Goal: Task Accomplishment & Management: Use online tool/utility

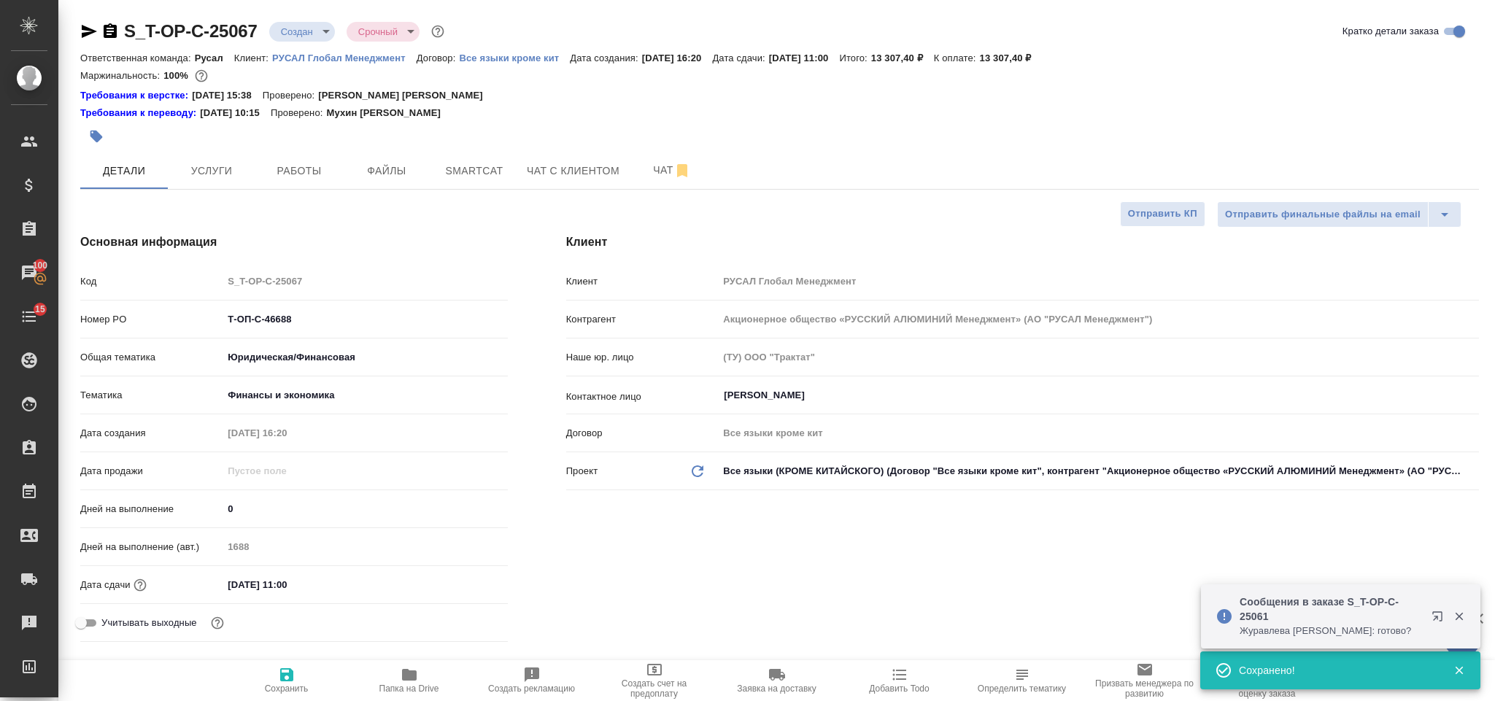
select select "RU"
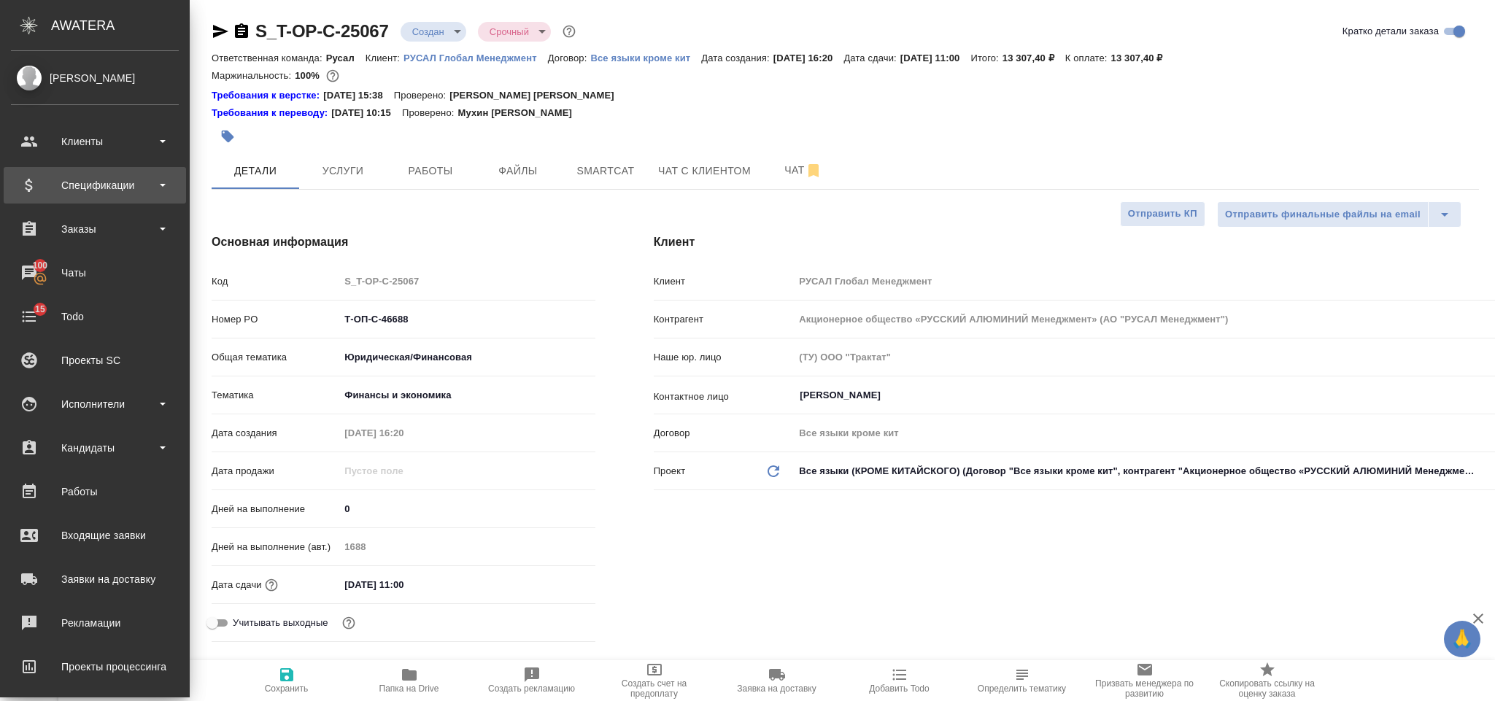
click at [150, 191] on div "Спецификации" at bounding box center [95, 185] width 168 height 22
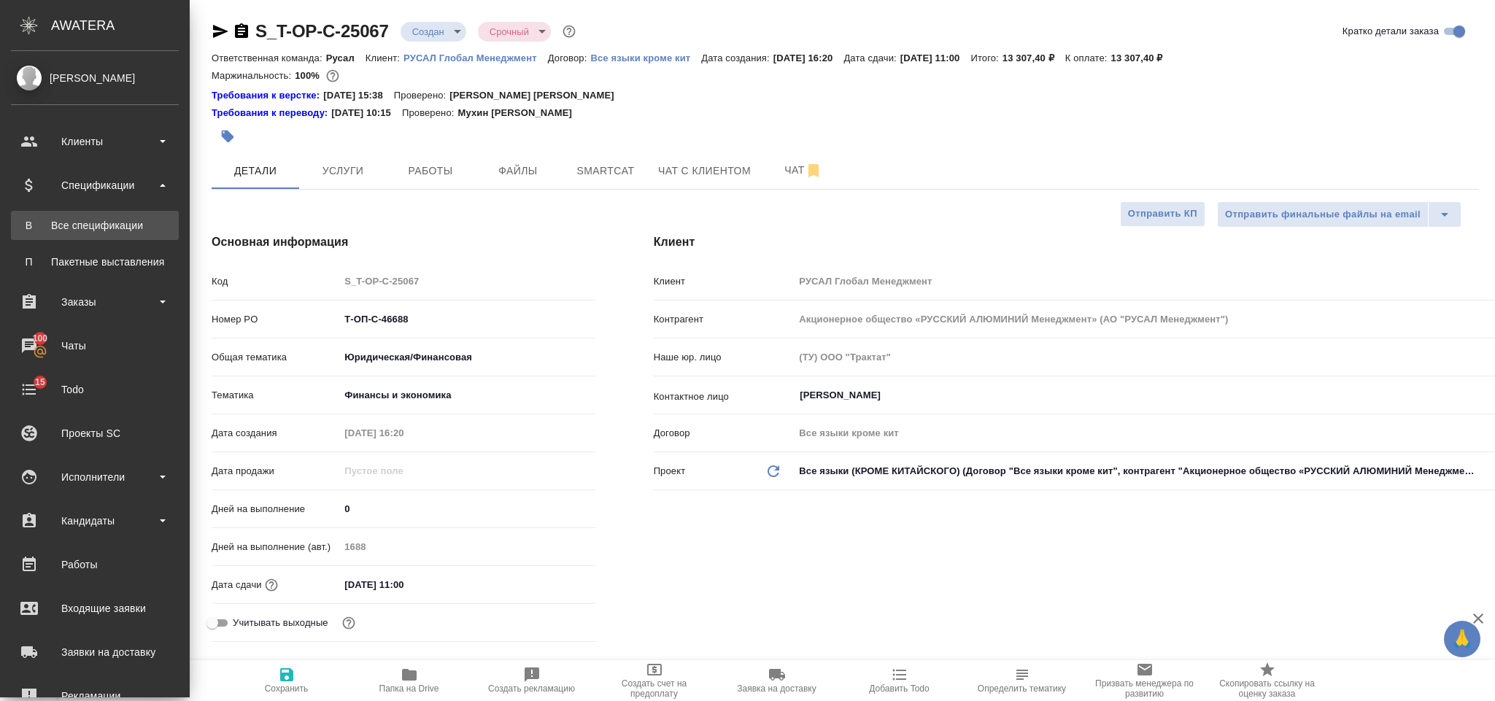
click at [145, 226] on div "Все спецификации" at bounding box center [94, 225] width 153 height 15
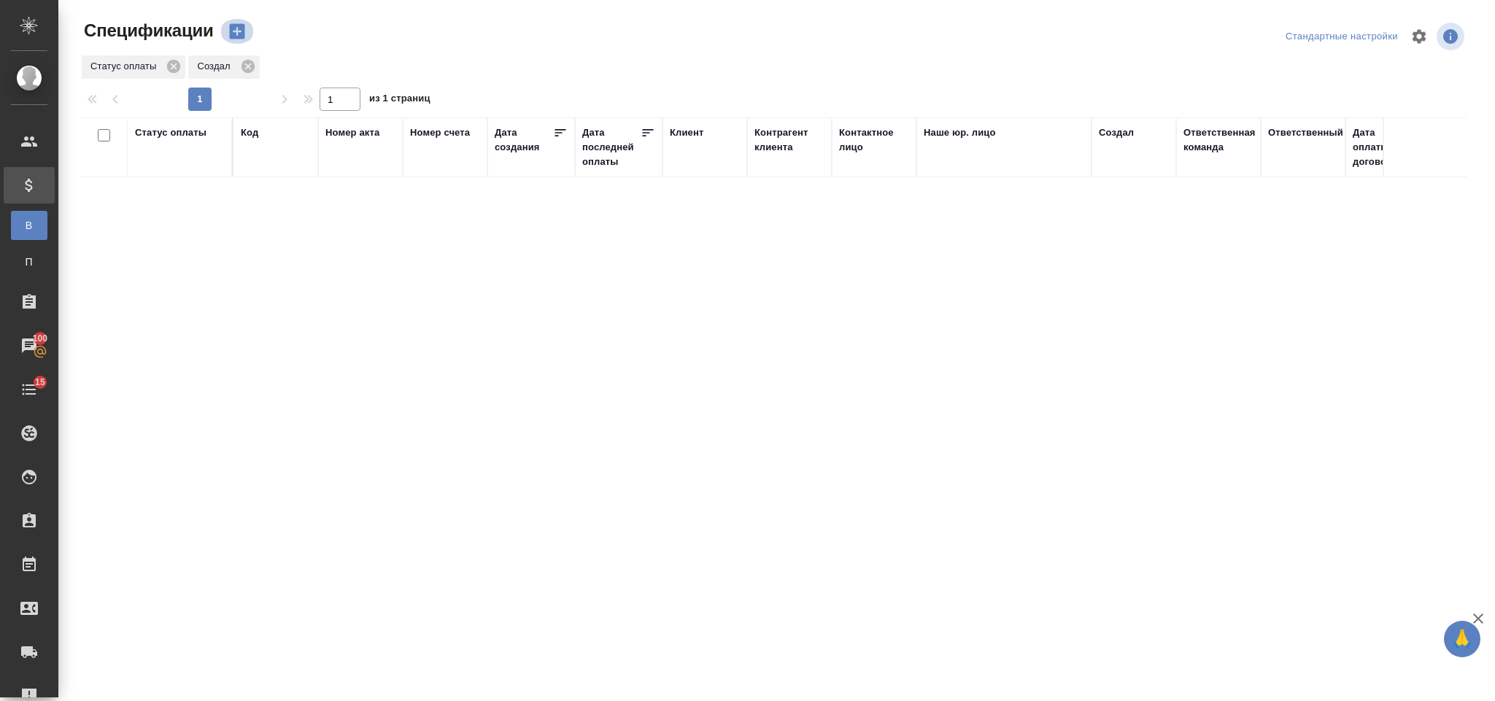
click at [239, 34] on icon "button" at bounding box center [236, 31] width 15 height 15
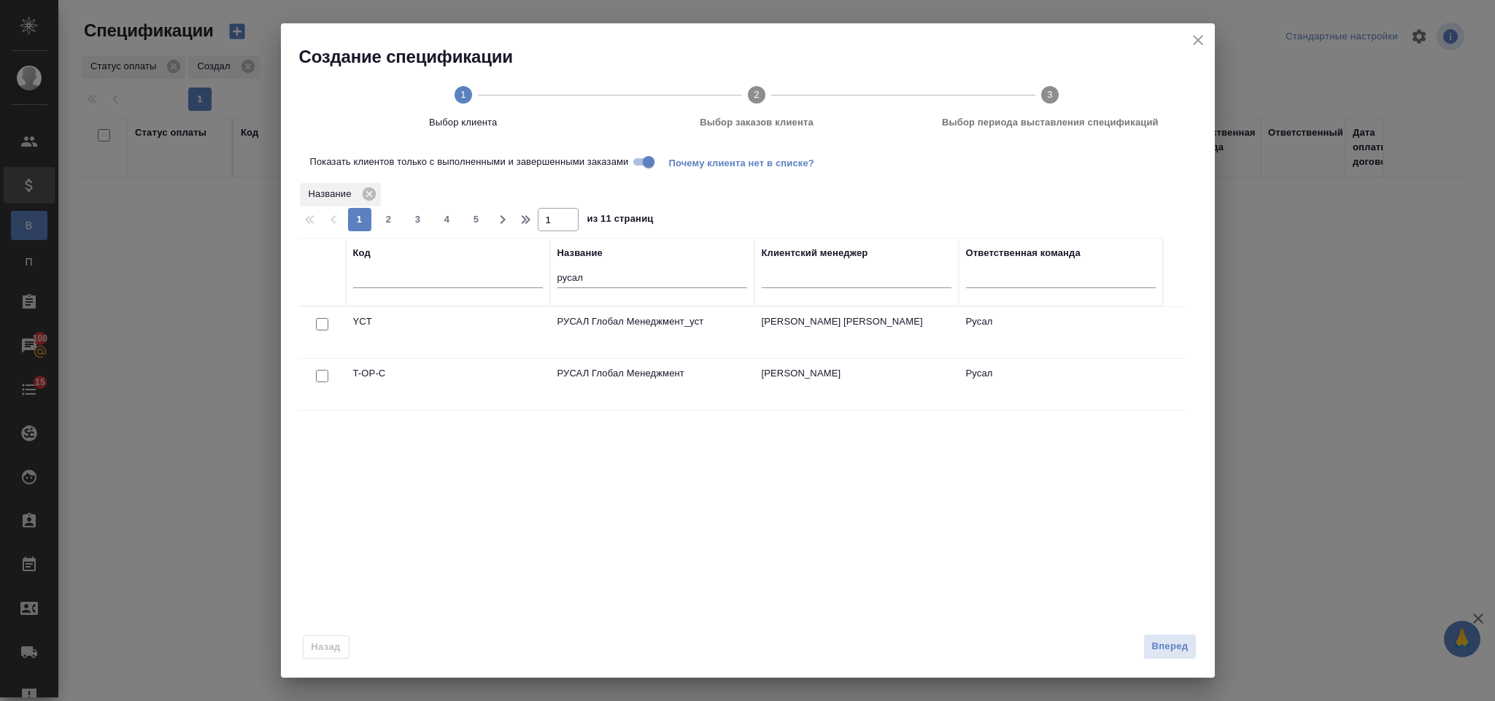
click at [325, 384] on div at bounding box center [322, 376] width 33 height 20
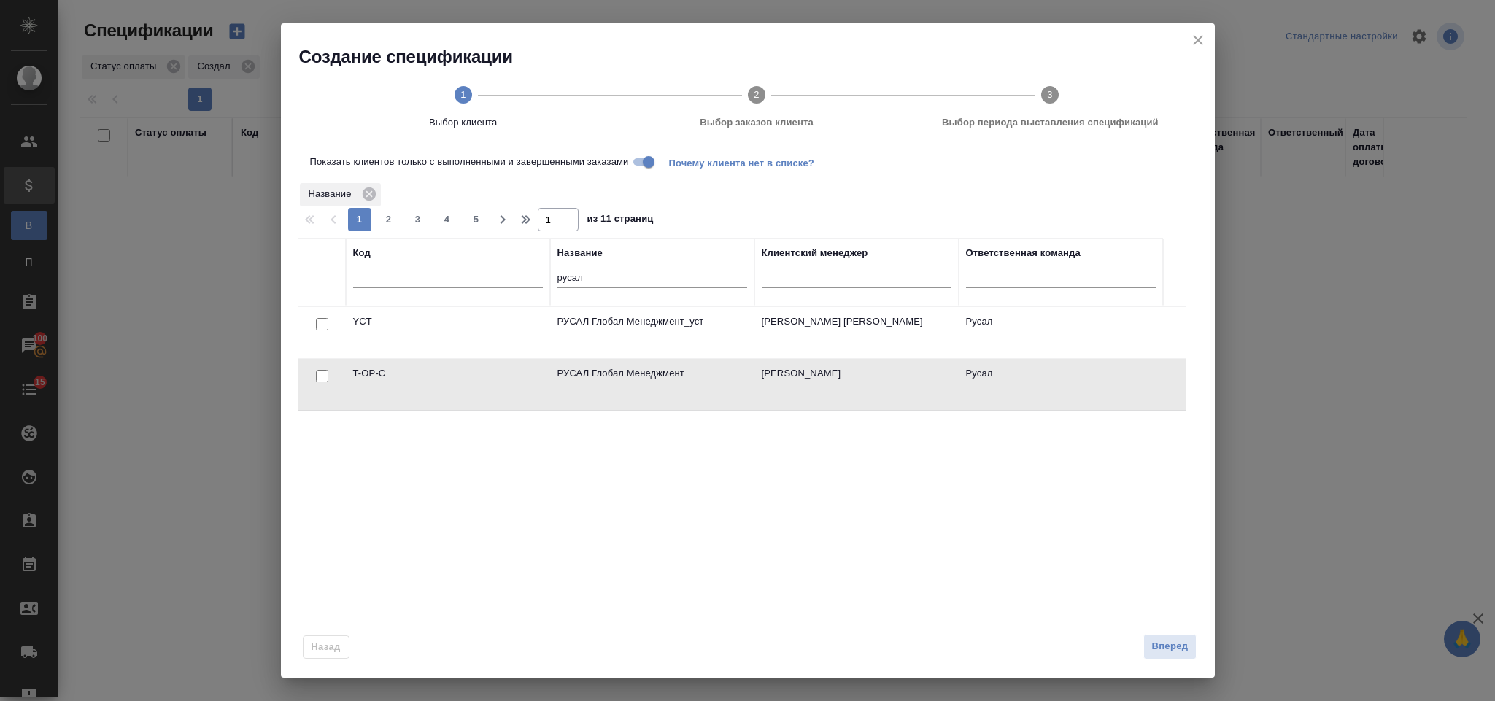
click at [328, 381] on div at bounding box center [322, 376] width 33 height 20
click at [322, 379] on input "checkbox" at bounding box center [322, 376] width 12 height 12
checkbox input "true"
click at [1168, 640] on span "Вперед" at bounding box center [1170, 647] width 36 height 17
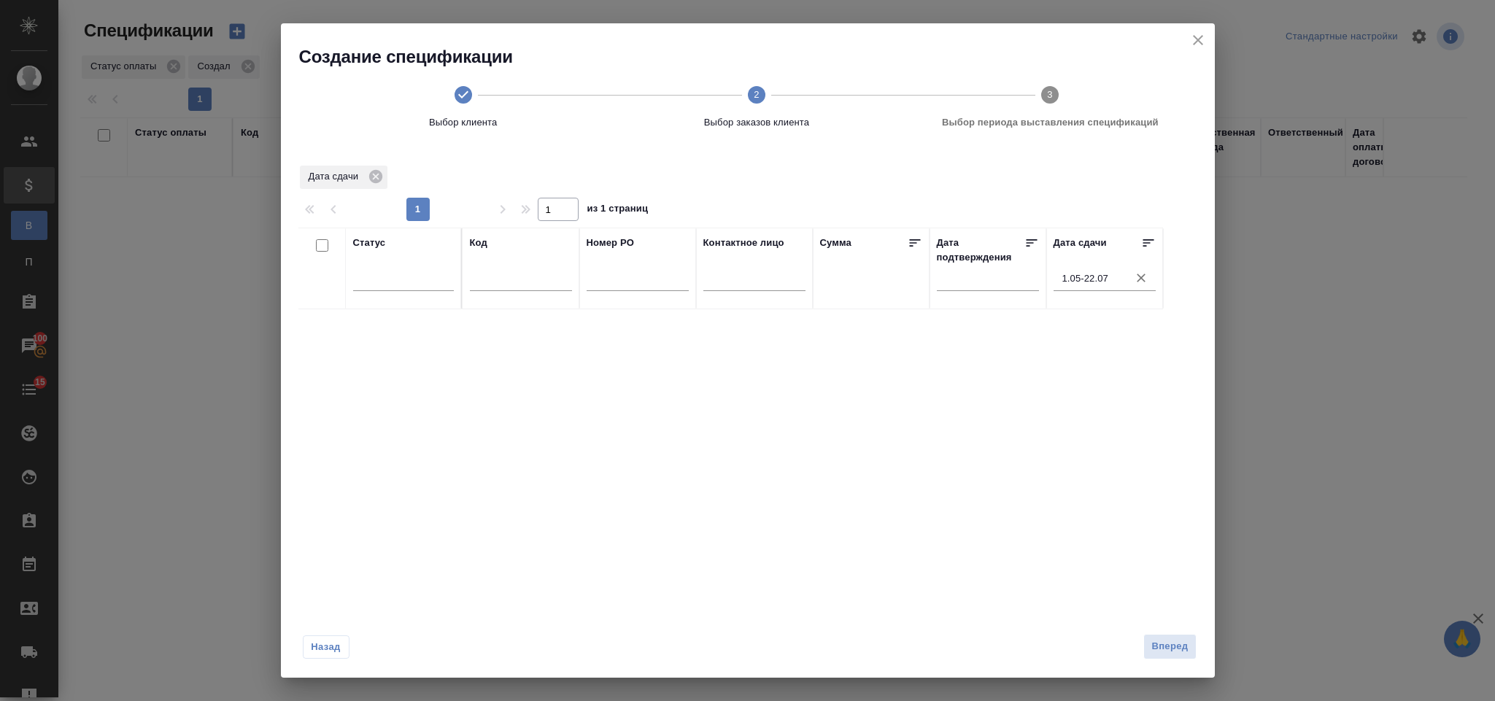
click at [1121, 272] on input "1.05-22.07" at bounding box center [1109, 279] width 93 height 20
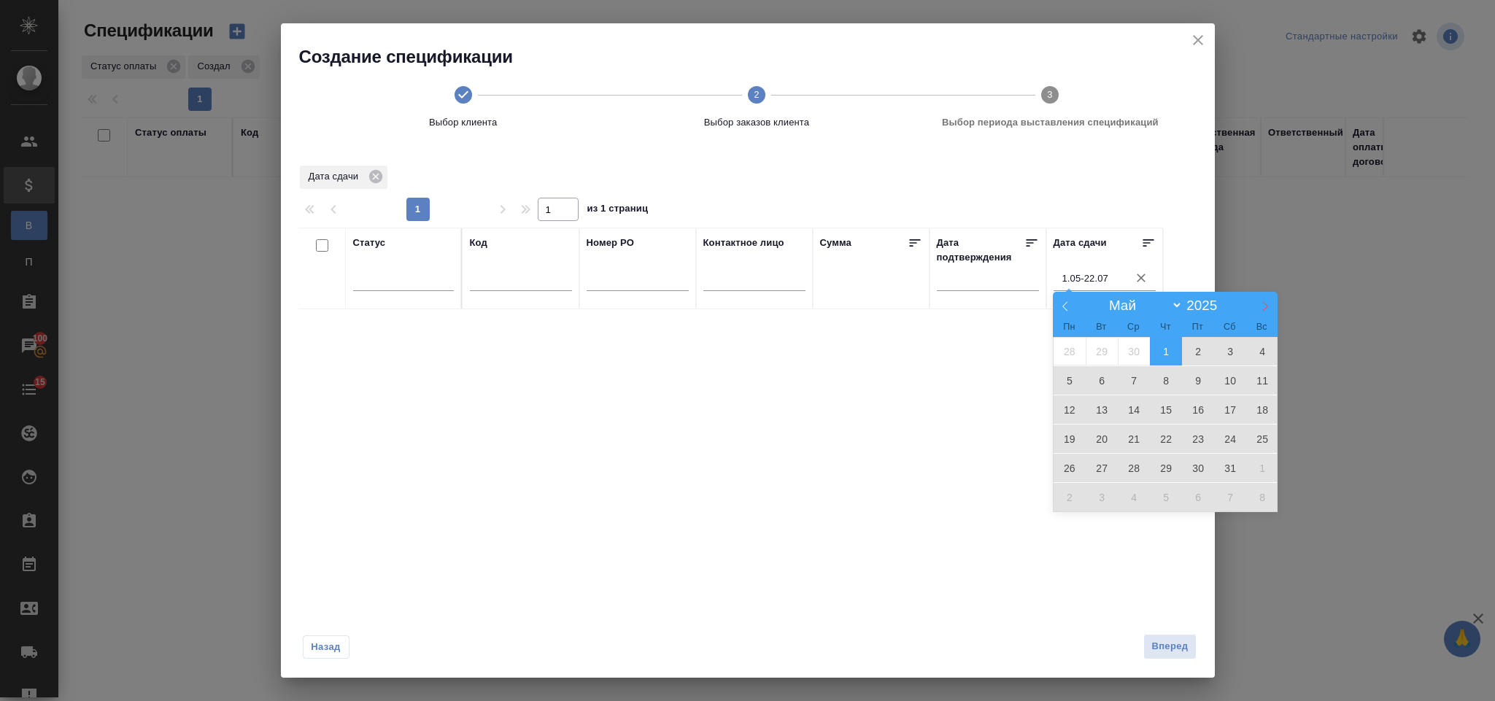
click at [1269, 302] on icon at bounding box center [1265, 306] width 10 height 10
click at [1266, 303] on icon at bounding box center [1265, 306] width 10 height 10
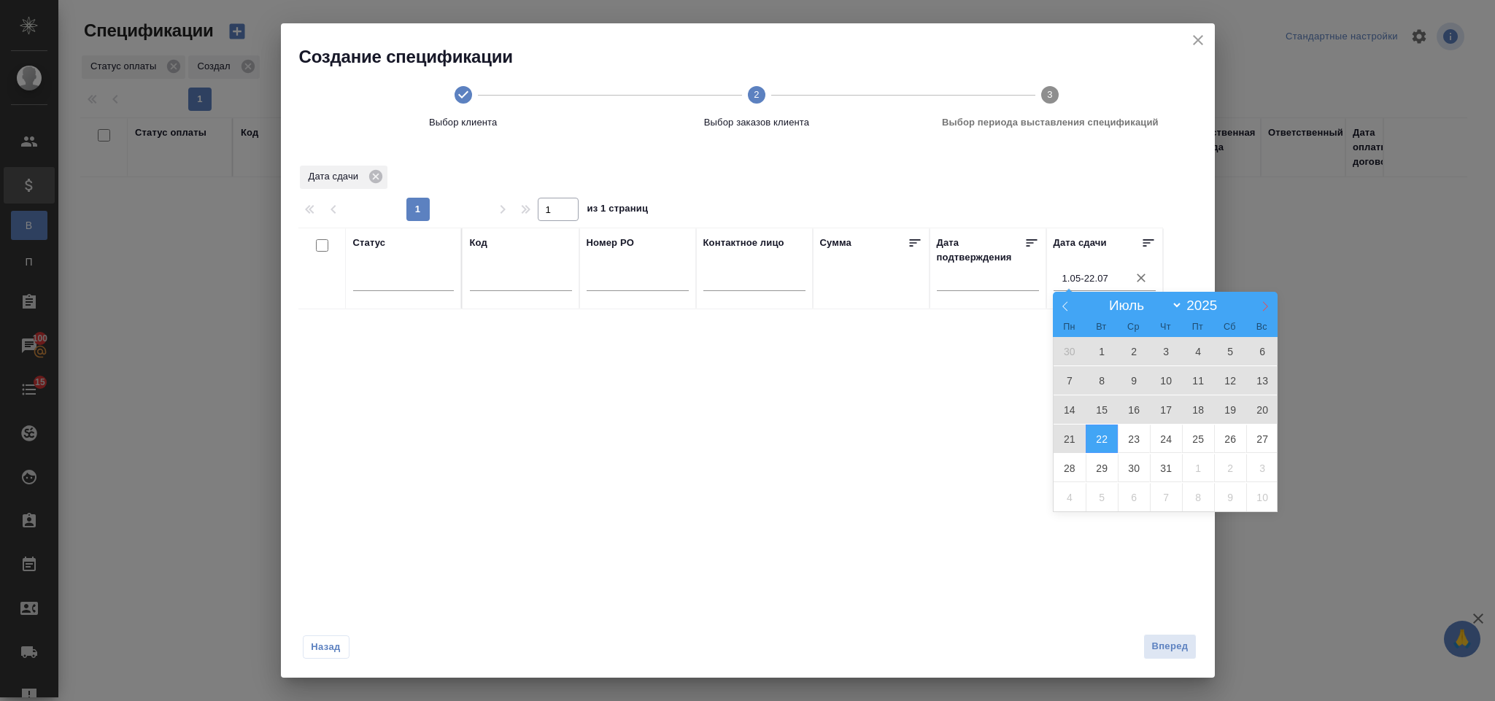
click at [1270, 305] on icon at bounding box center [1265, 306] width 10 height 10
select select "7"
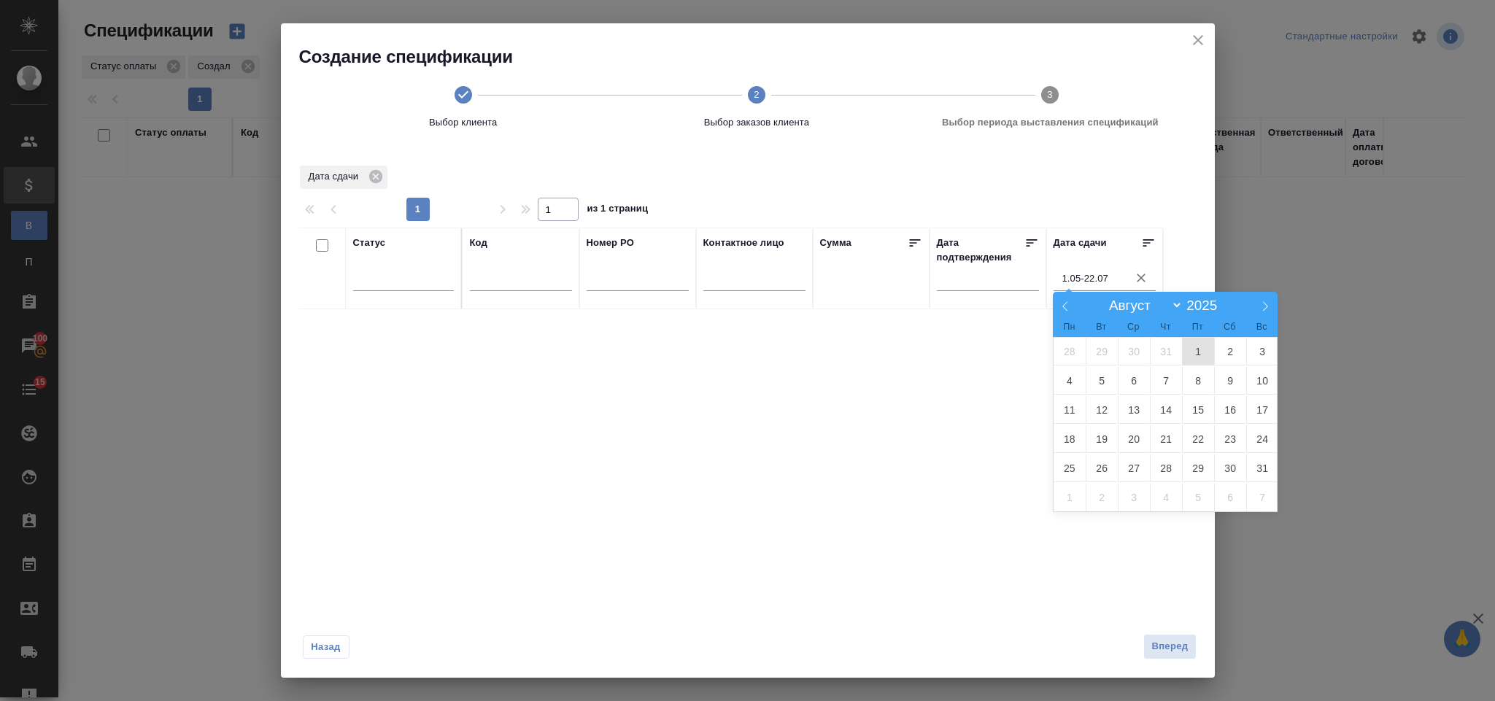
click at [1196, 350] on span "1" at bounding box center [1198, 351] width 32 height 28
type div "[DATE]T21:00:00.000Z"
click at [1266, 309] on icon at bounding box center [1265, 306] width 10 height 10
select select "8"
click at [1158, 377] on span "11" at bounding box center [1166, 380] width 32 height 28
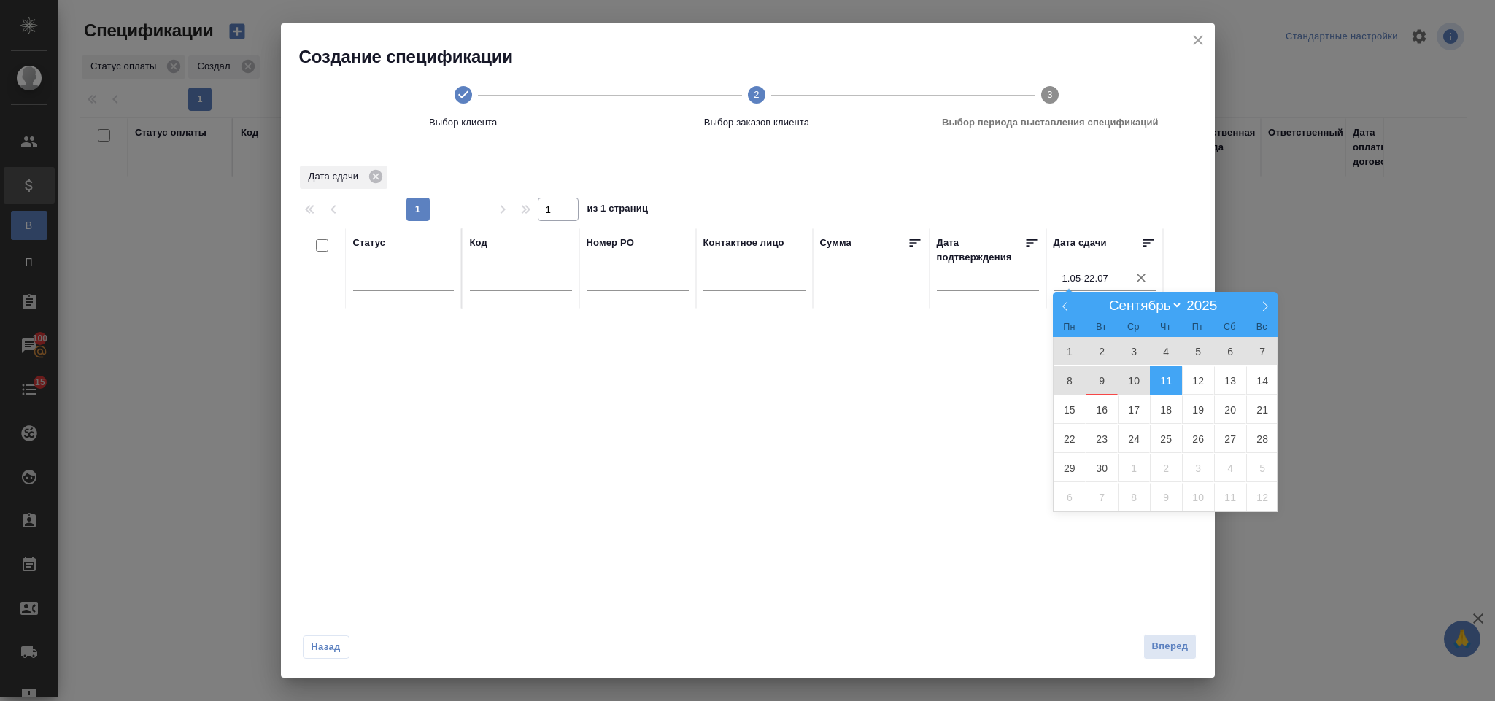
type div "[DATE]T21:00:00.000Z — [DATE]T21:00:00.000Z"
type input "1.08-11.09"
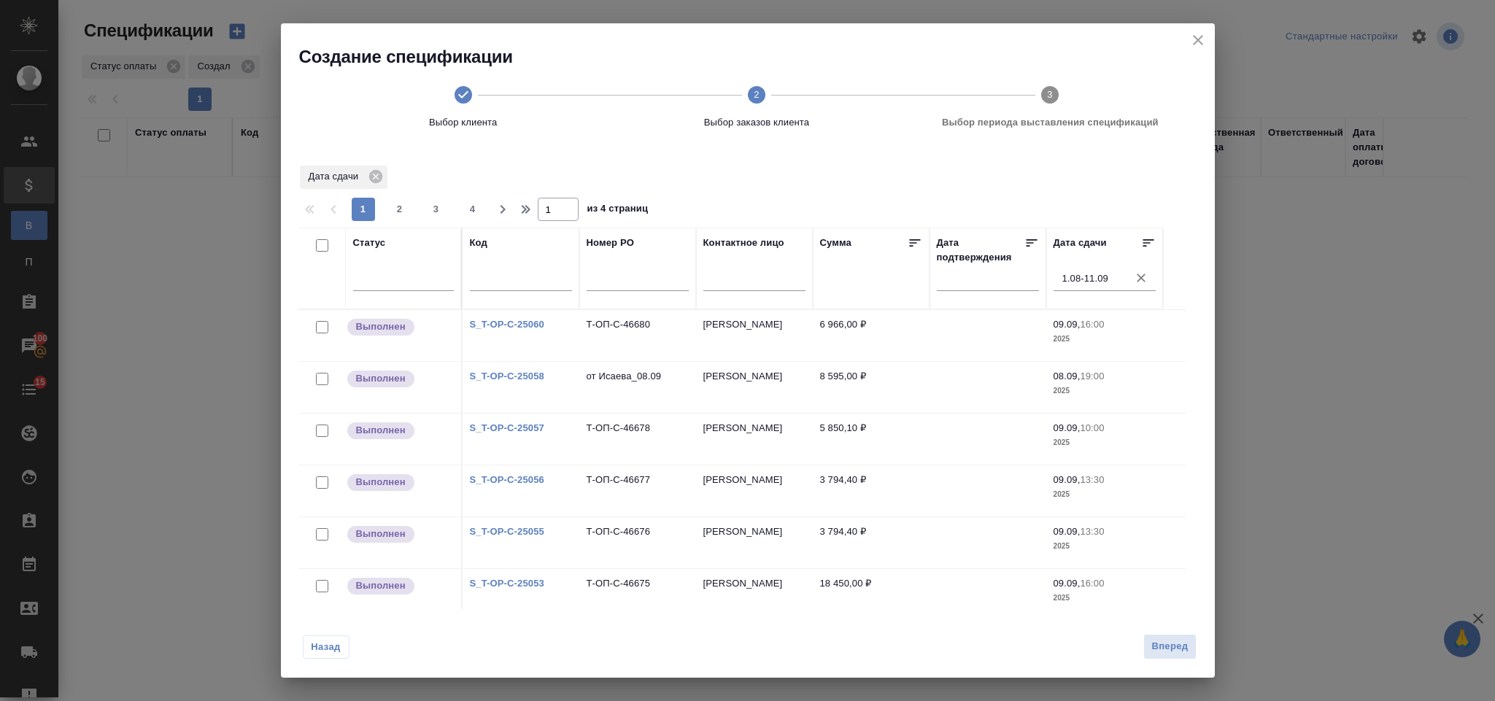
click at [322, 245] on input "checkbox" at bounding box center [322, 245] width 12 height 12
checkbox input "true"
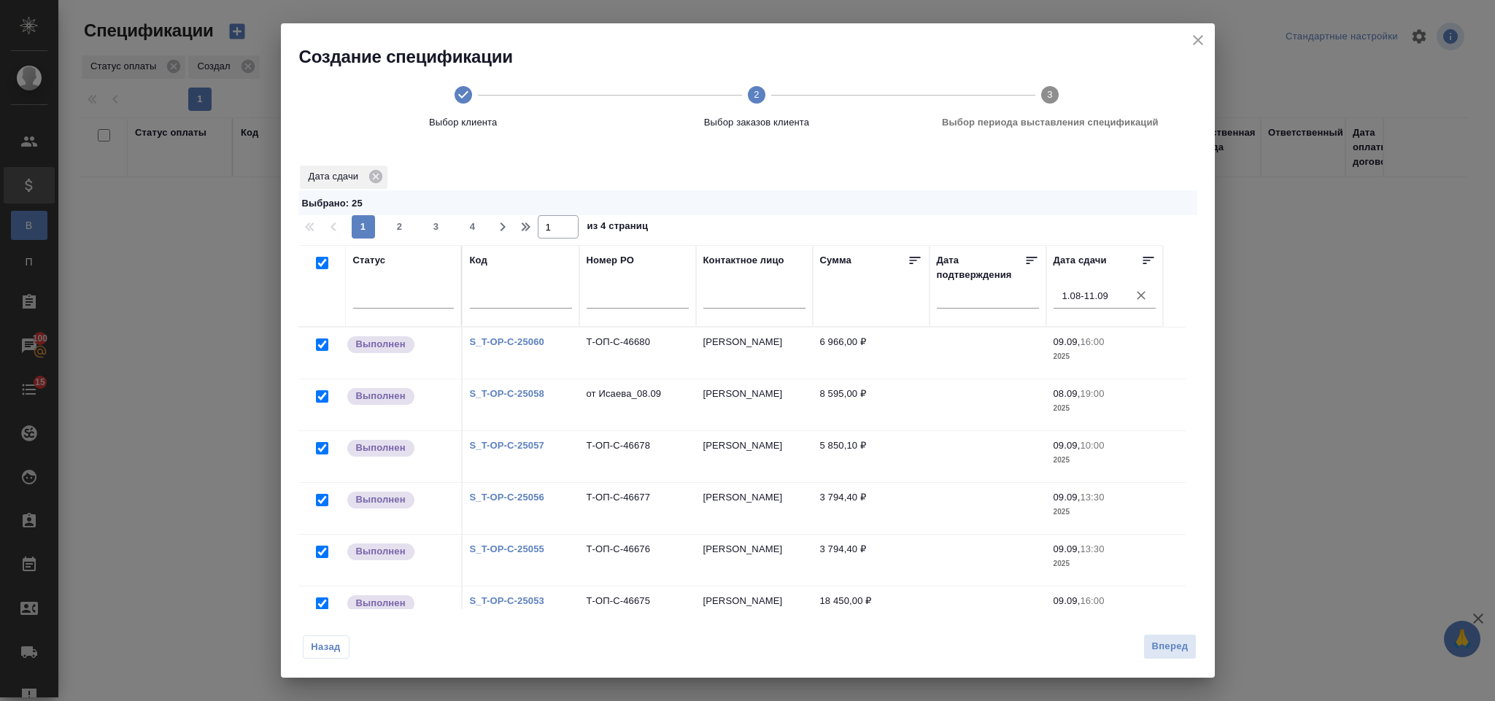
checkbox input "true"
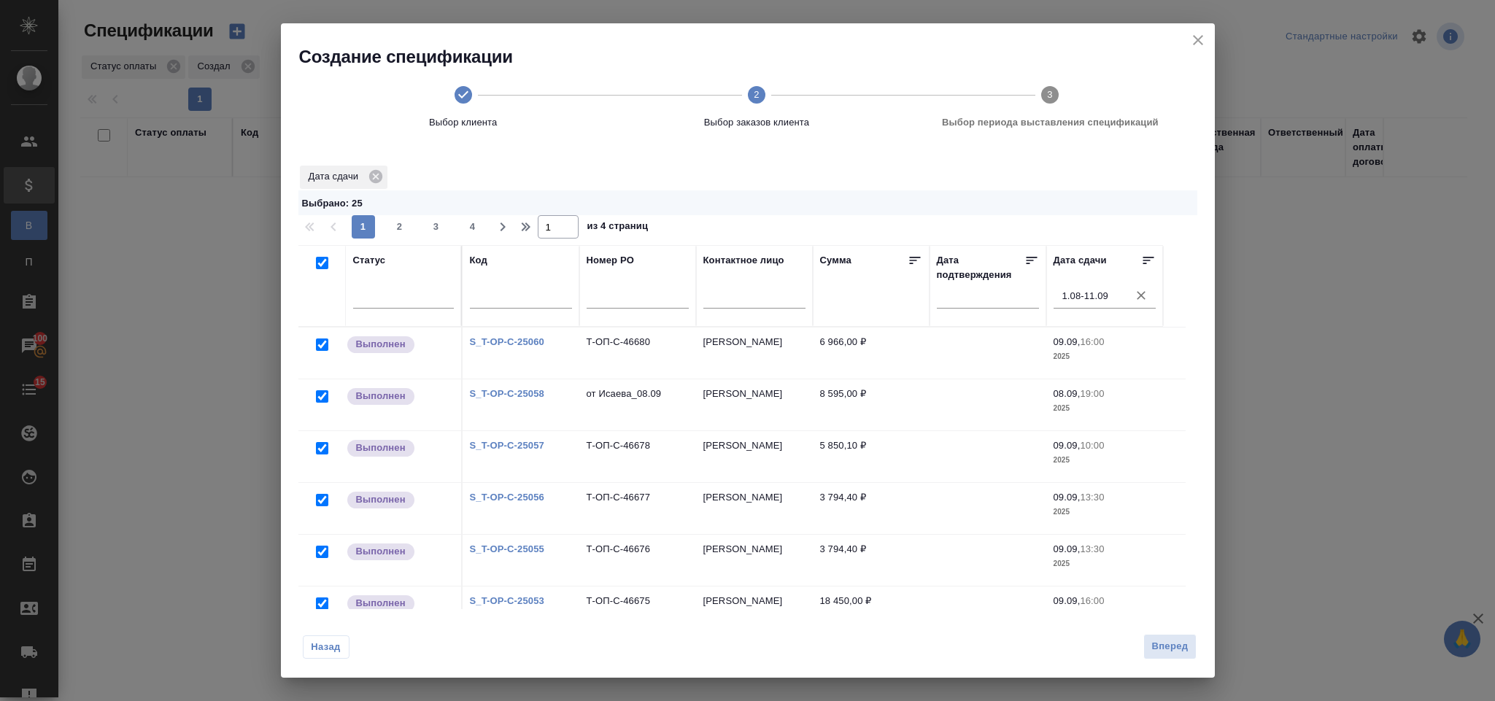
checkbox input "true"
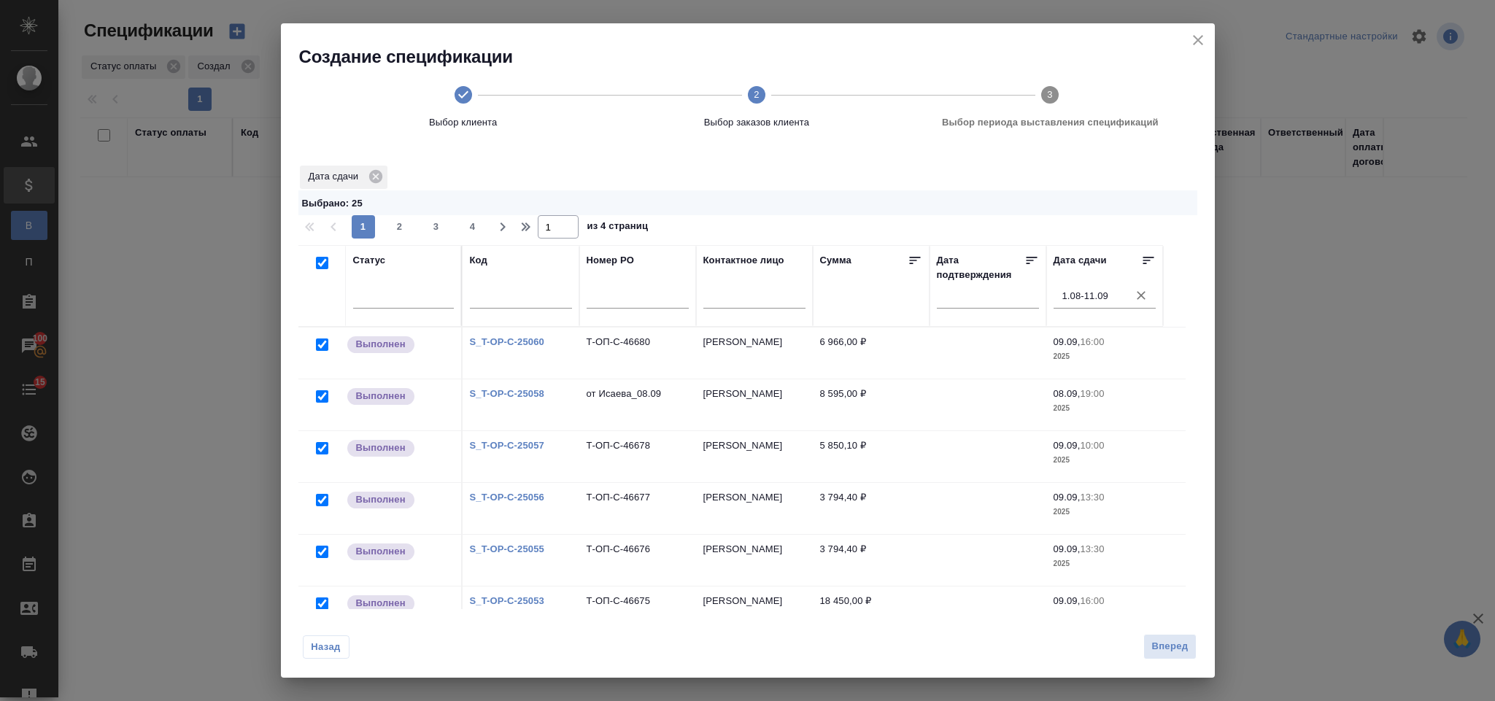
checkbox input "true"
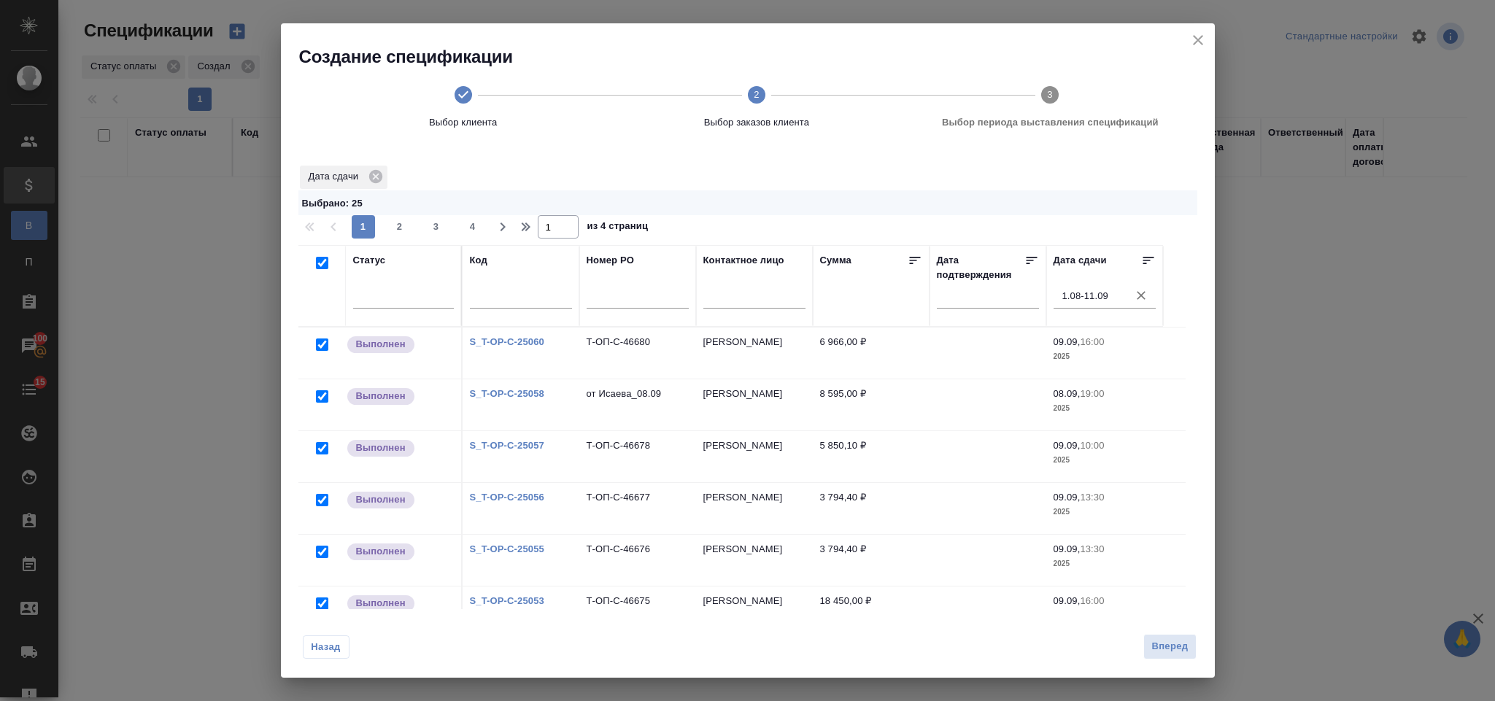
checkbox input "true"
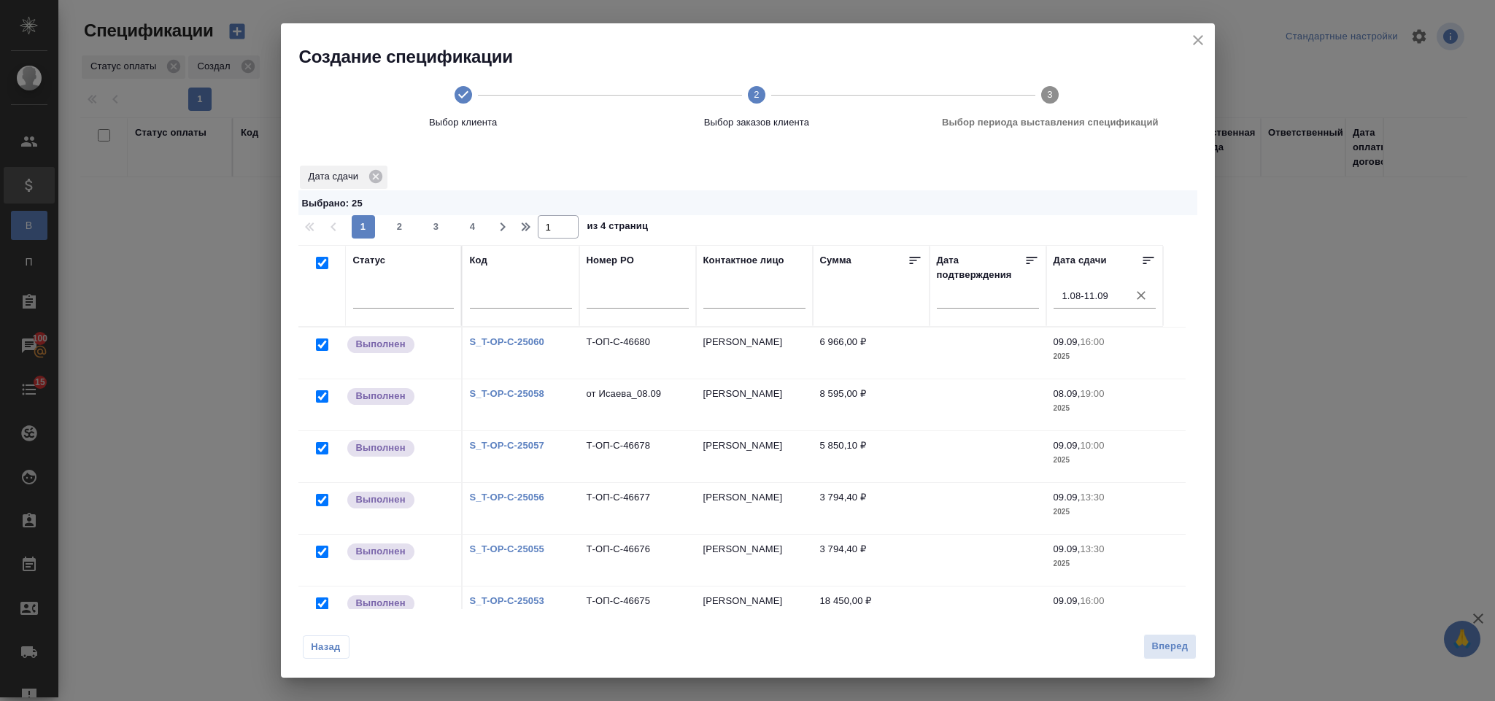
checkbox input "true"
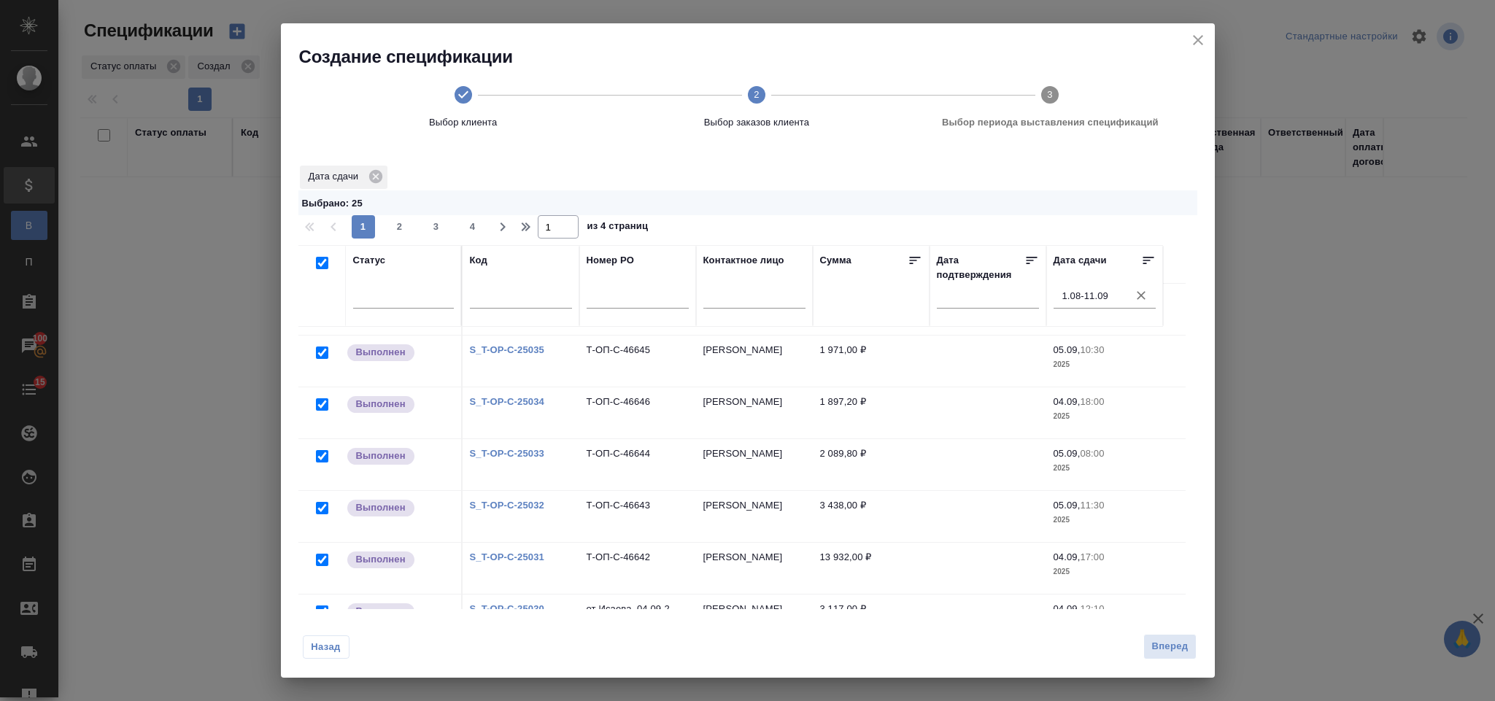
scroll to position [1001, 0]
click at [405, 226] on span "2" at bounding box center [399, 227] width 23 height 15
type input "2"
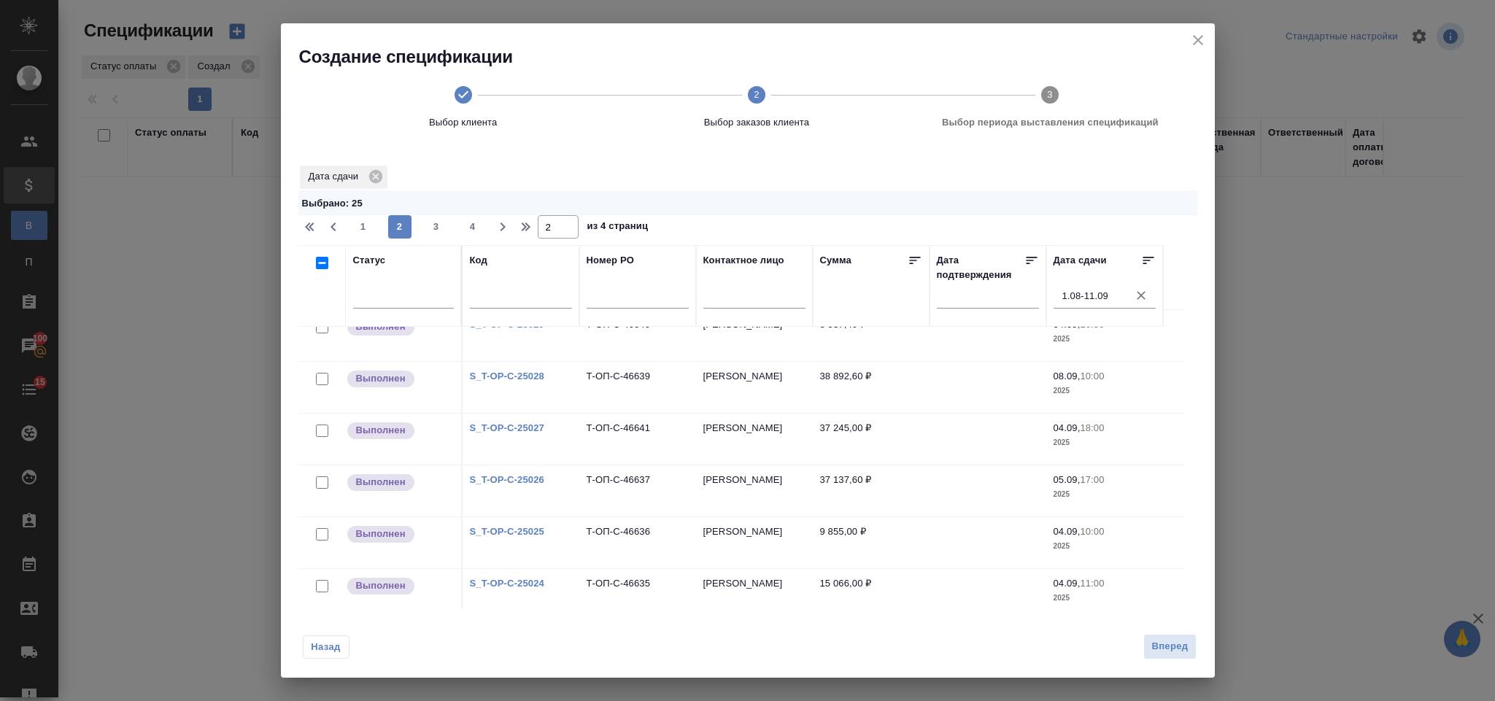
scroll to position [0, 0]
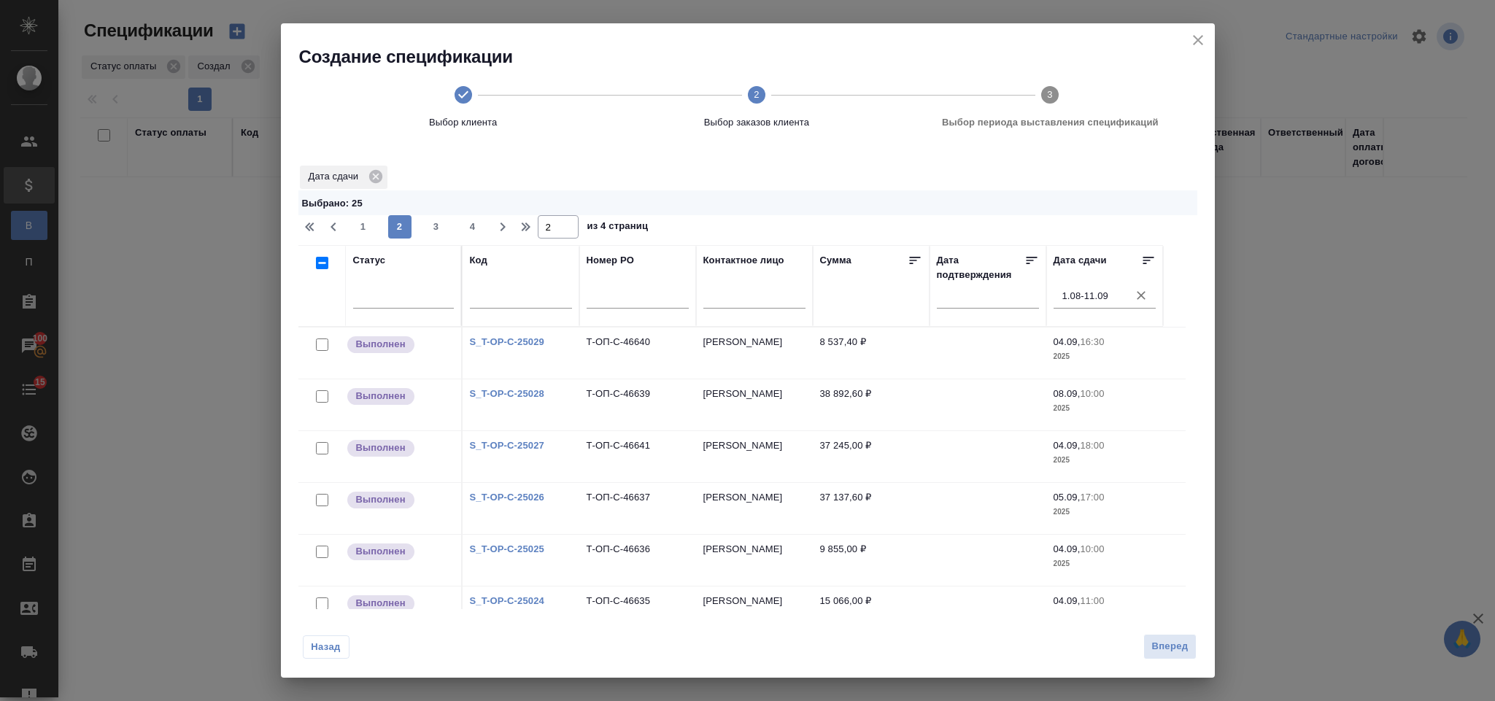
click at [323, 263] on input "checkbox" at bounding box center [322, 263] width 12 height 12
checkbox input "true"
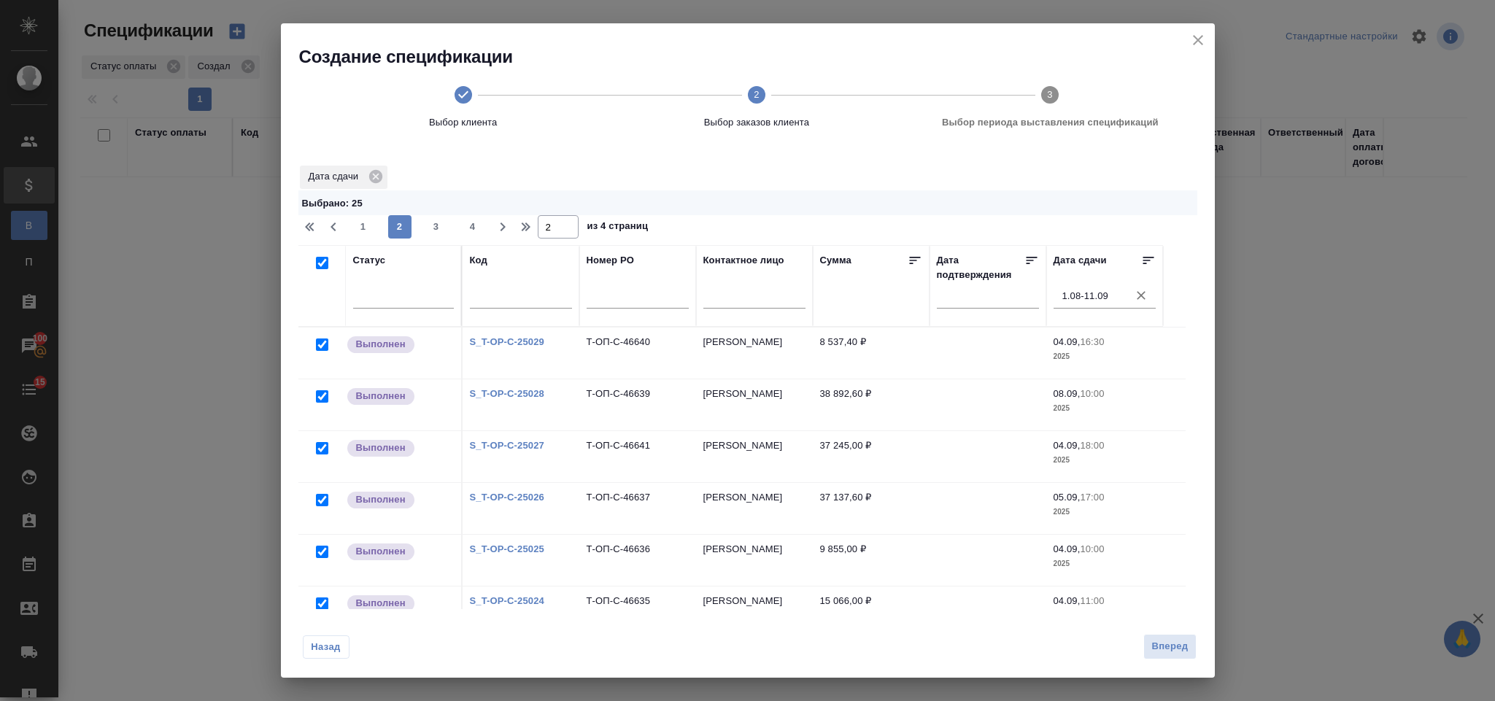
checkbox input "true"
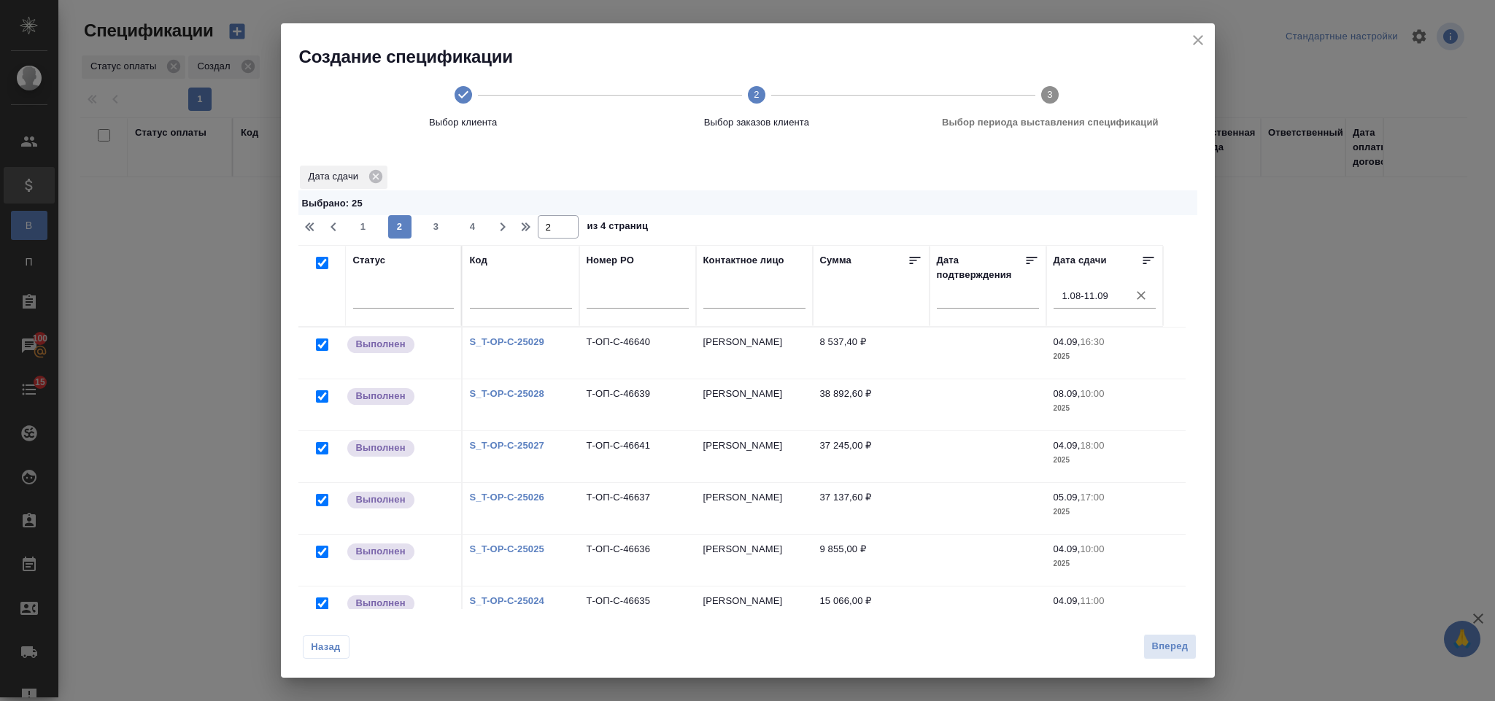
checkbox input "true"
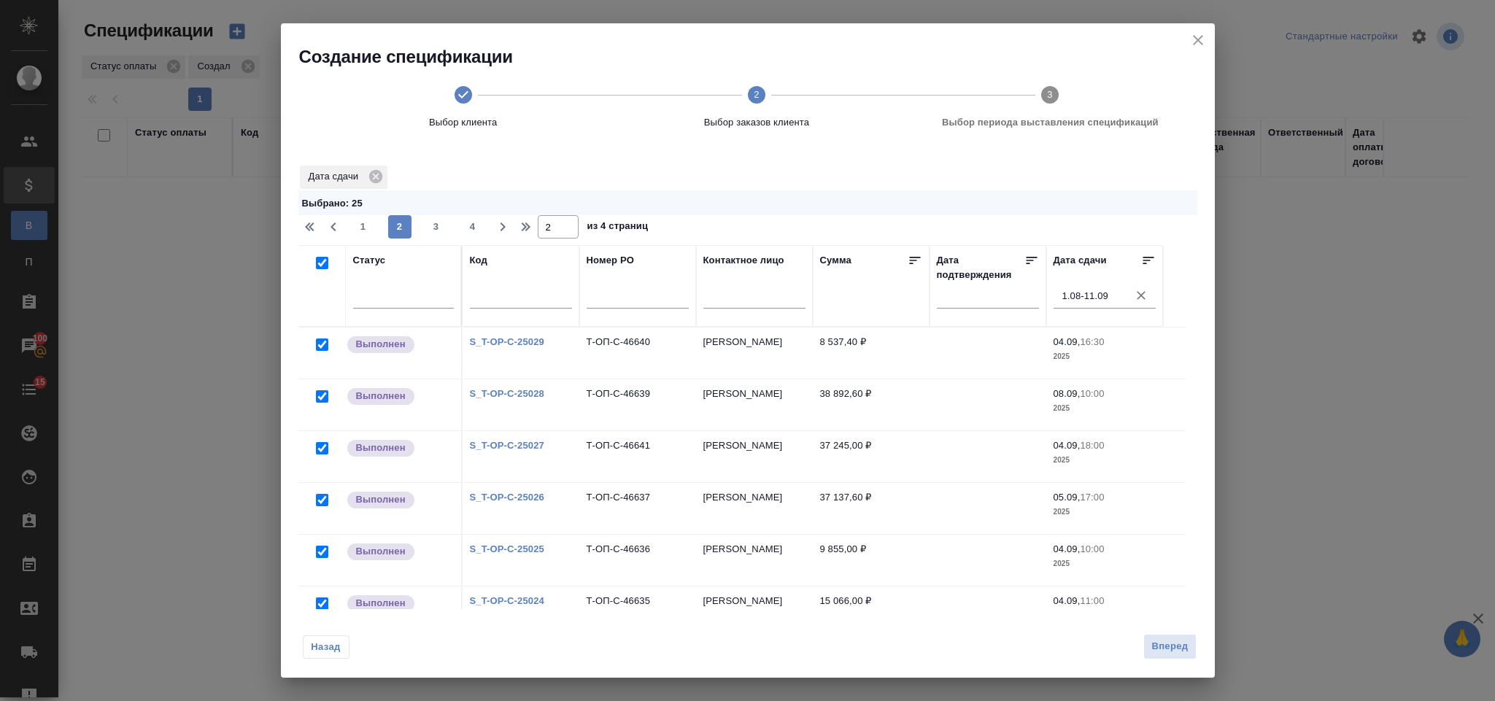
checkbox input "true"
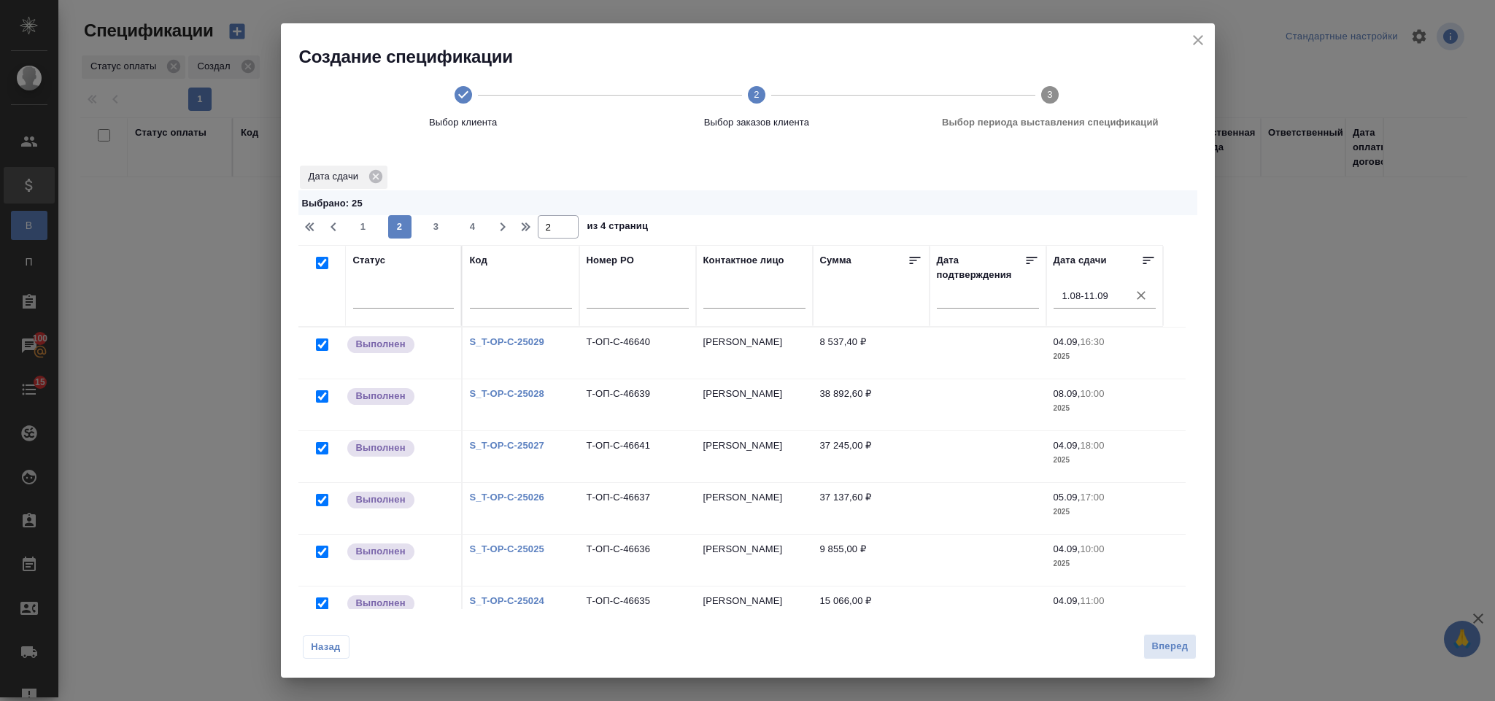
checkbox input "true"
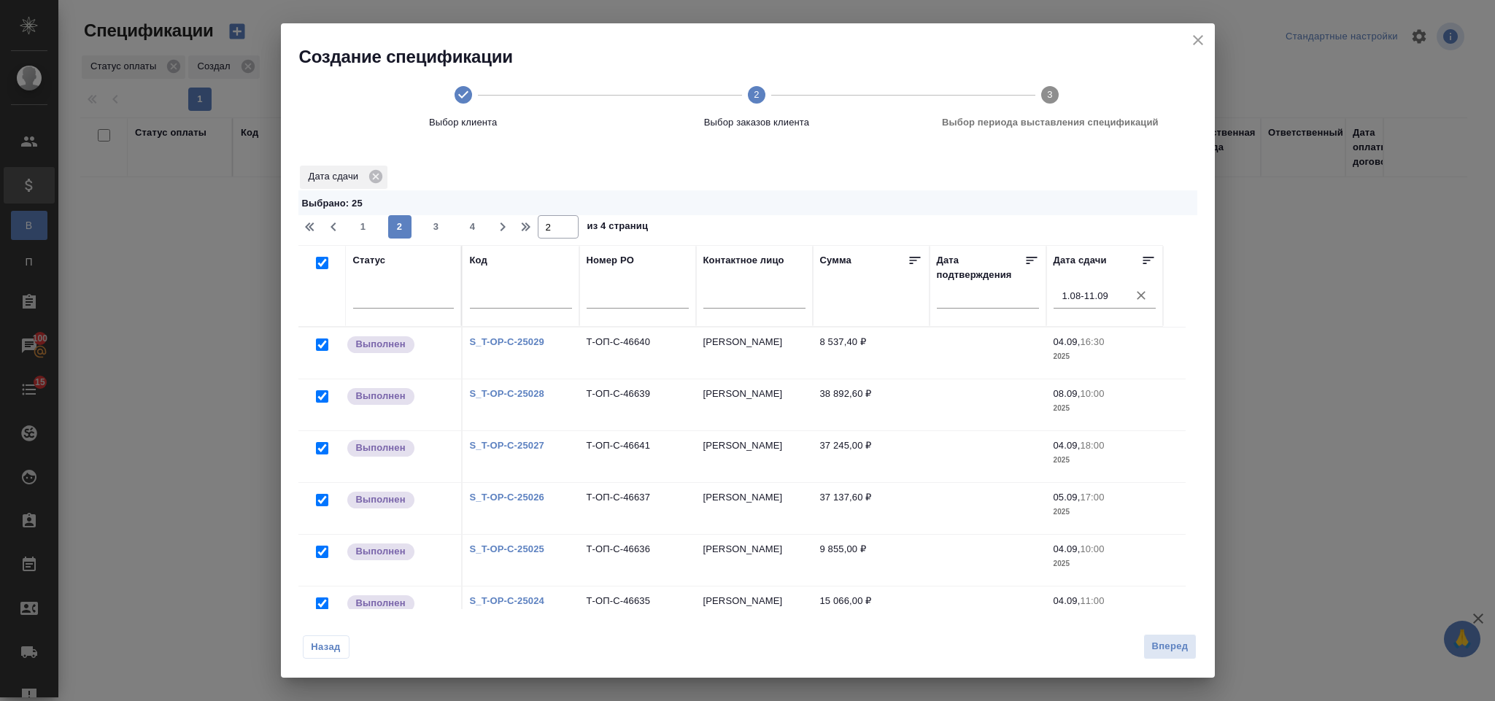
checkbox input "true"
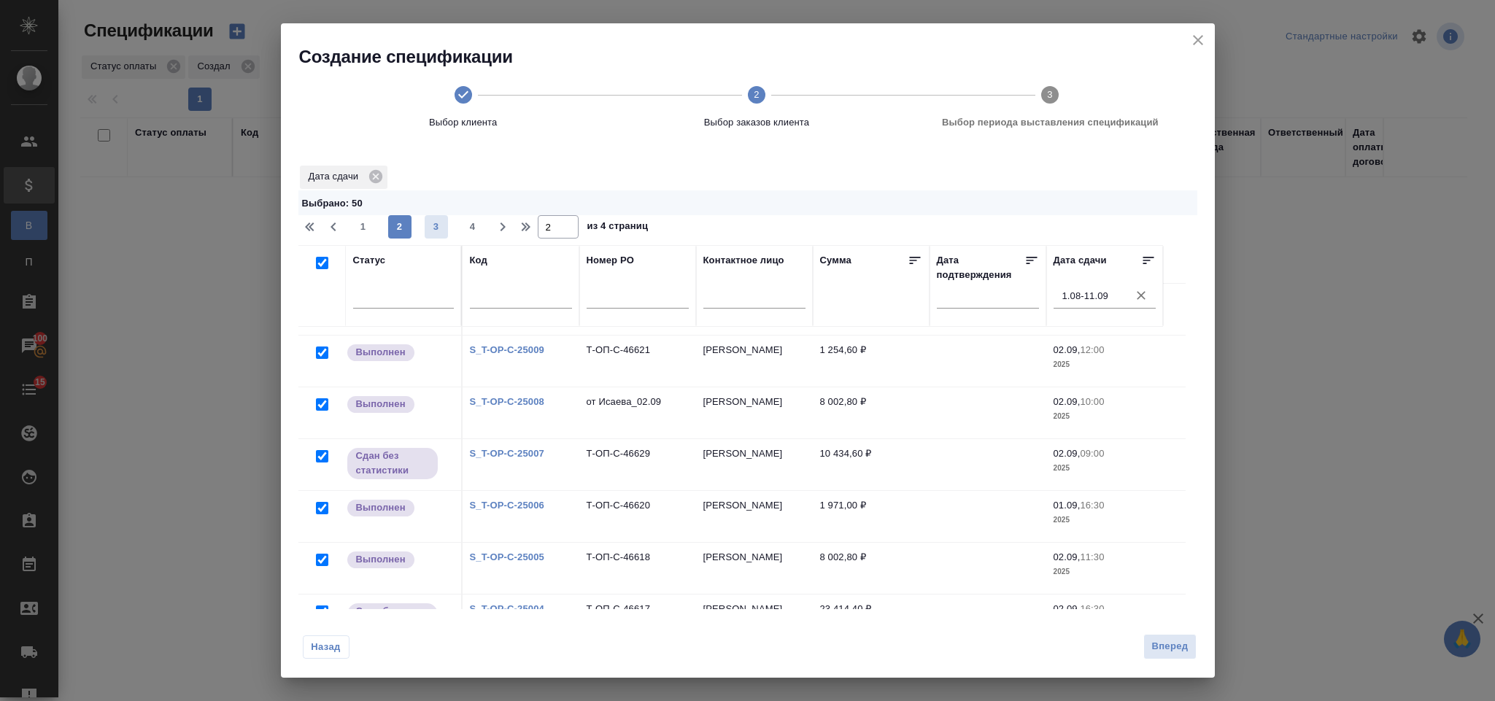
click at [436, 232] on span "3" at bounding box center [436, 227] width 23 height 15
type input "3"
click at [320, 261] on input "checkbox" at bounding box center [322, 263] width 12 height 12
checkbox input "true"
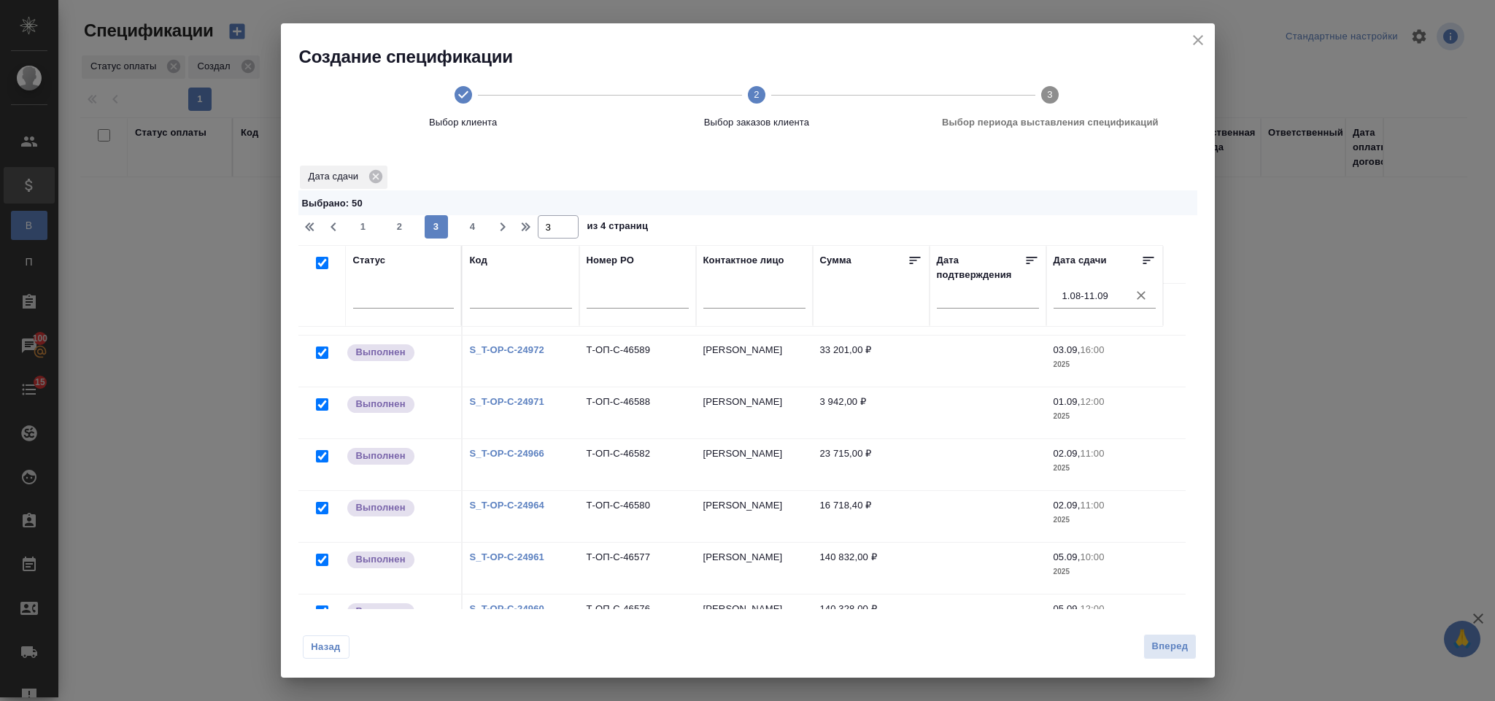
checkbox input "true"
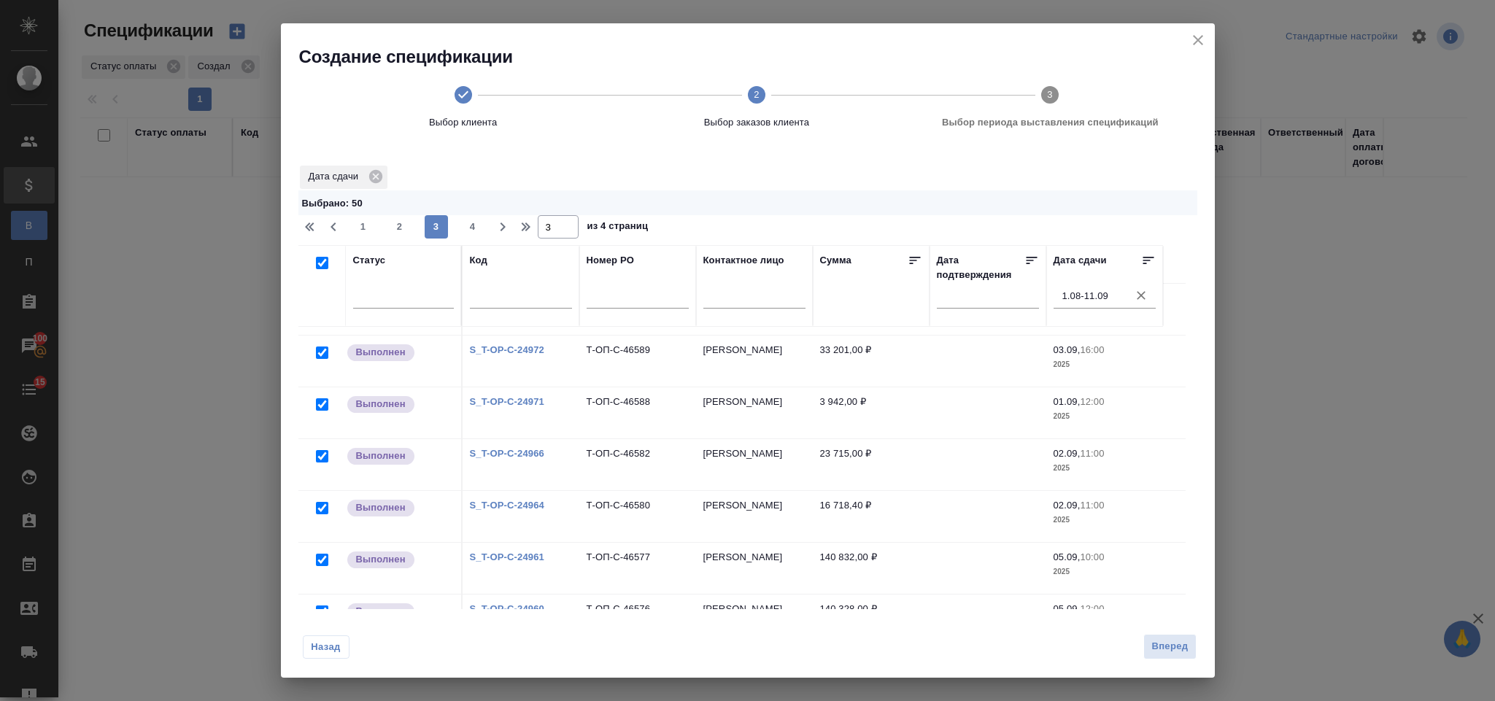
checkbox input "true"
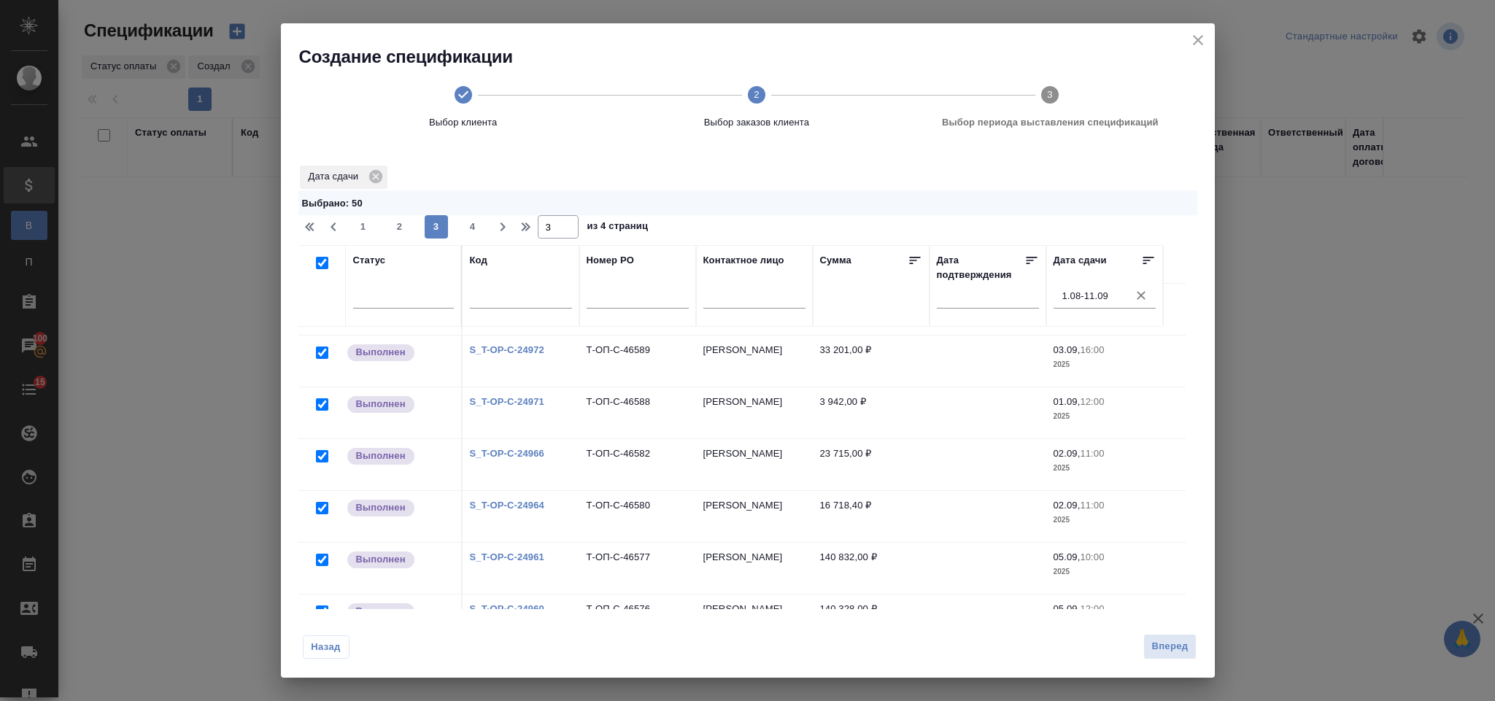
checkbox input "true"
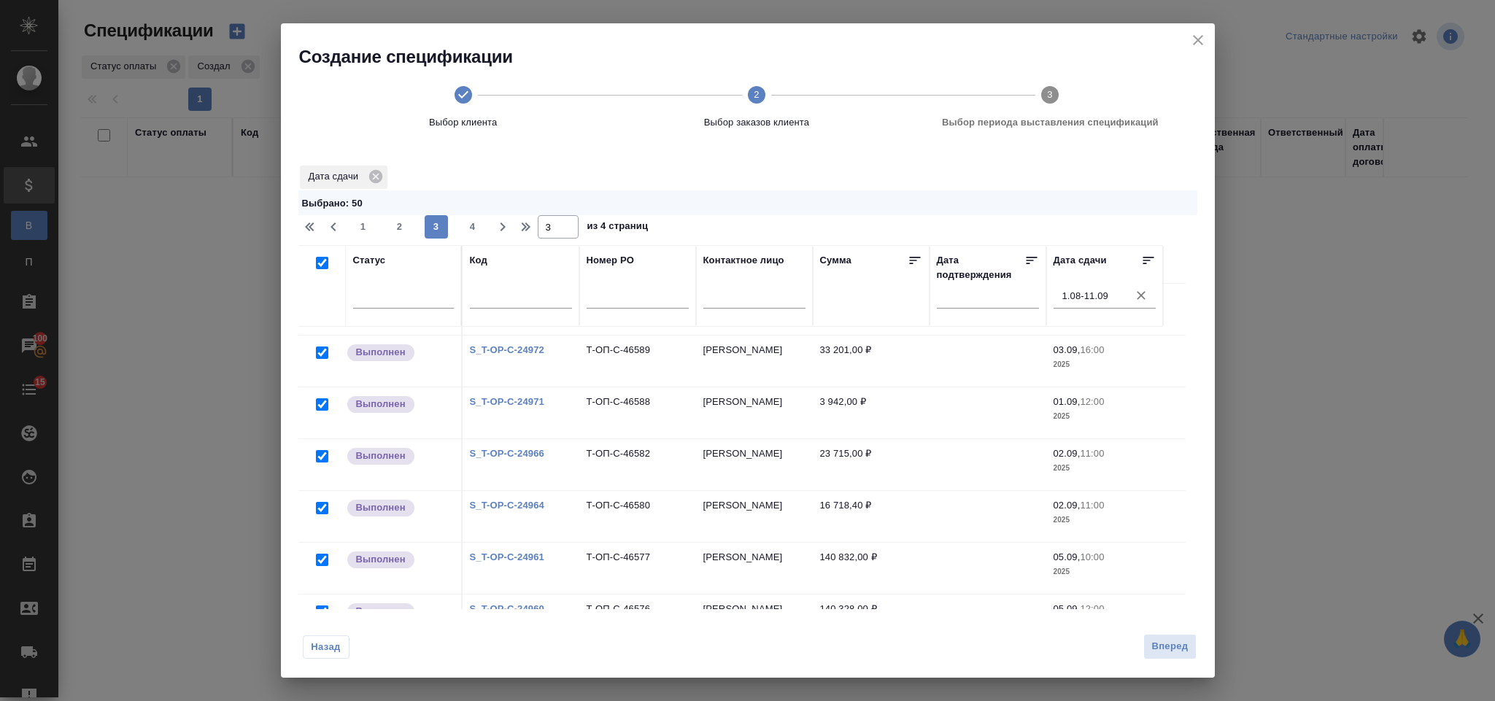
checkbox input "true"
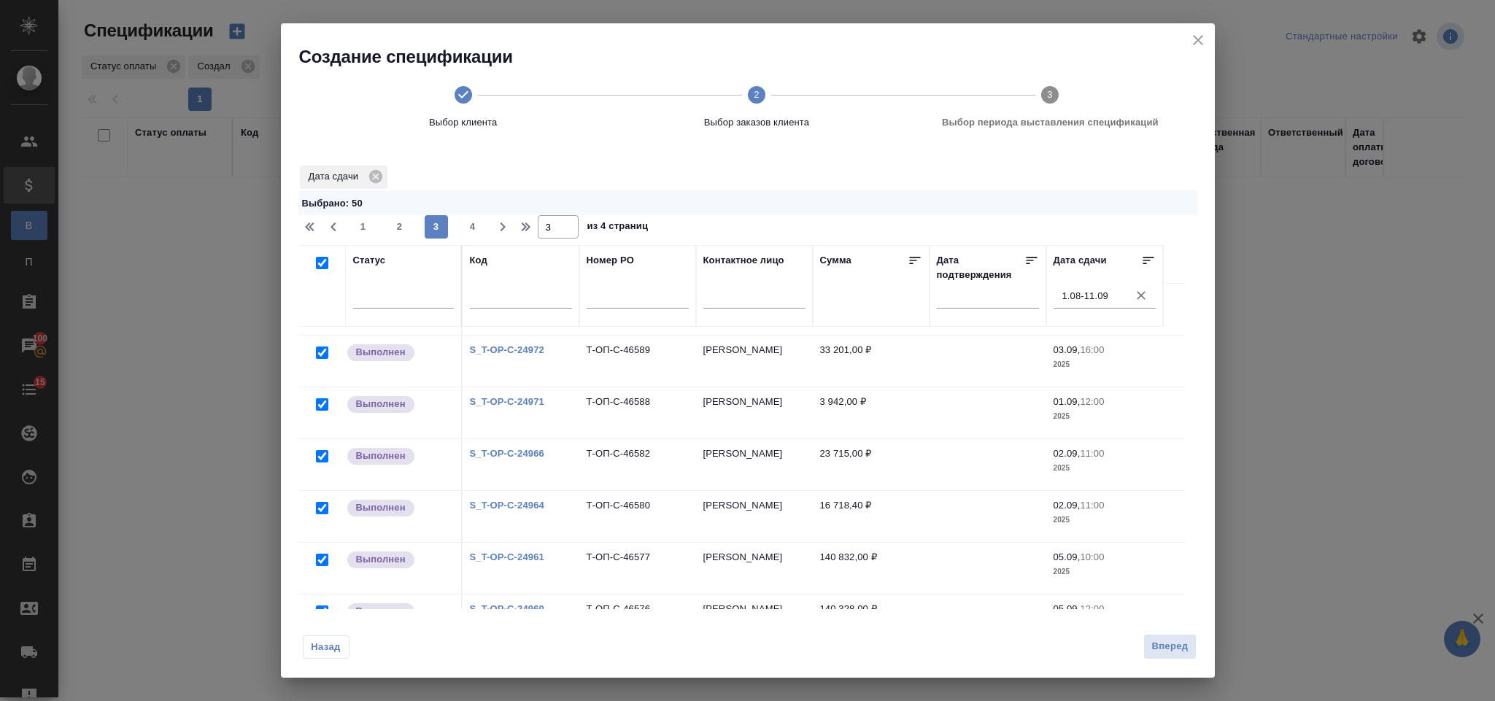
checkbox input "true"
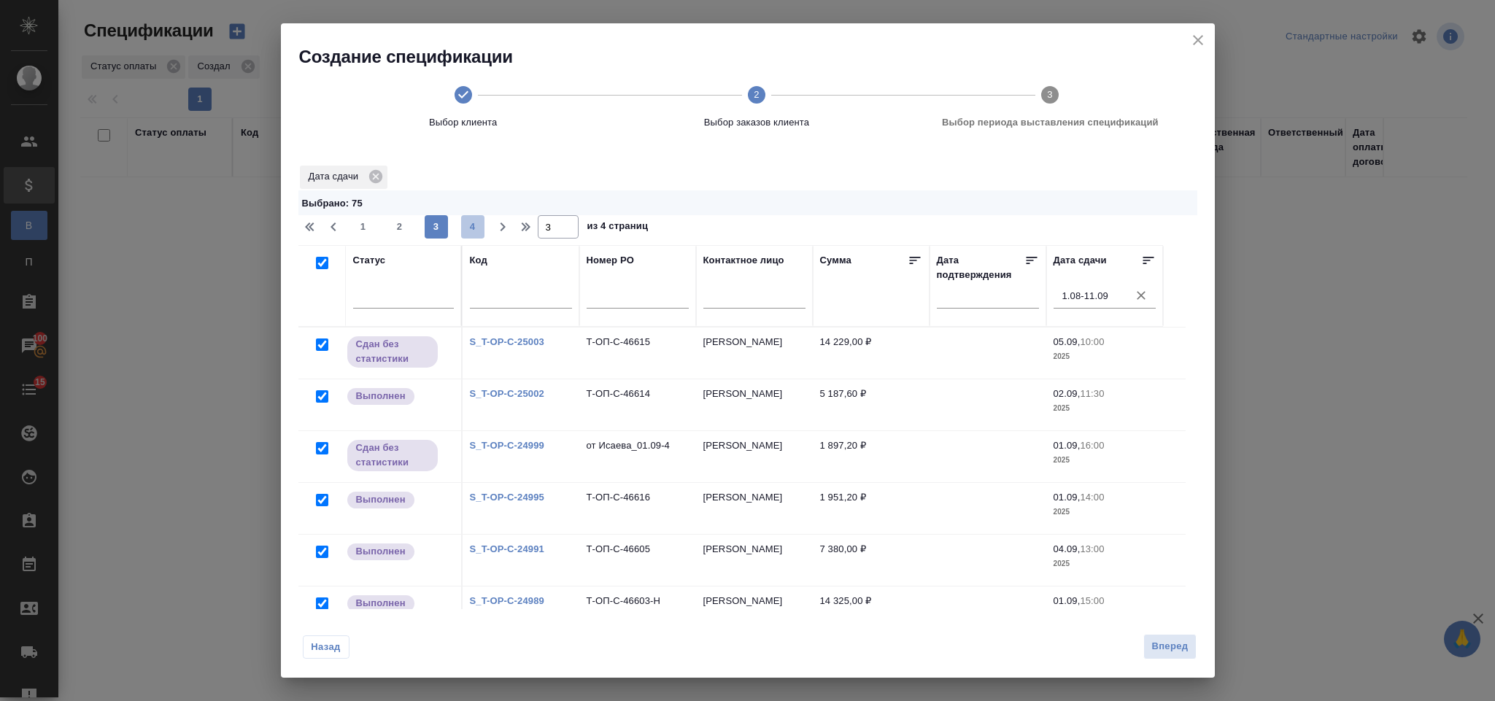
click at [467, 222] on span "4" at bounding box center [472, 227] width 23 height 15
type input "4"
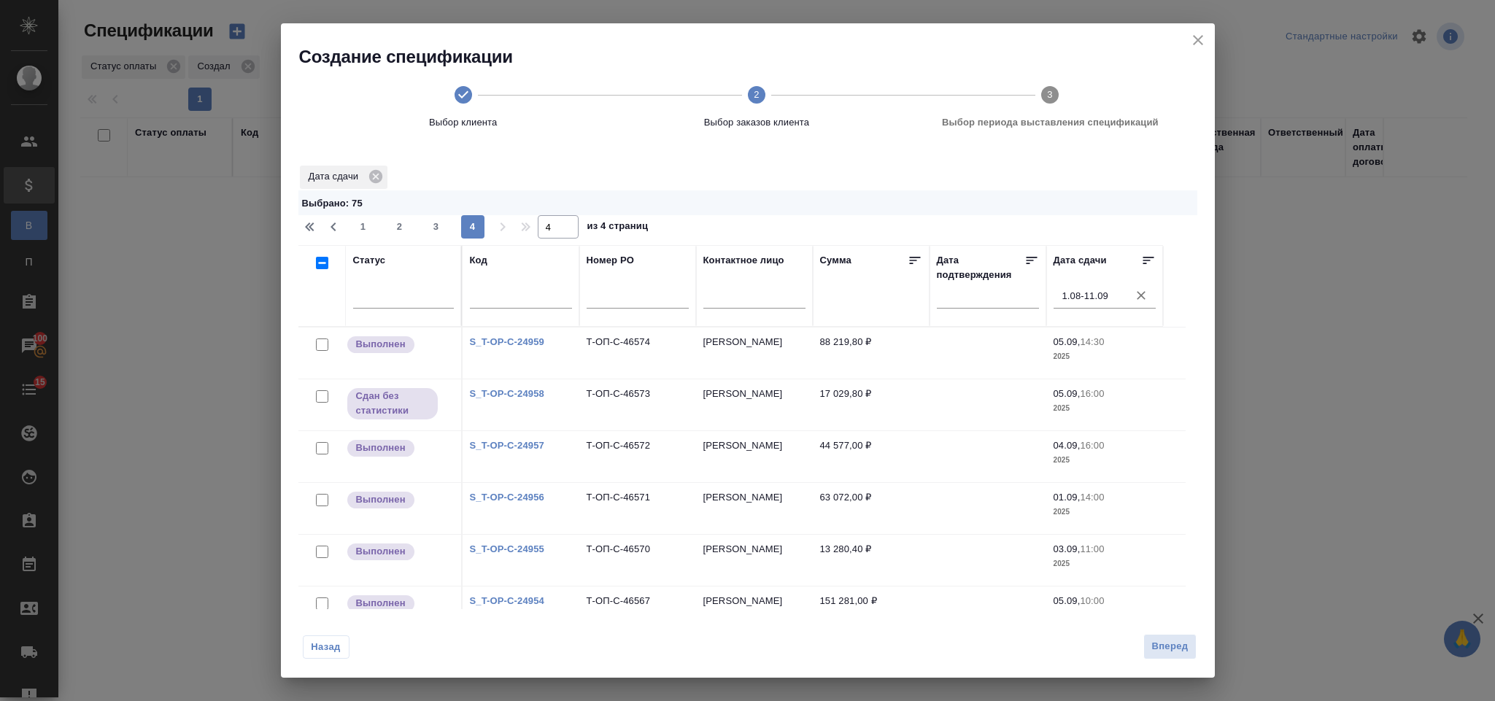
click at [320, 266] on input "checkbox" at bounding box center [322, 263] width 12 height 12
checkbox input "true"
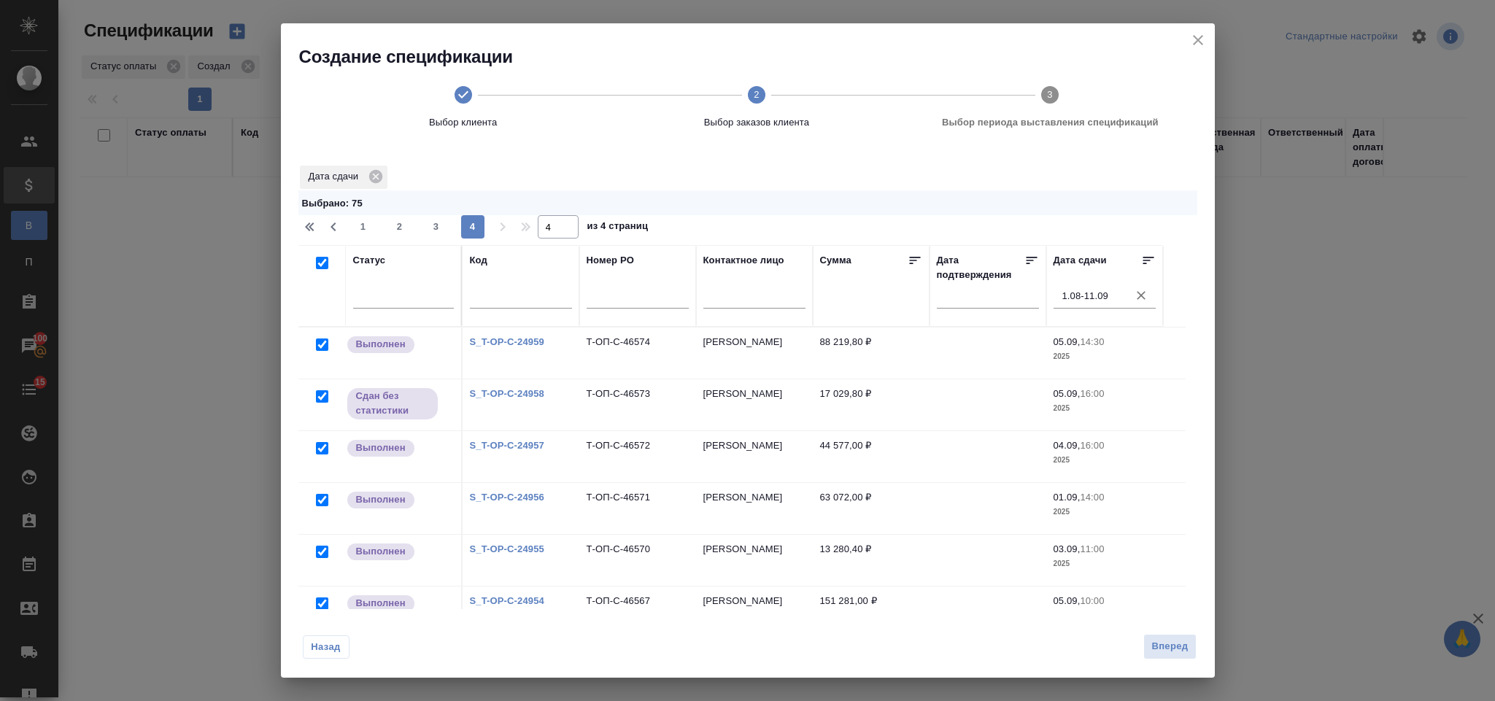
checkbox input "true"
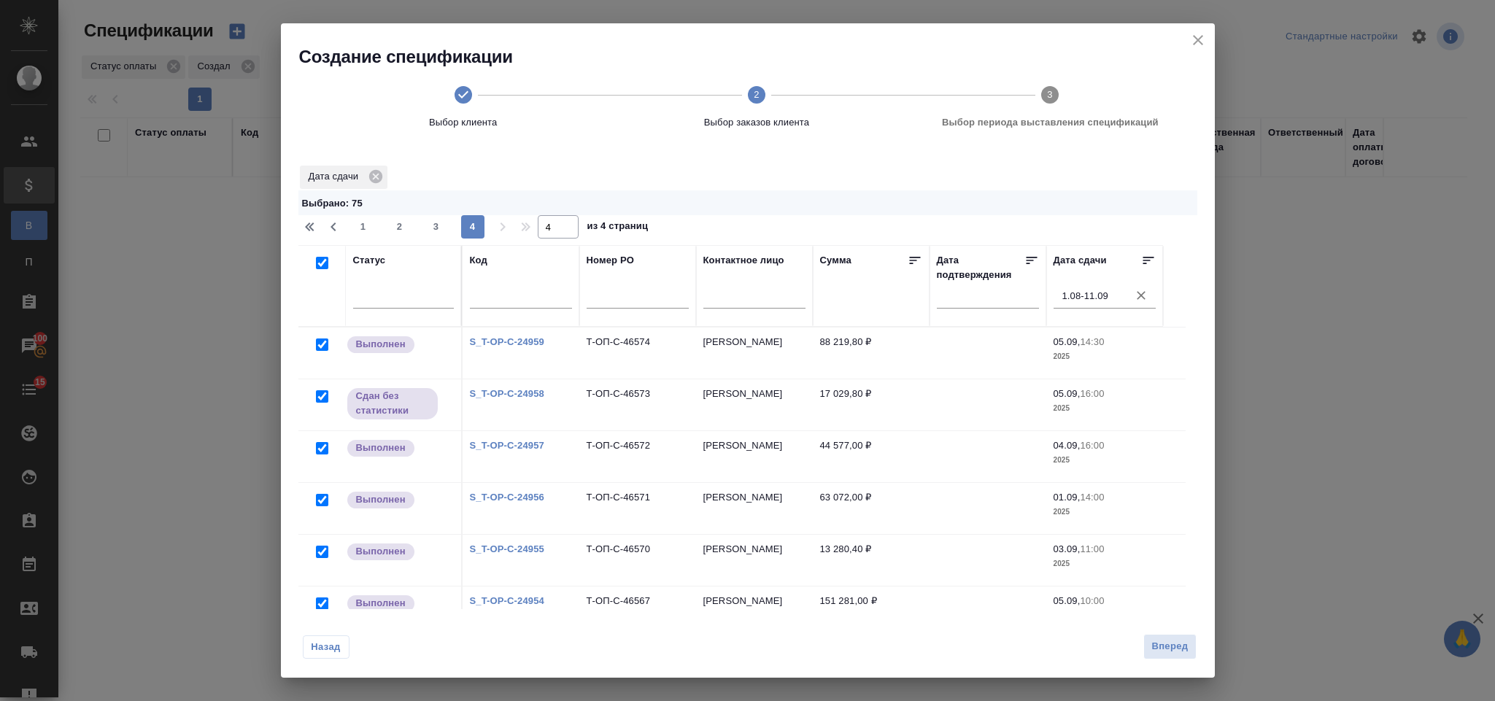
checkbox input "true"
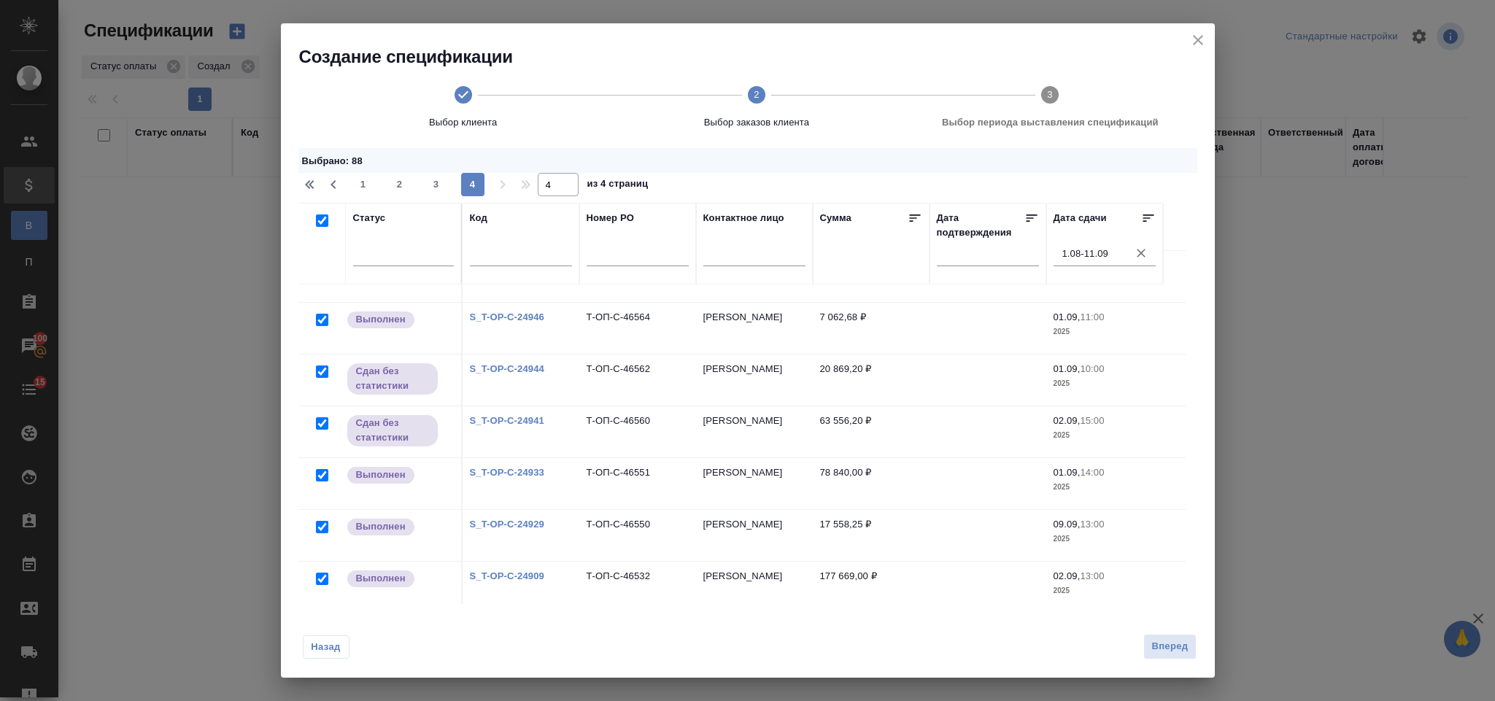
scroll to position [375, 0]
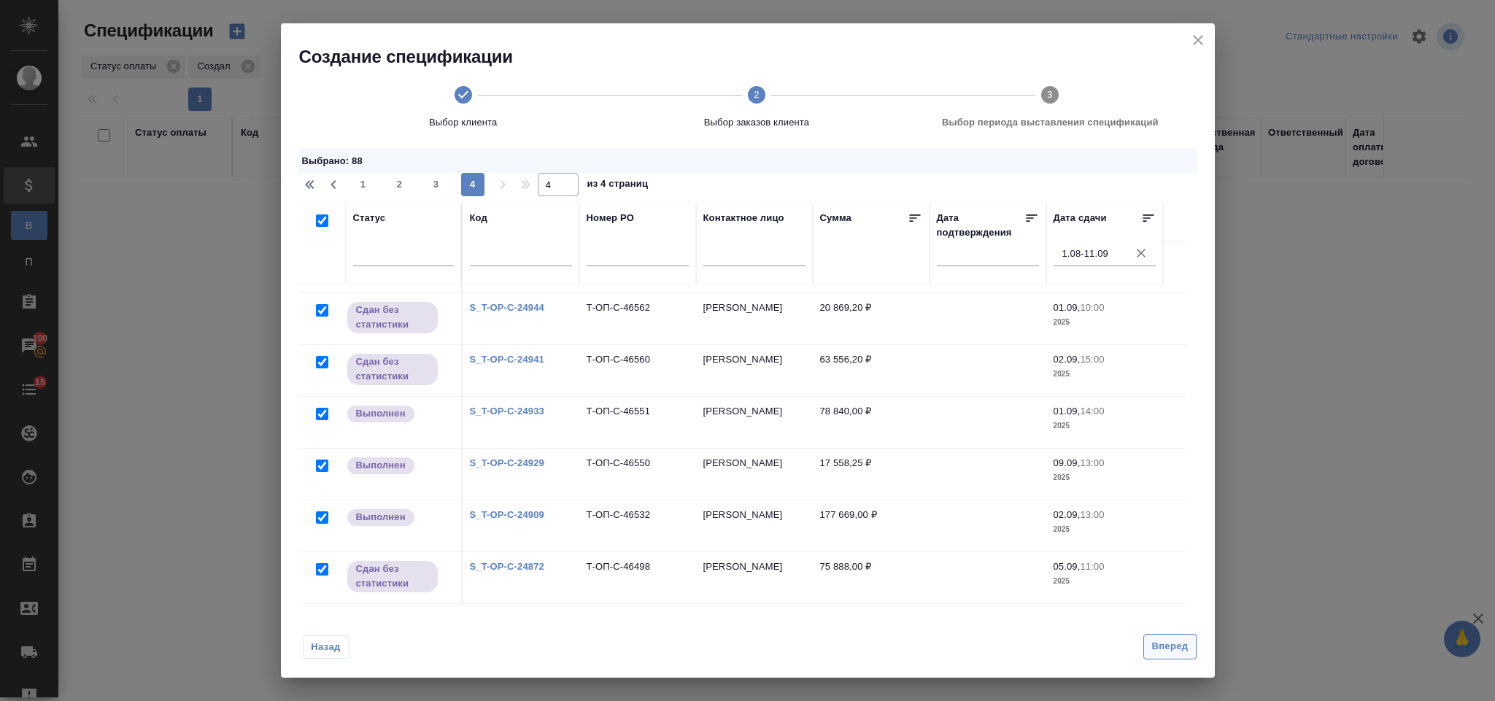
click at [1155, 642] on span "Вперед" at bounding box center [1170, 647] width 36 height 17
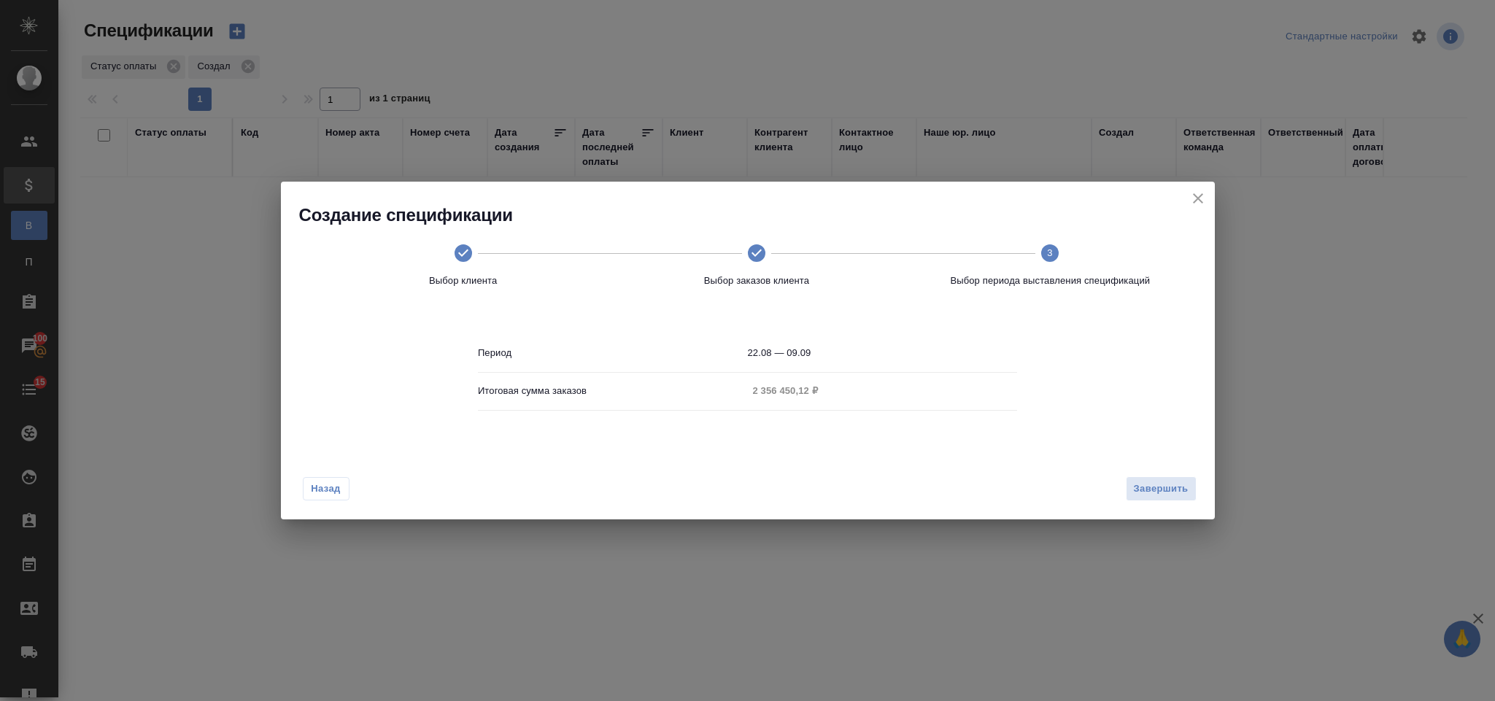
scroll to position [0, 0]
click at [331, 482] on span "Назад" at bounding box center [326, 489] width 31 height 15
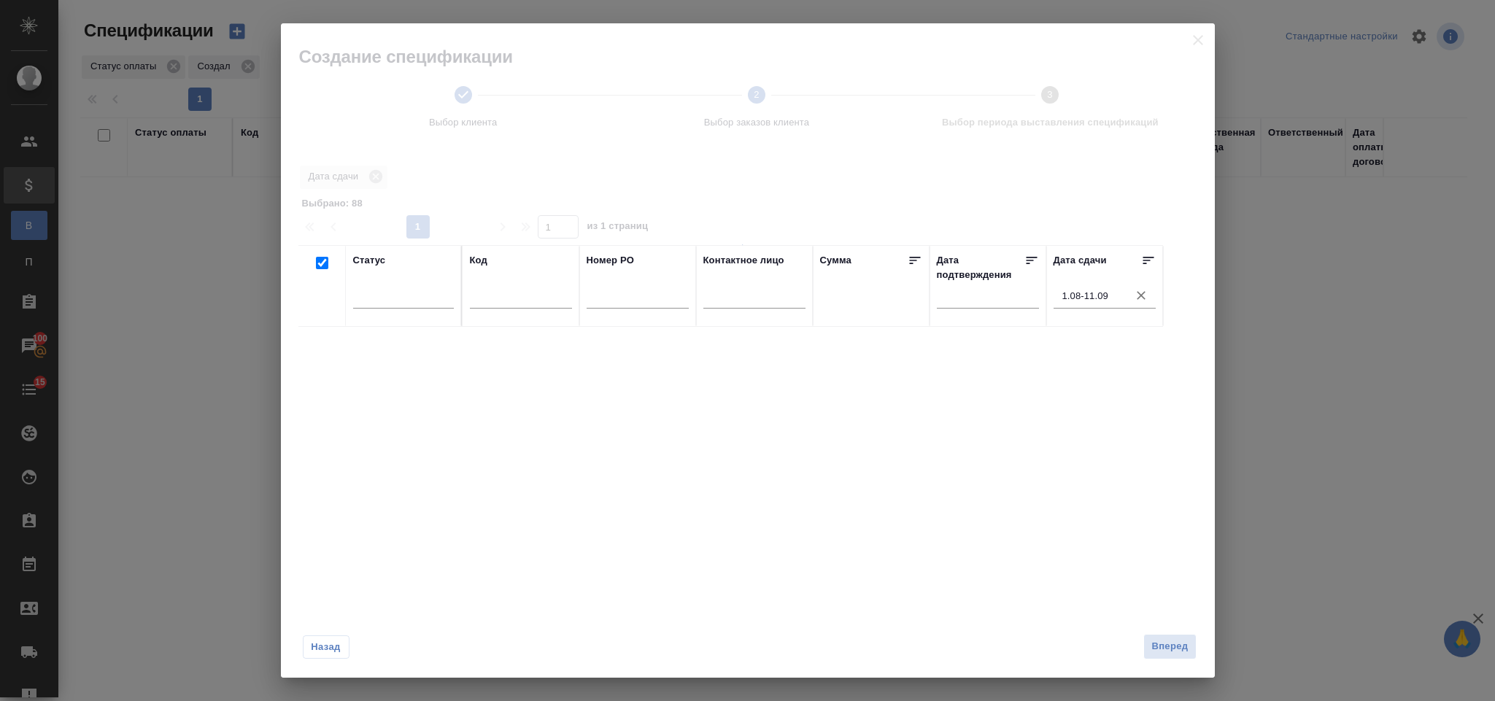
checkbox input "true"
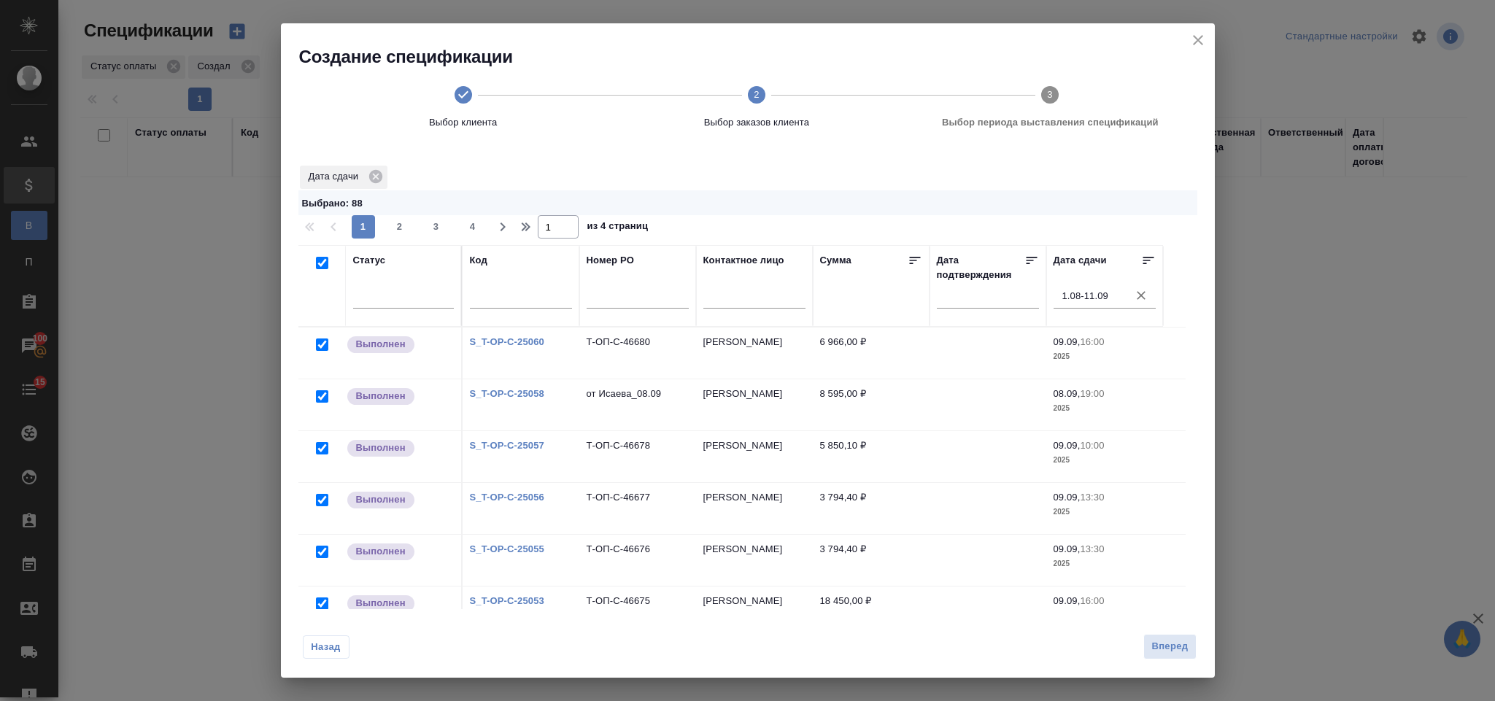
click at [1198, 40] on icon "close" at bounding box center [1198, 40] width 10 height 10
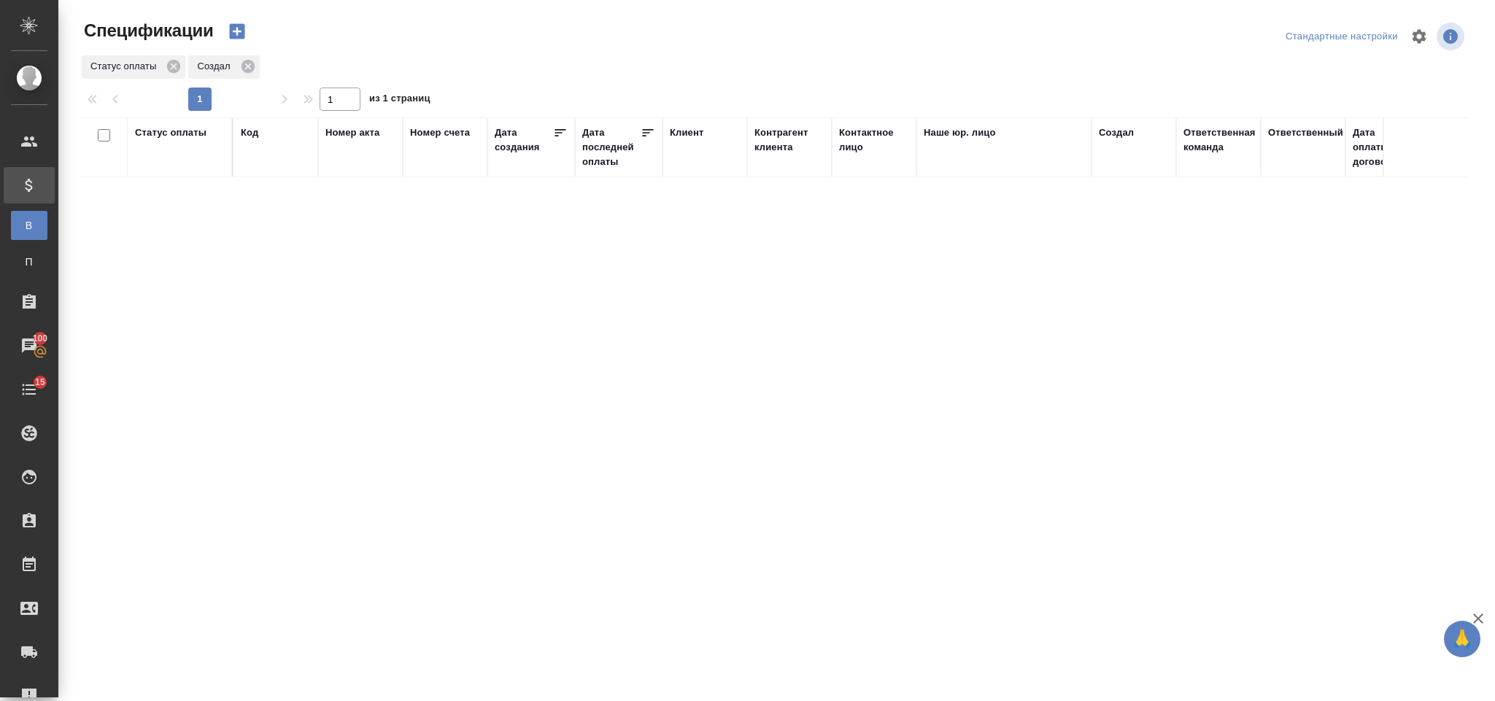
click at [239, 25] on icon "button" at bounding box center [236, 31] width 15 height 15
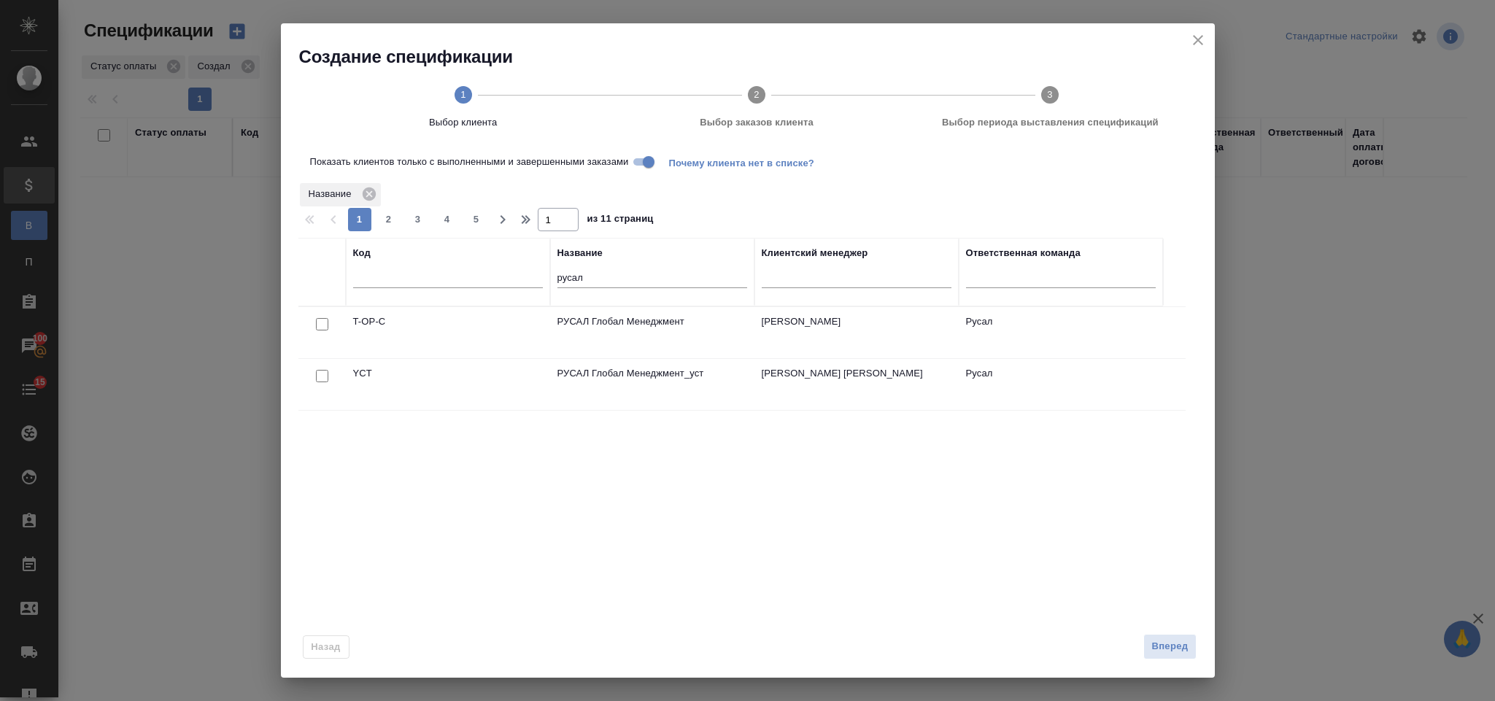
click at [653, 162] on input "Показать клиентов только с выполненными и завершенными заказами" at bounding box center [649, 162] width 53 height 18
click at [325, 377] on input "checkbox" at bounding box center [322, 376] width 12 height 12
checkbox input "true"
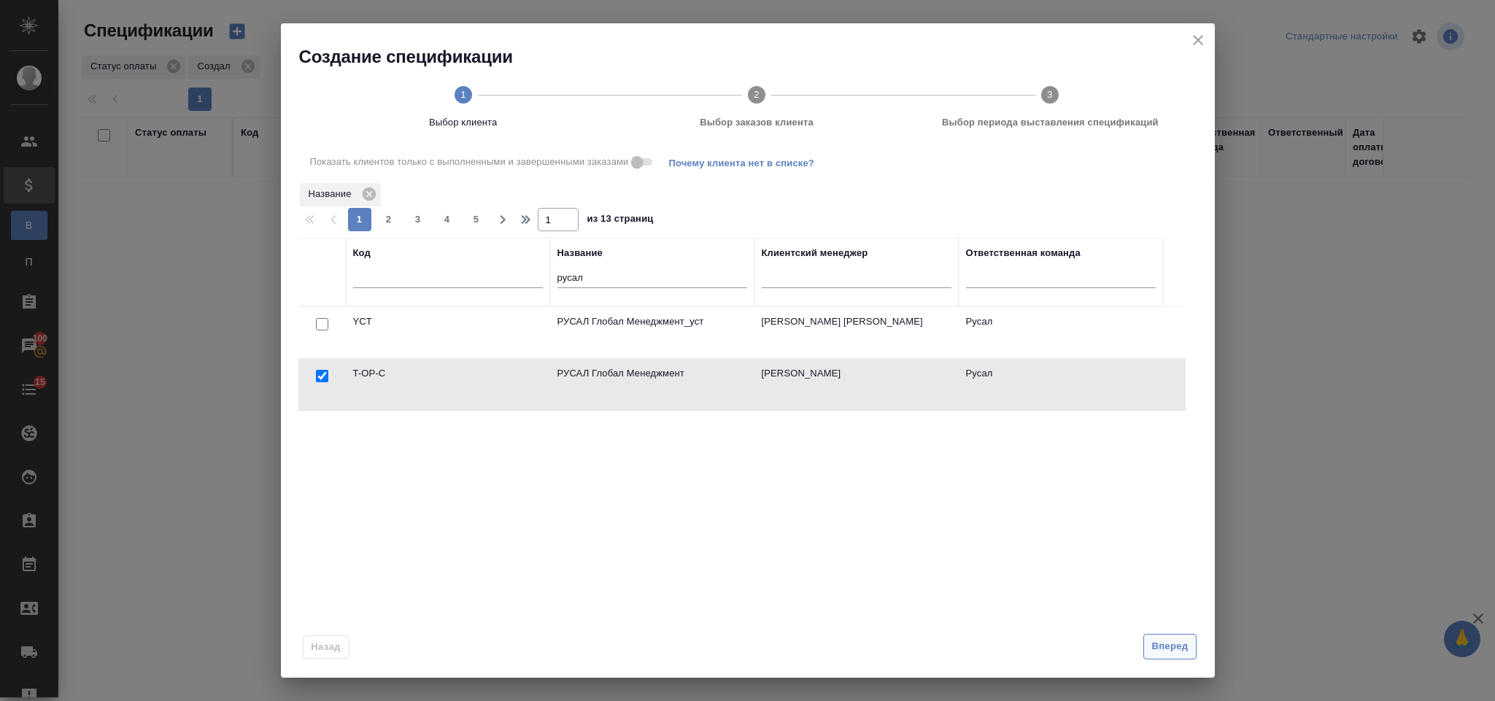
click at [1182, 648] on span "Вперед" at bounding box center [1170, 647] width 36 height 17
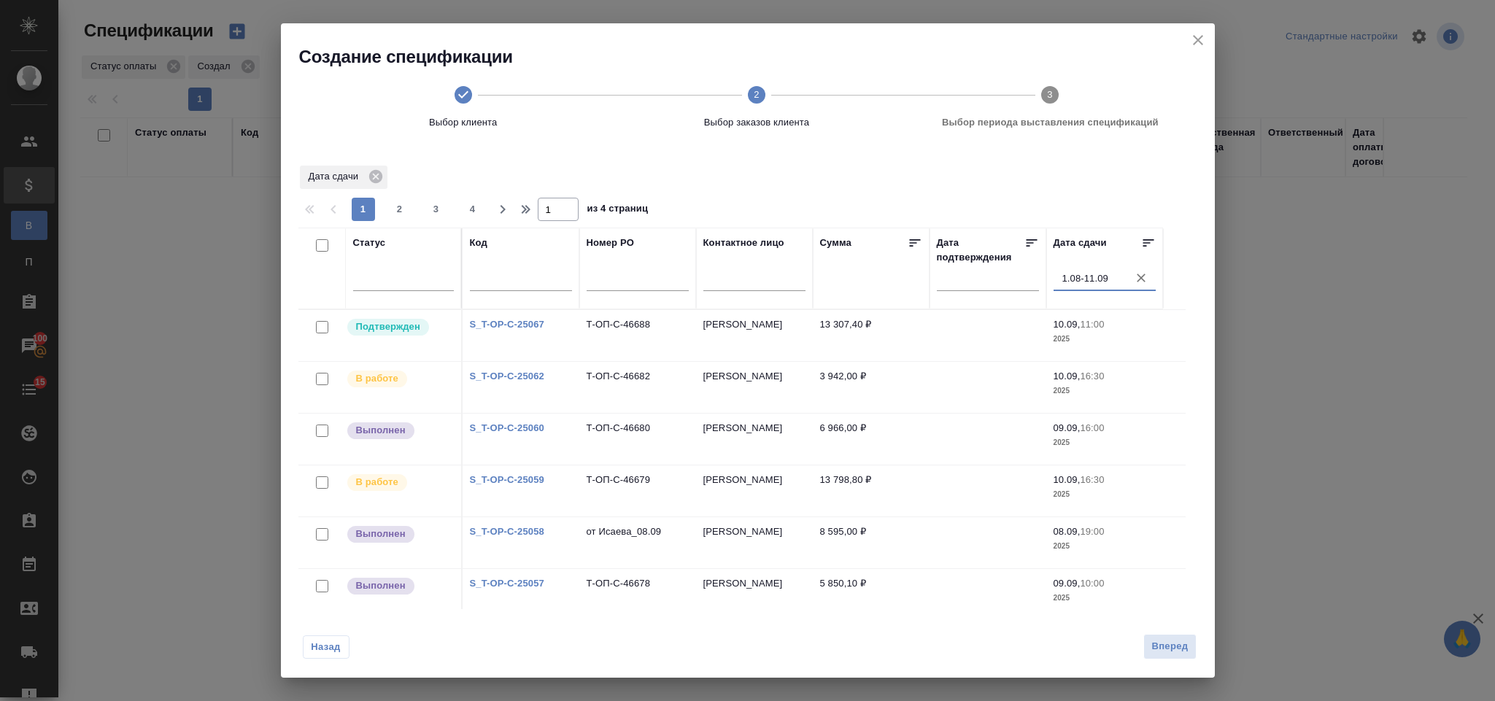
click at [1106, 285] on input "1.08-11.09" at bounding box center [1109, 279] width 93 height 20
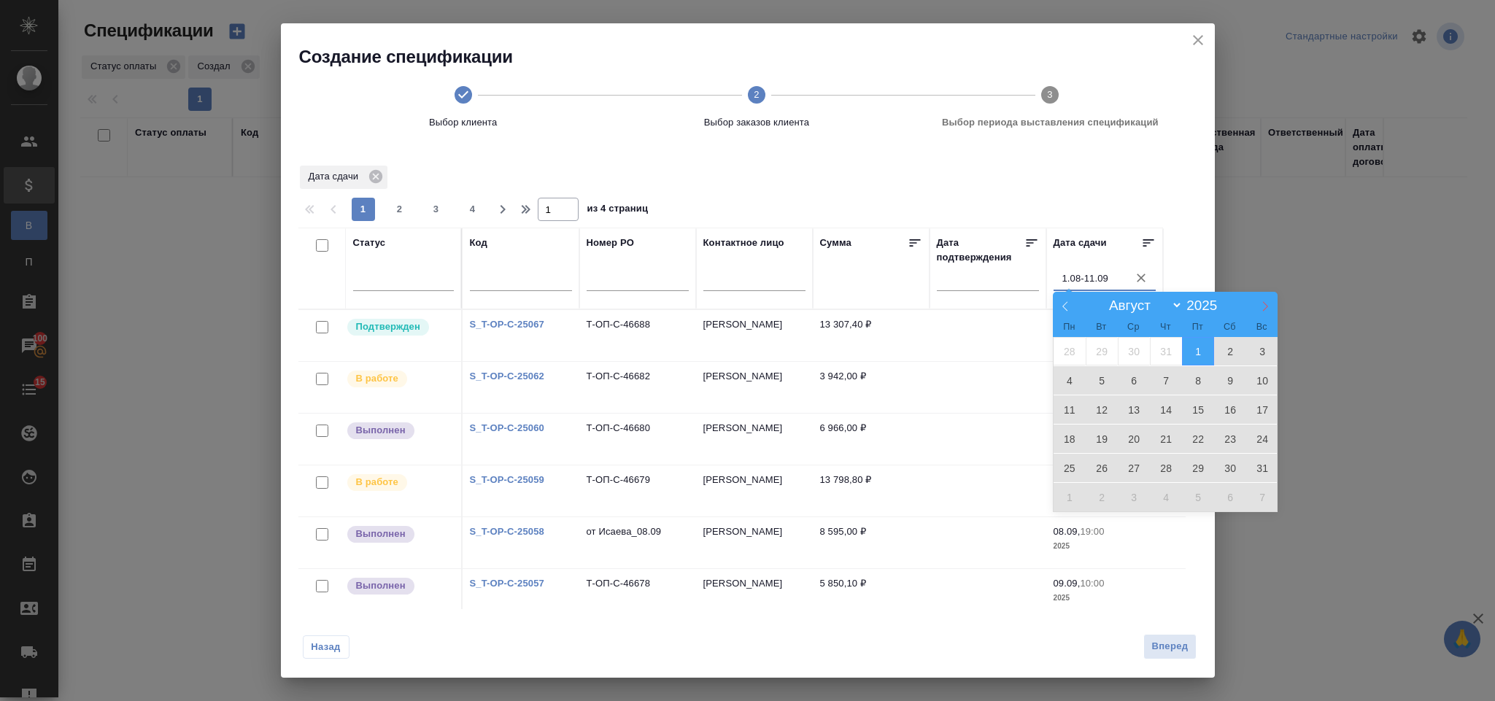
click at [1263, 313] on span at bounding box center [1265, 304] width 25 height 25
select select "8"
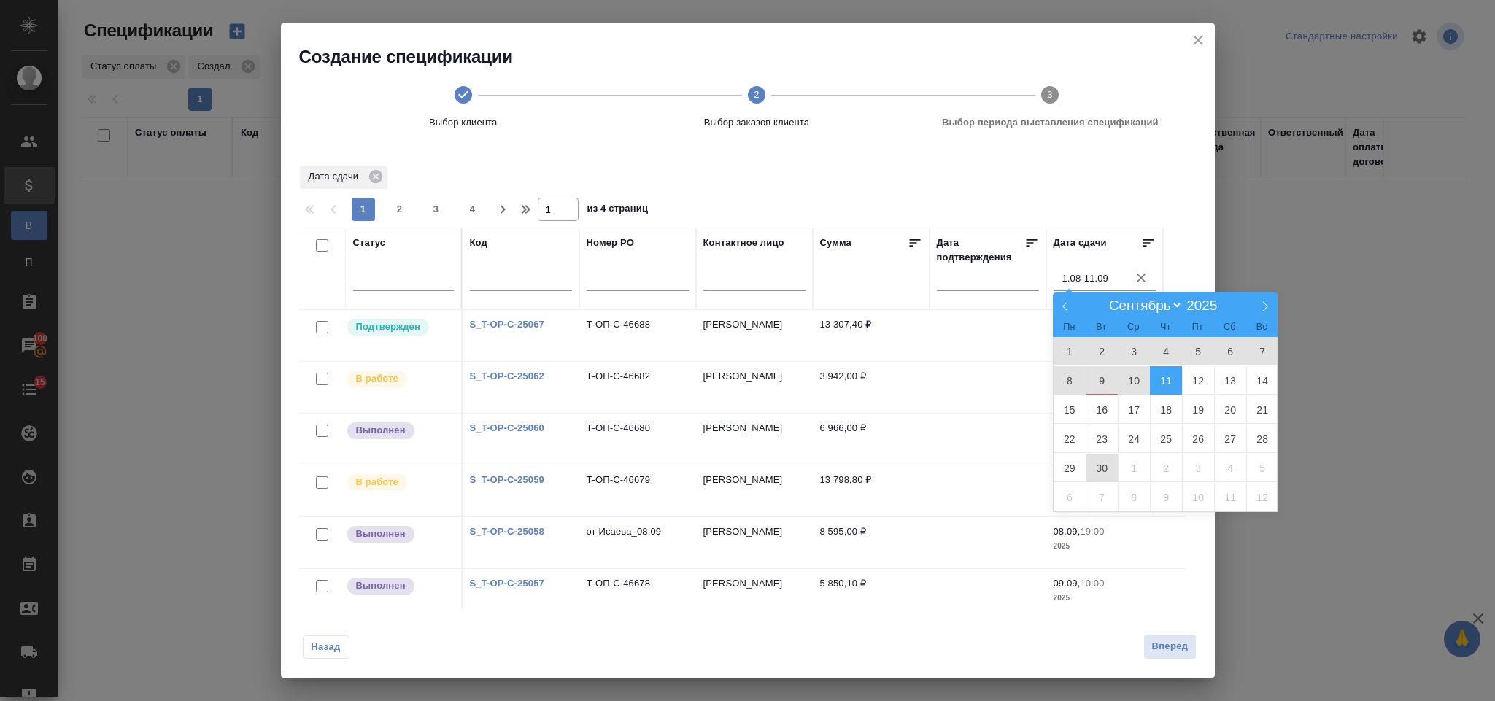
click at [1115, 463] on span "30" at bounding box center [1102, 468] width 32 height 28
type div "[DATE]T21:00:00.000Z"
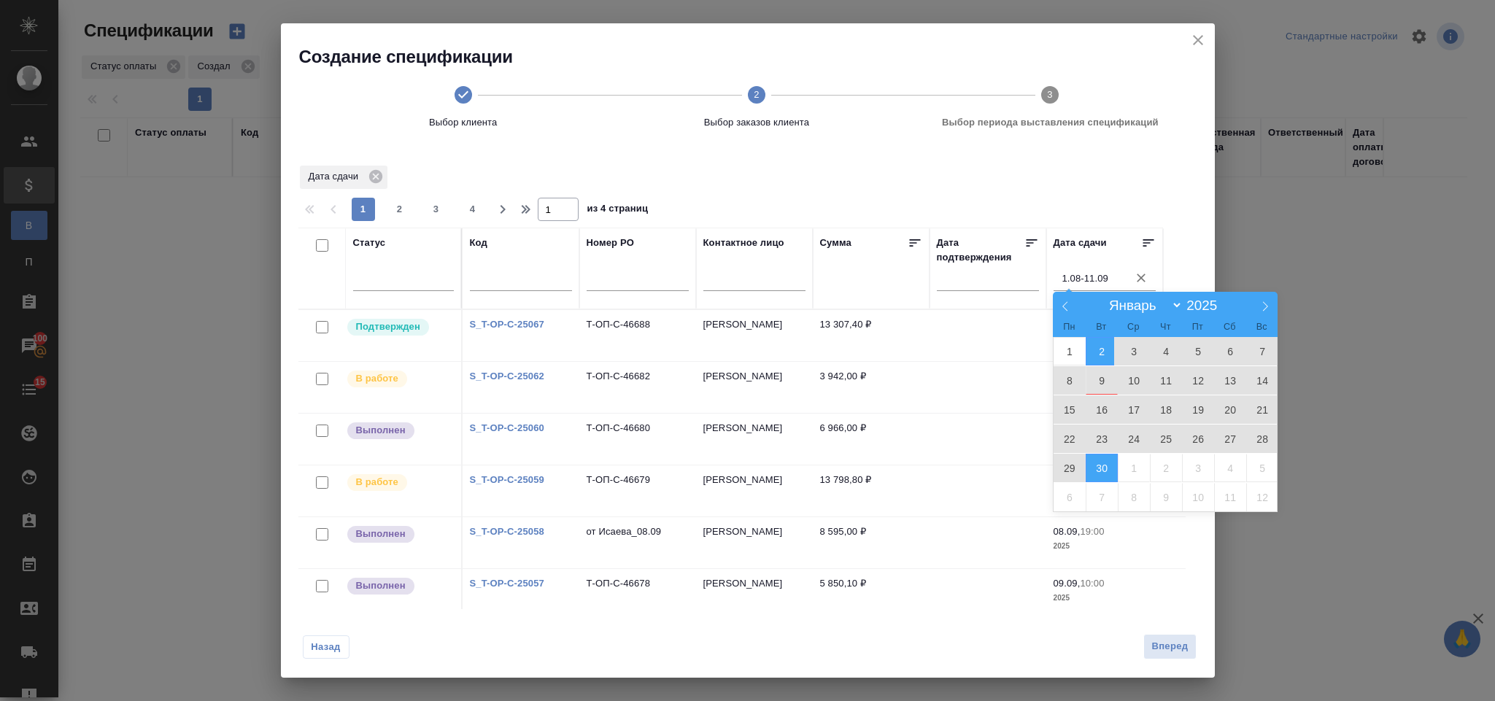
click at [1069, 167] on div "Дата сдачи 1 2 3 4 1 из 4 страниц Статус Код Номер PO Контактное лицо Сумма Дат…" at bounding box center [748, 396] width 899 height 465
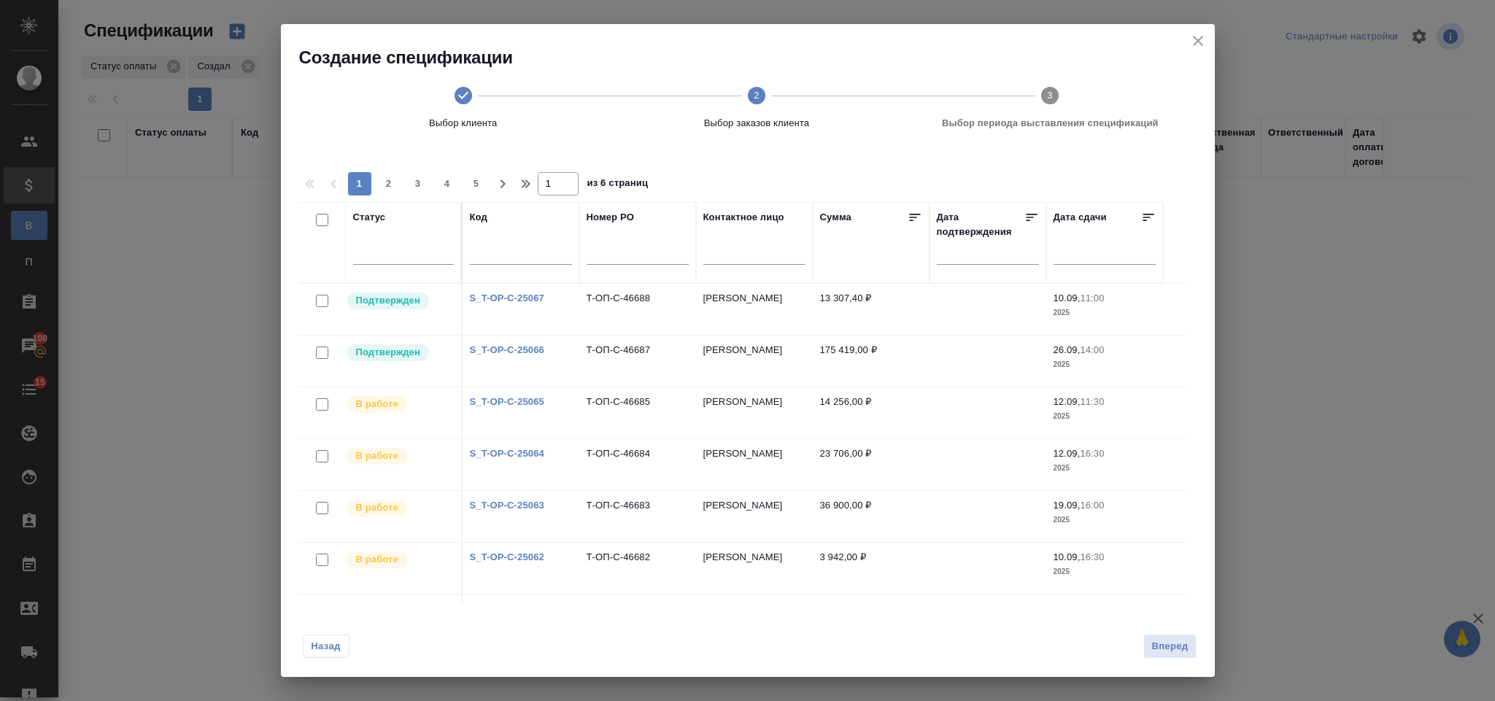
click at [324, 221] on input "checkbox" at bounding box center [322, 220] width 12 height 12
checkbox input "true"
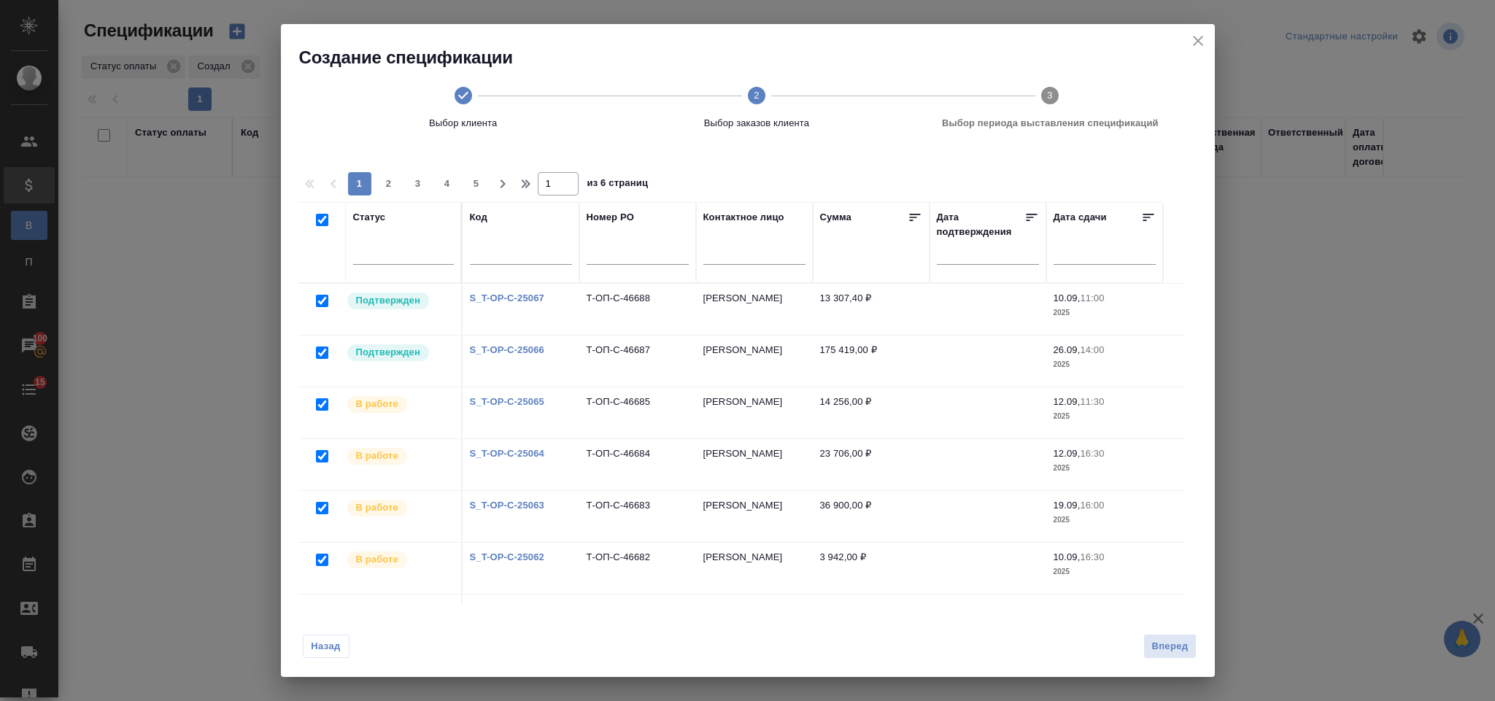
checkbox input "true"
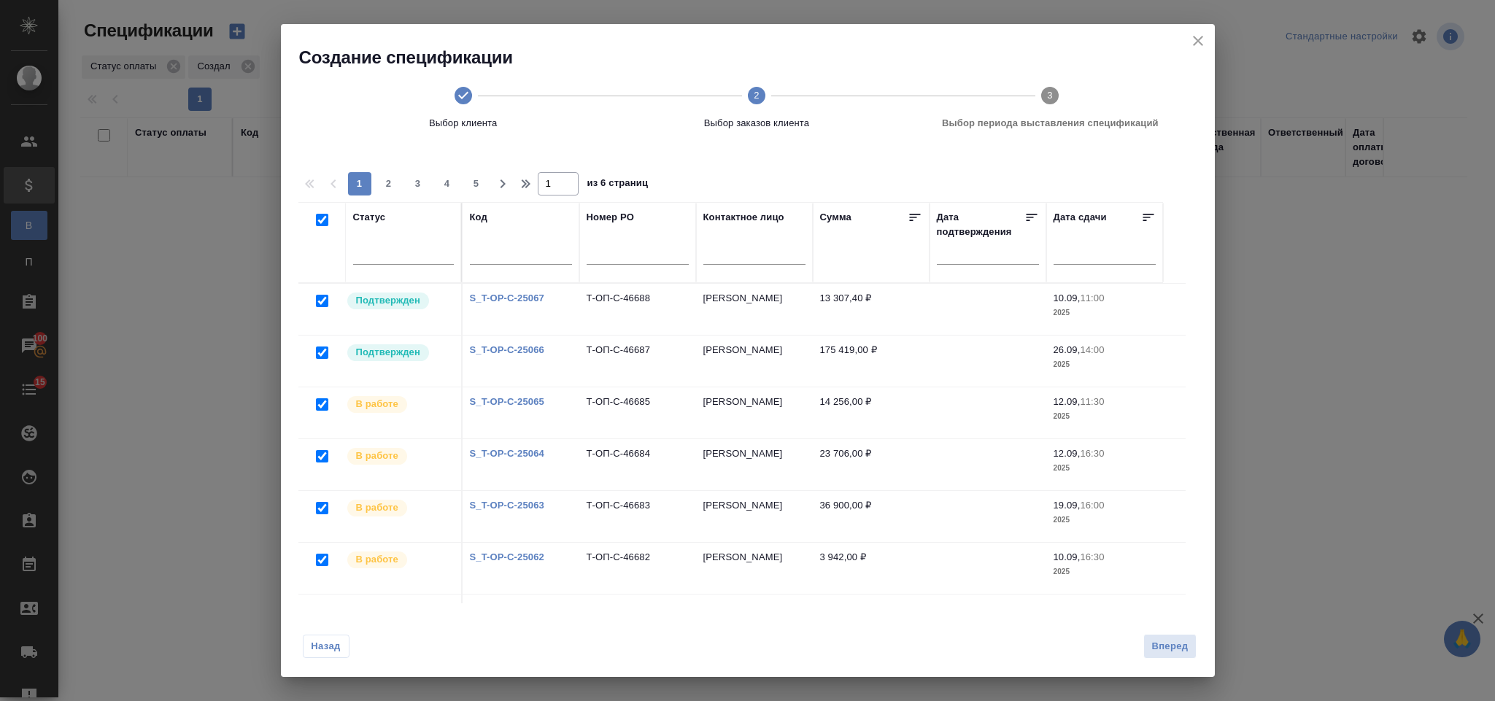
checkbox input "true"
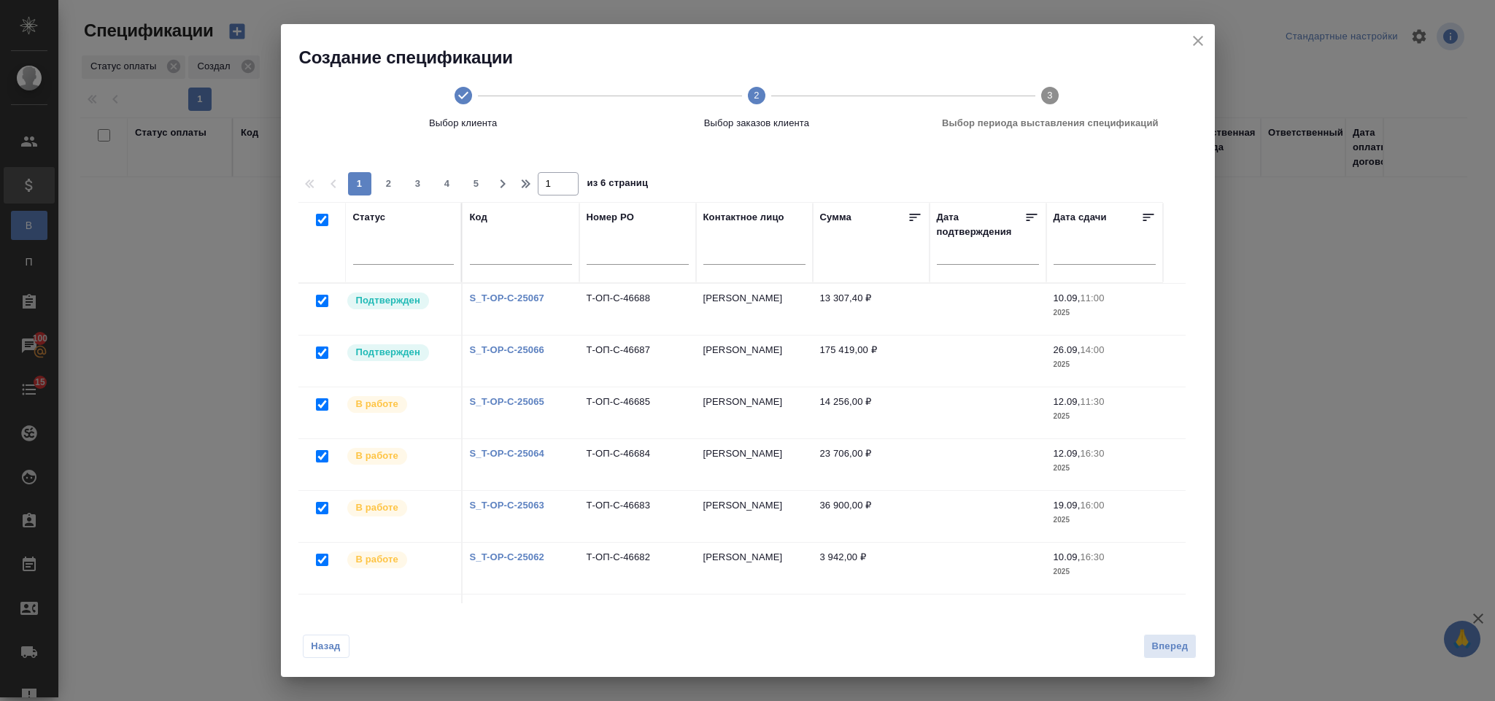
checkbox input "true"
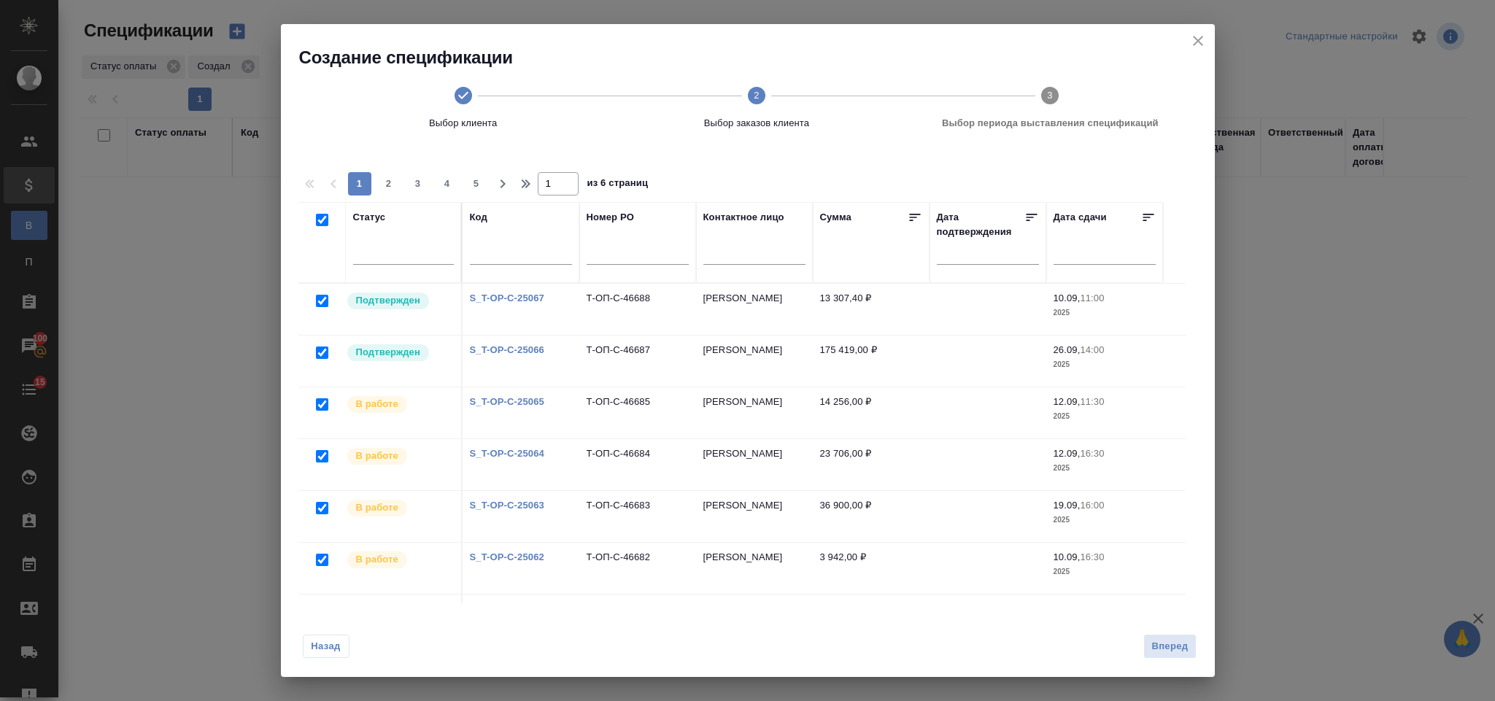
checkbox input "true"
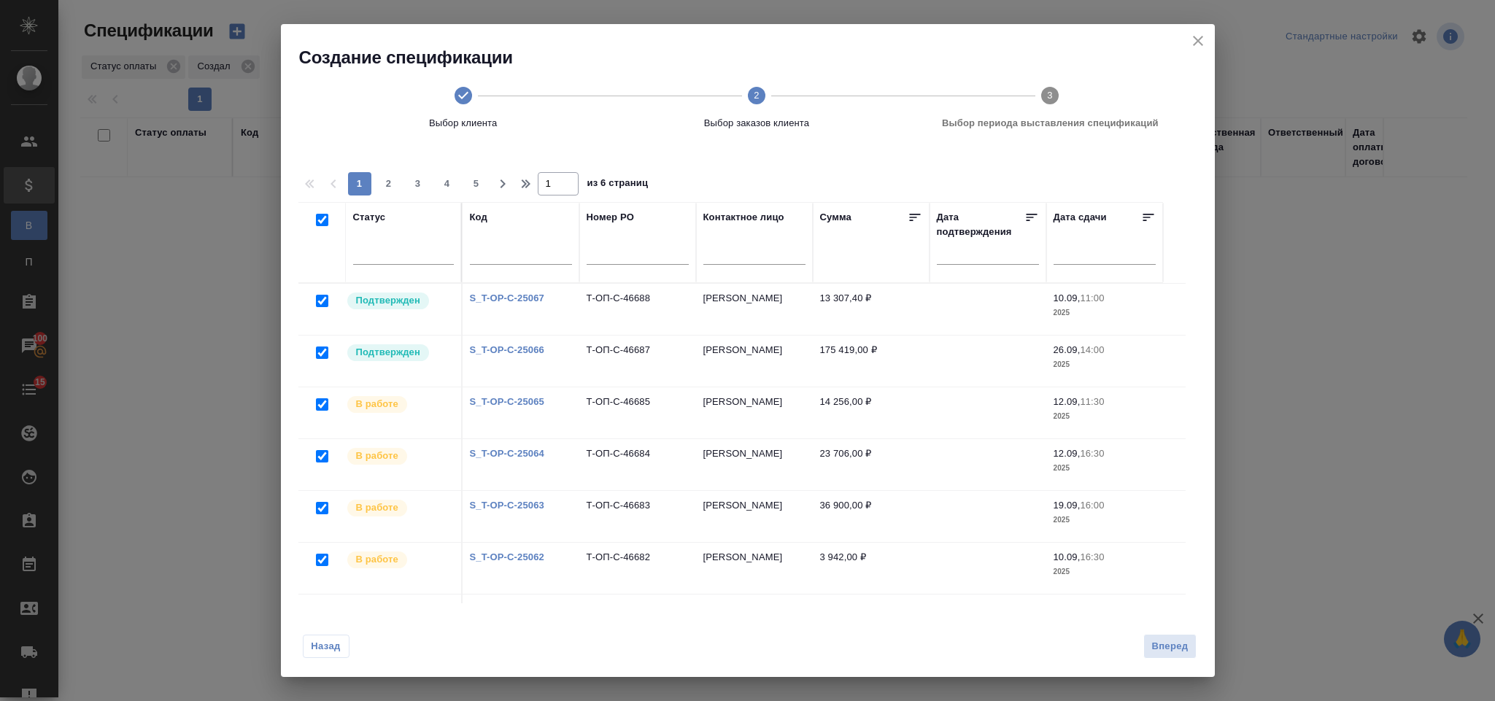
checkbox input "true"
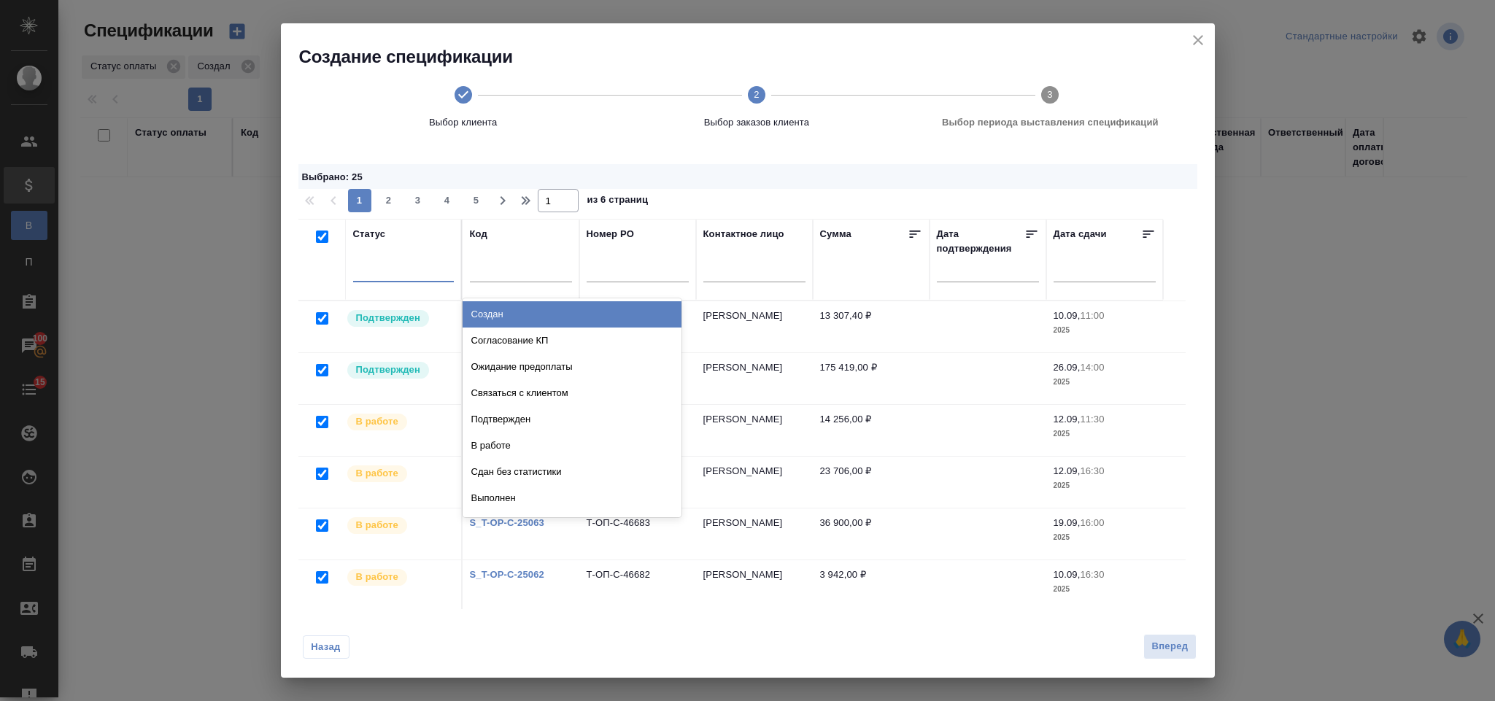
click at [420, 261] on div at bounding box center [403, 267] width 101 height 21
click at [510, 313] on div "Создан" at bounding box center [572, 314] width 219 height 26
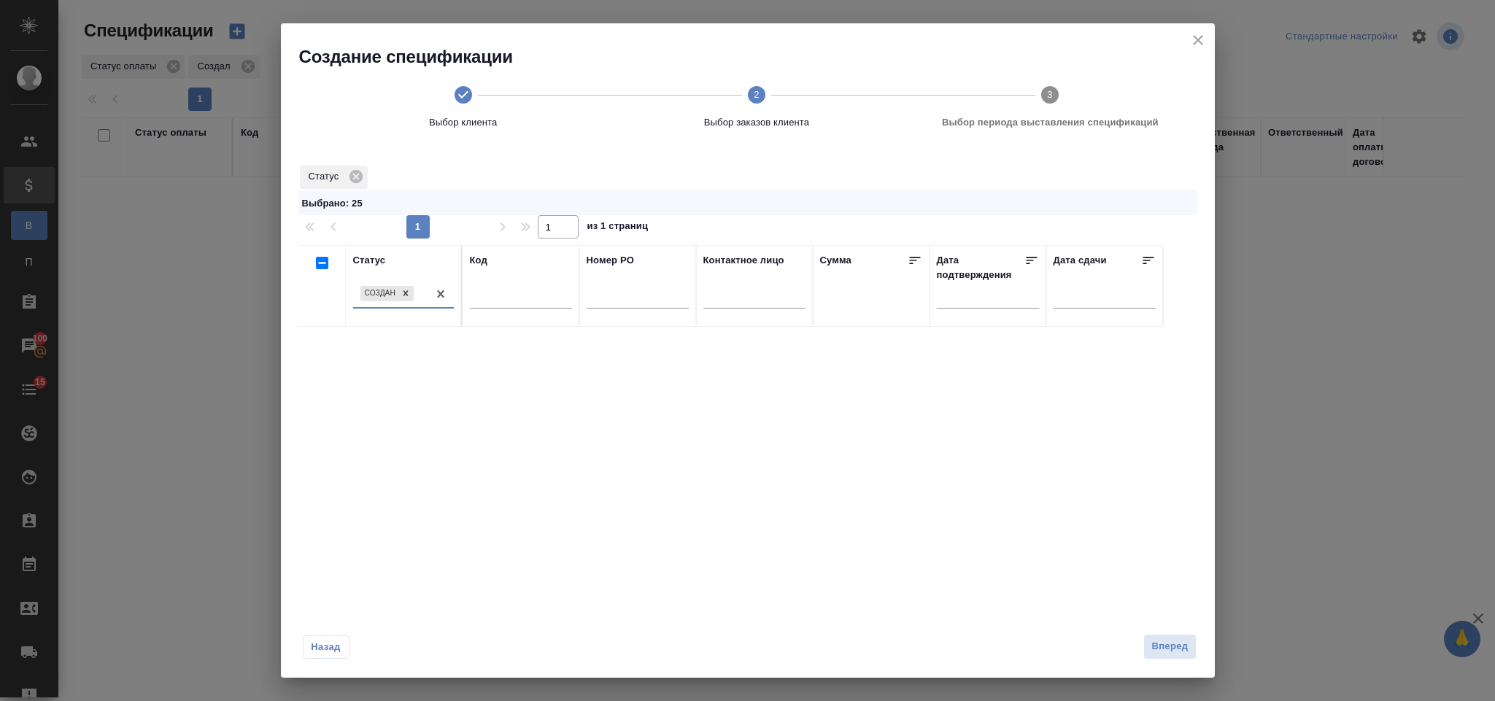
click at [420, 291] on div "Создан" at bounding box center [390, 293] width 74 height 21
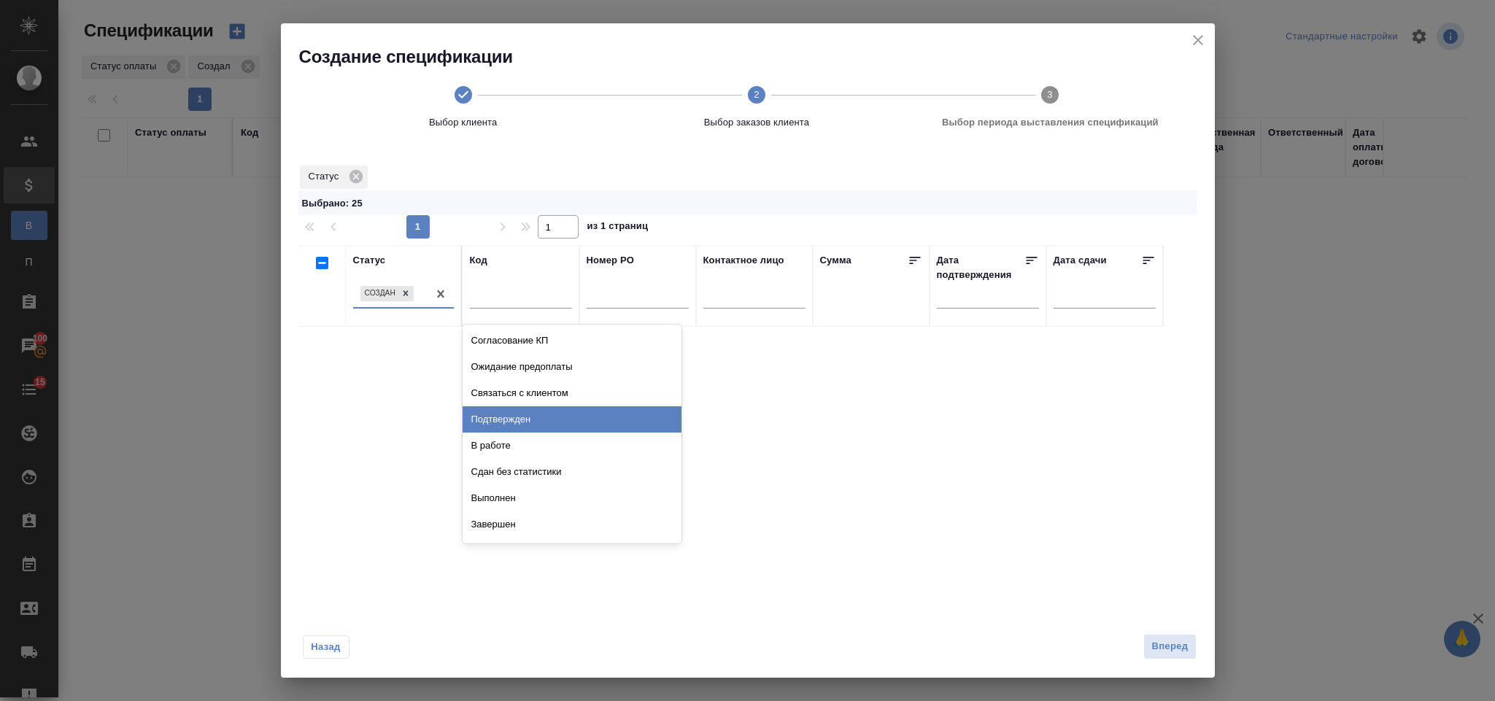
click at [530, 419] on div "Подтвержден" at bounding box center [572, 420] width 219 height 26
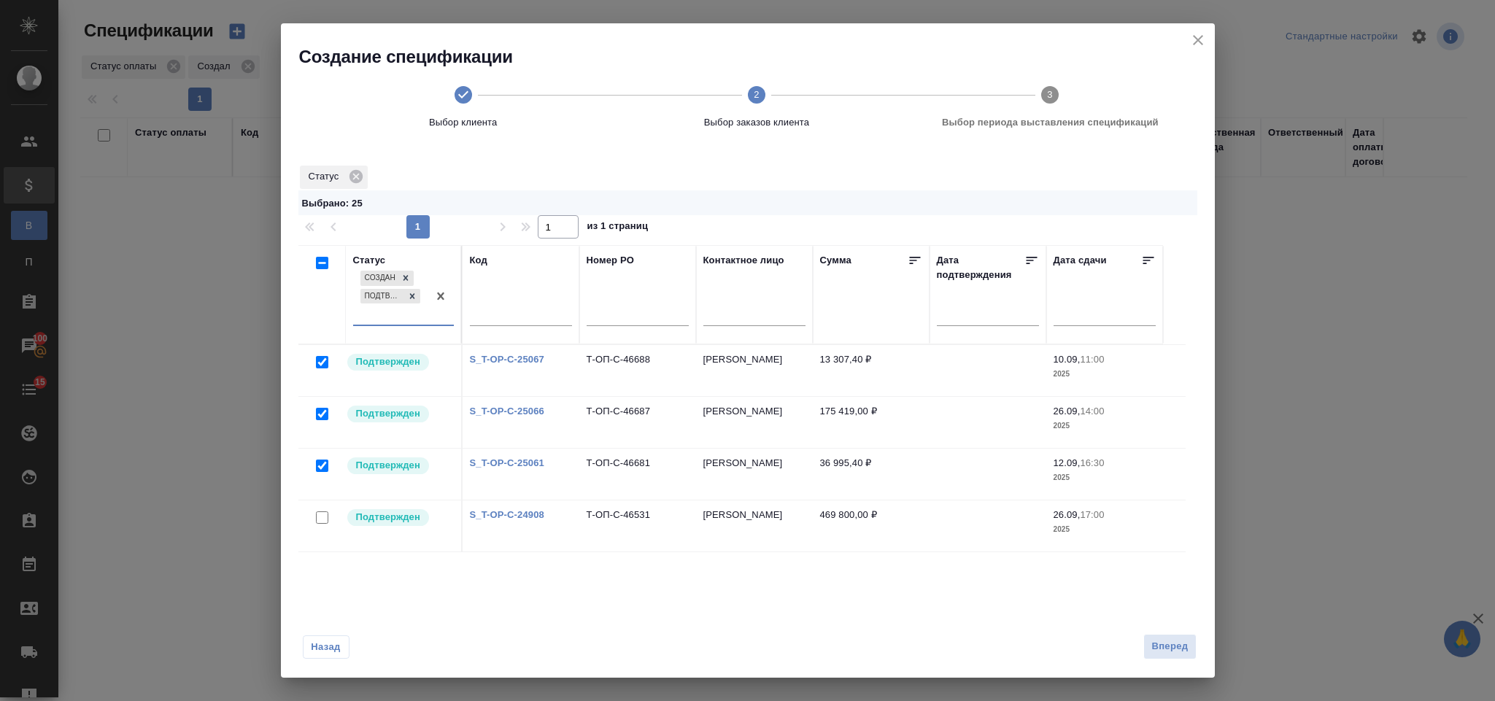
click at [385, 311] on div "Создан Подтвержден" at bounding box center [390, 296] width 74 height 57
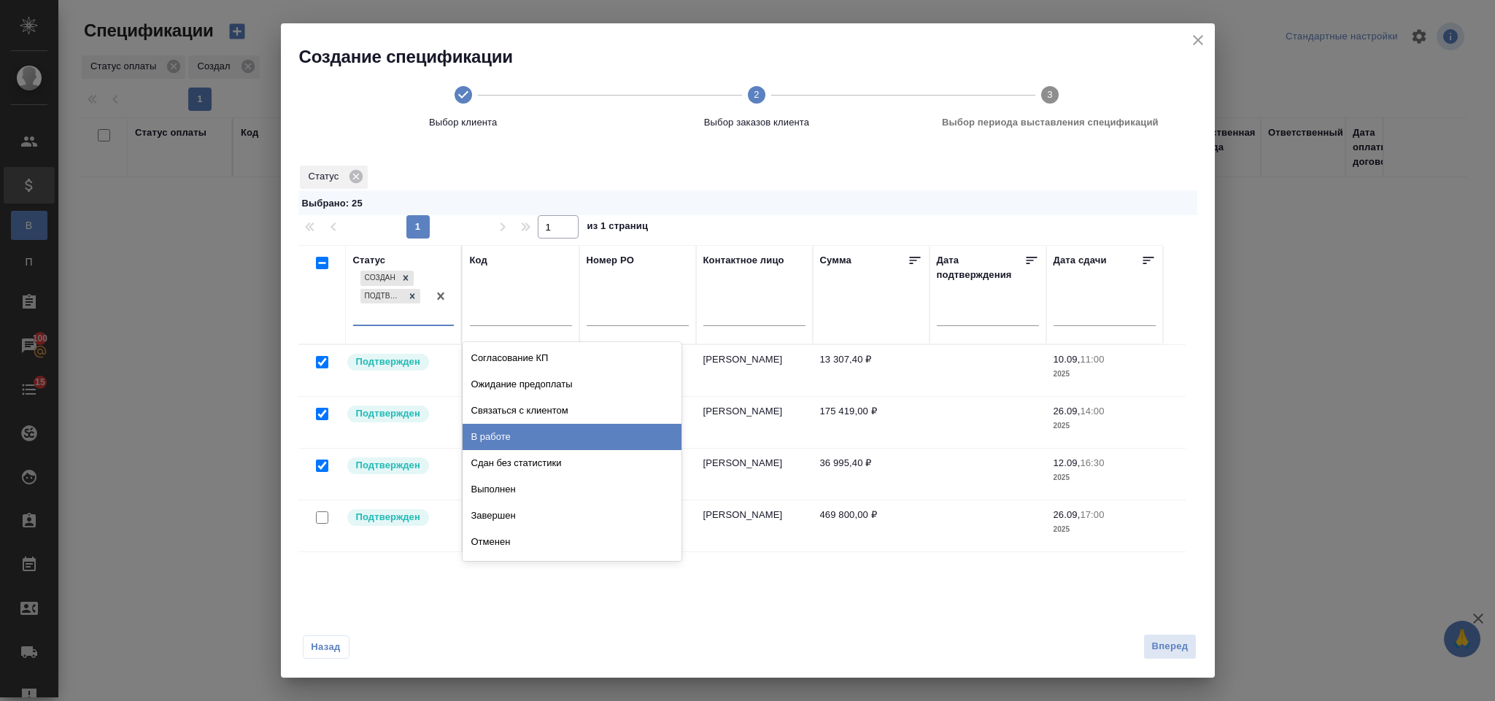
click at [524, 436] on div "В работе" at bounding box center [572, 437] width 219 height 26
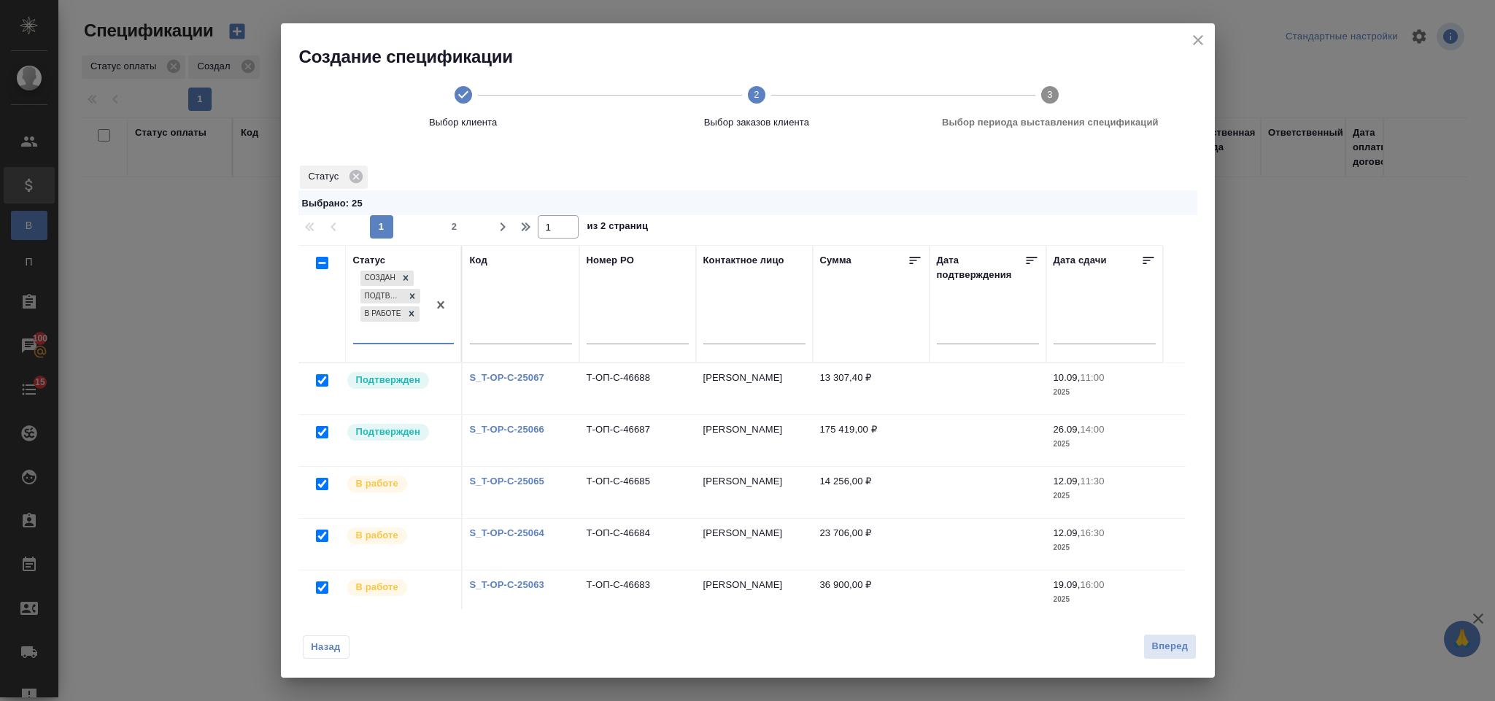
click at [386, 331] on div "Создан Подтвержден В работе" at bounding box center [390, 305] width 74 height 75
click at [394, 333] on div "Создан Подтвержден В работе" at bounding box center [390, 305] width 74 height 75
click at [318, 269] on input "checkbox" at bounding box center [322, 263] width 12 height 12
checkbox input "true"
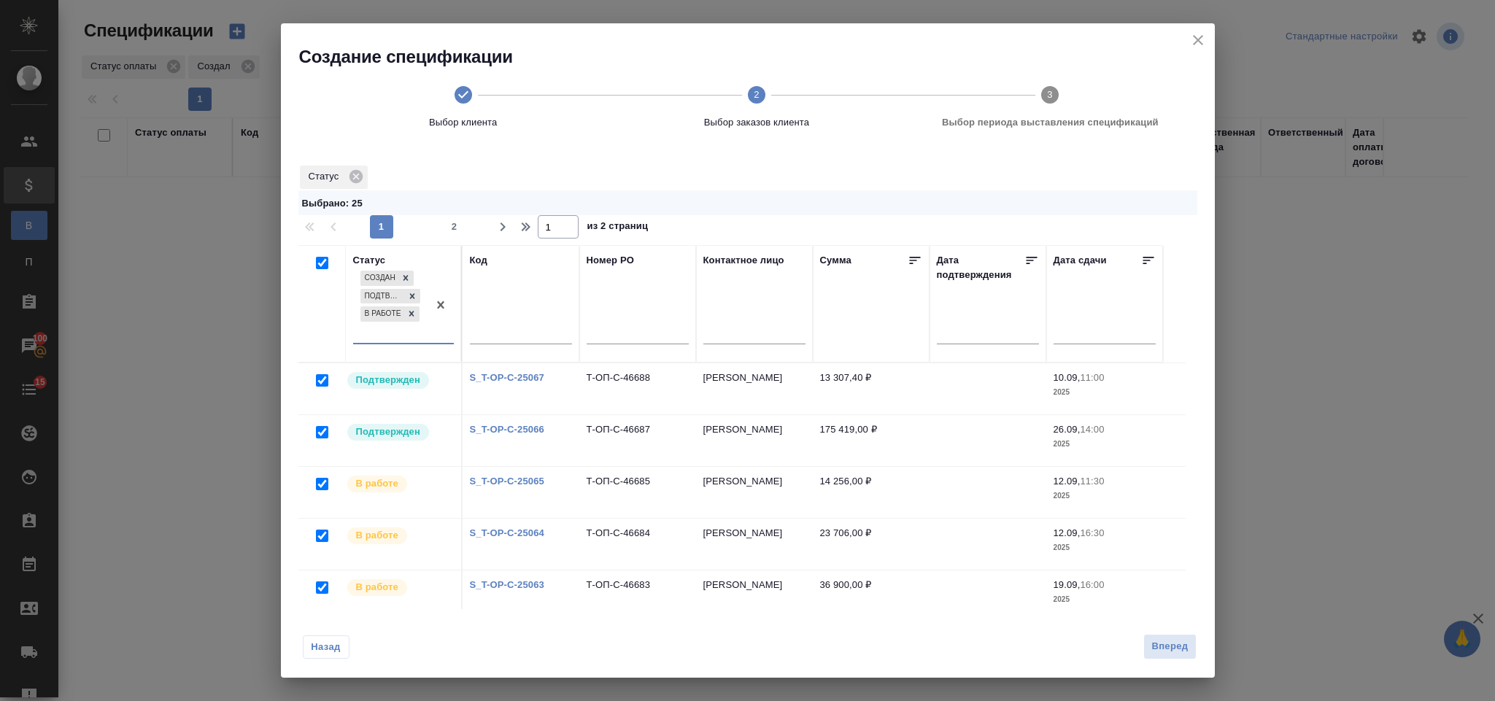
checkbox input "true"
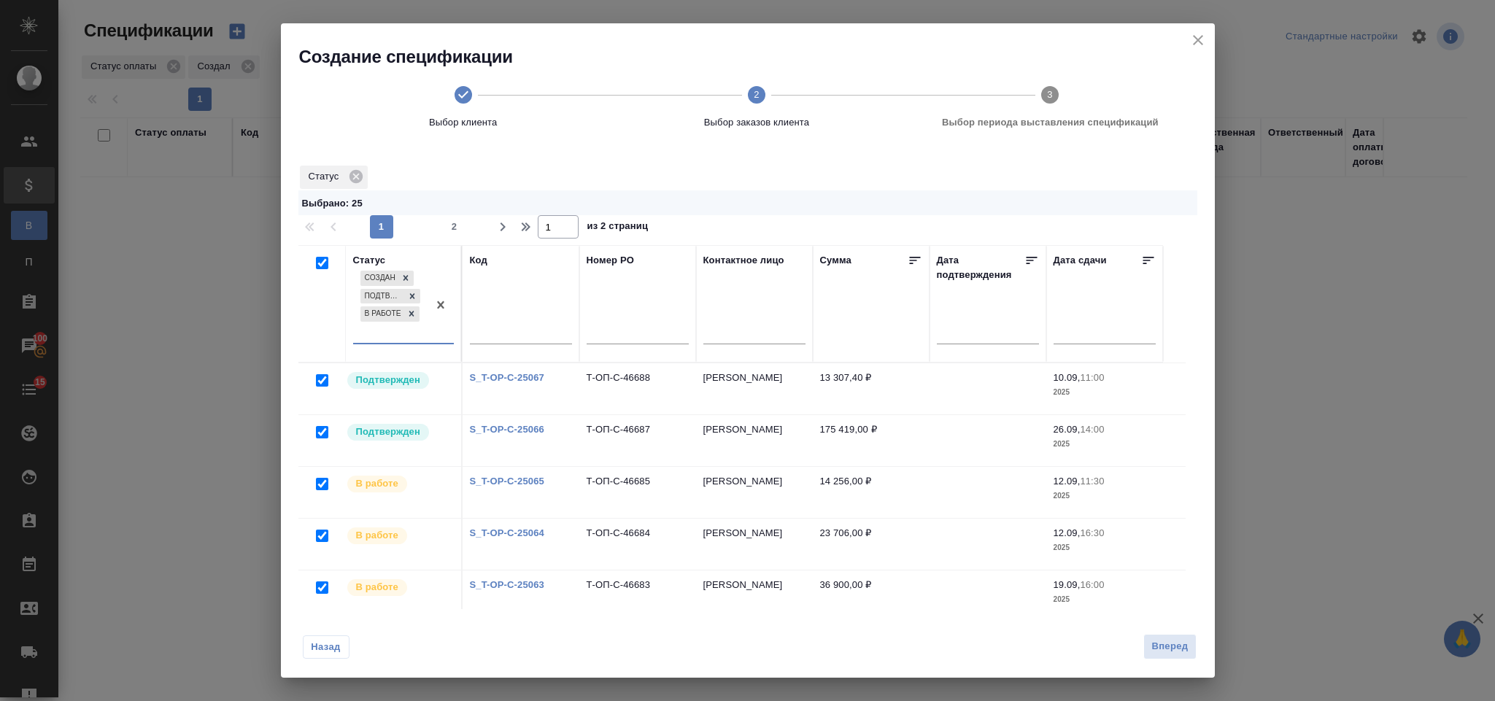
checkbox input "true"
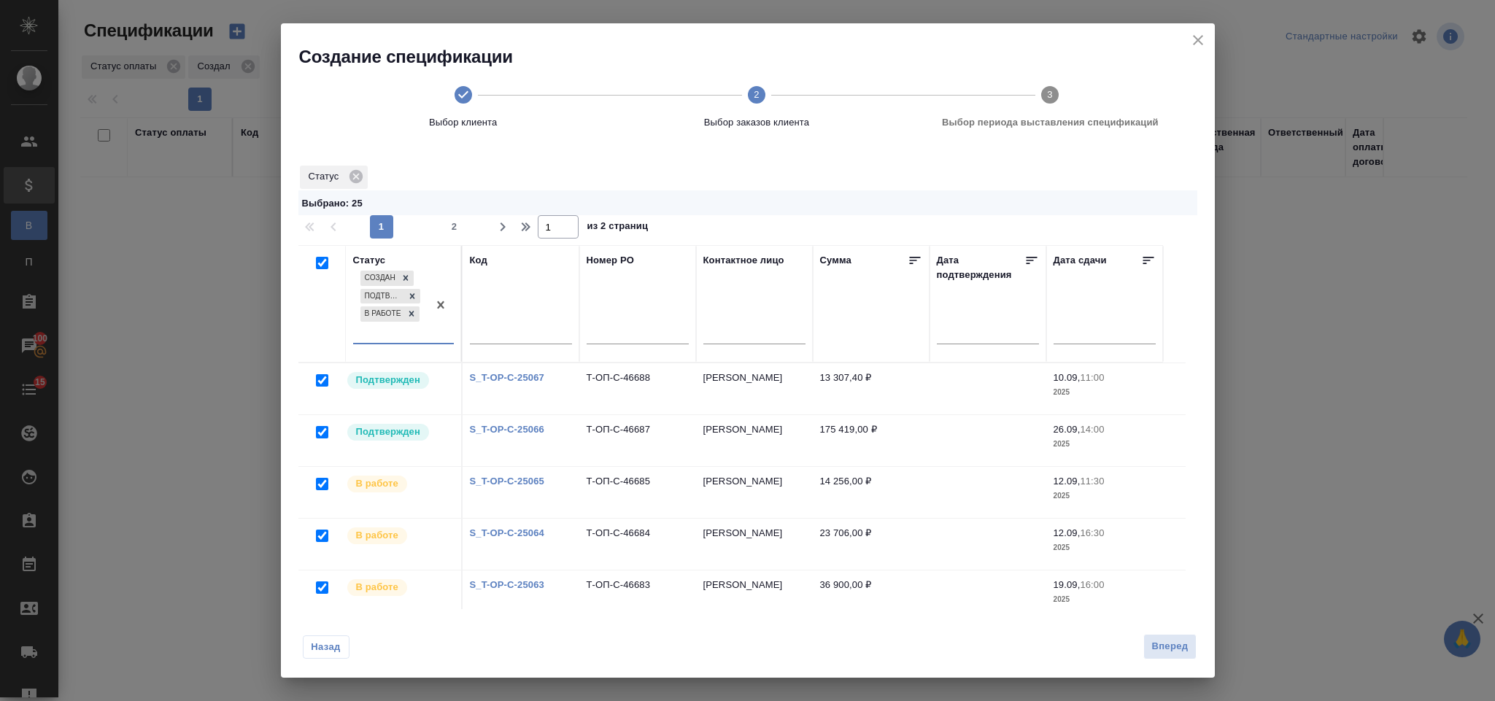
checkbox input "true"
click at [320, 261] on input "checkbox" at bounding box center [322, 263] width 12 height 12
checkbox input "false"
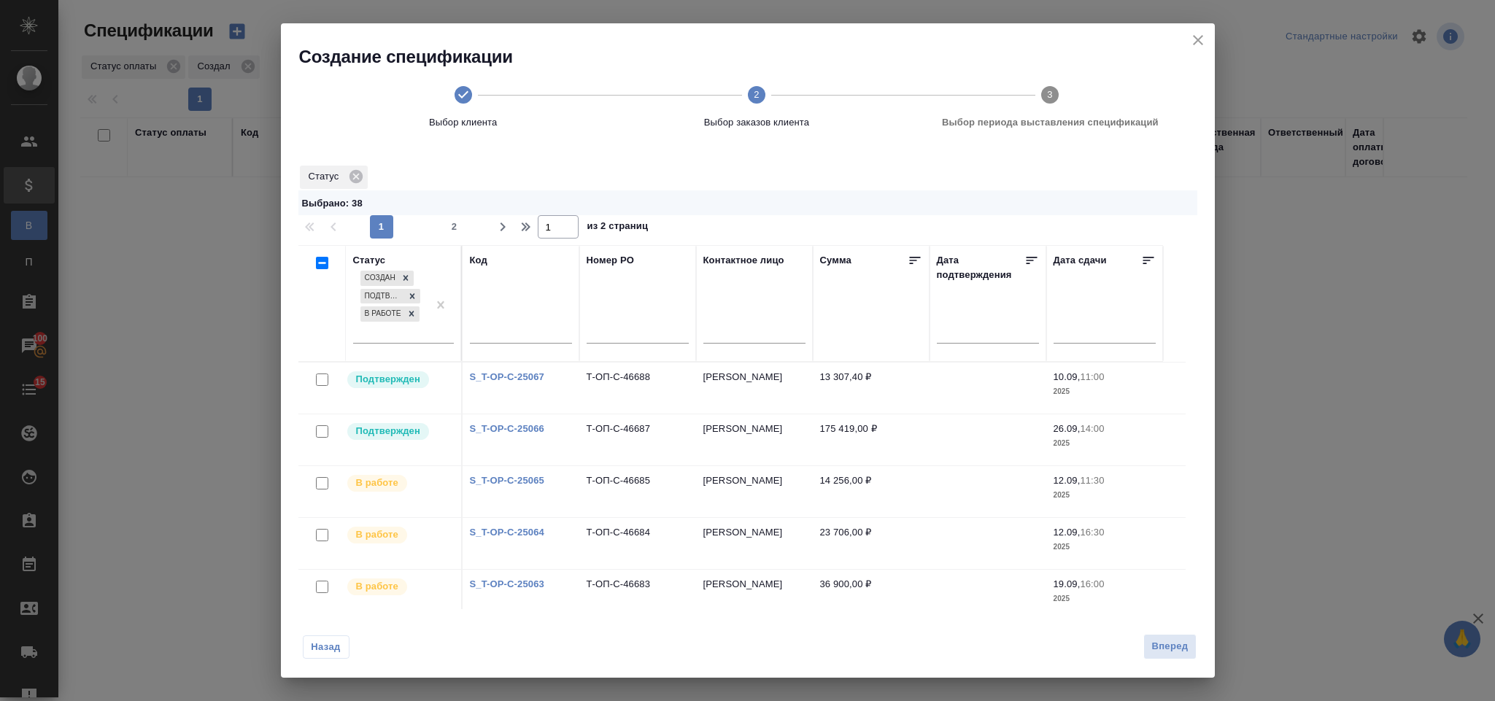
checkbox input "false"
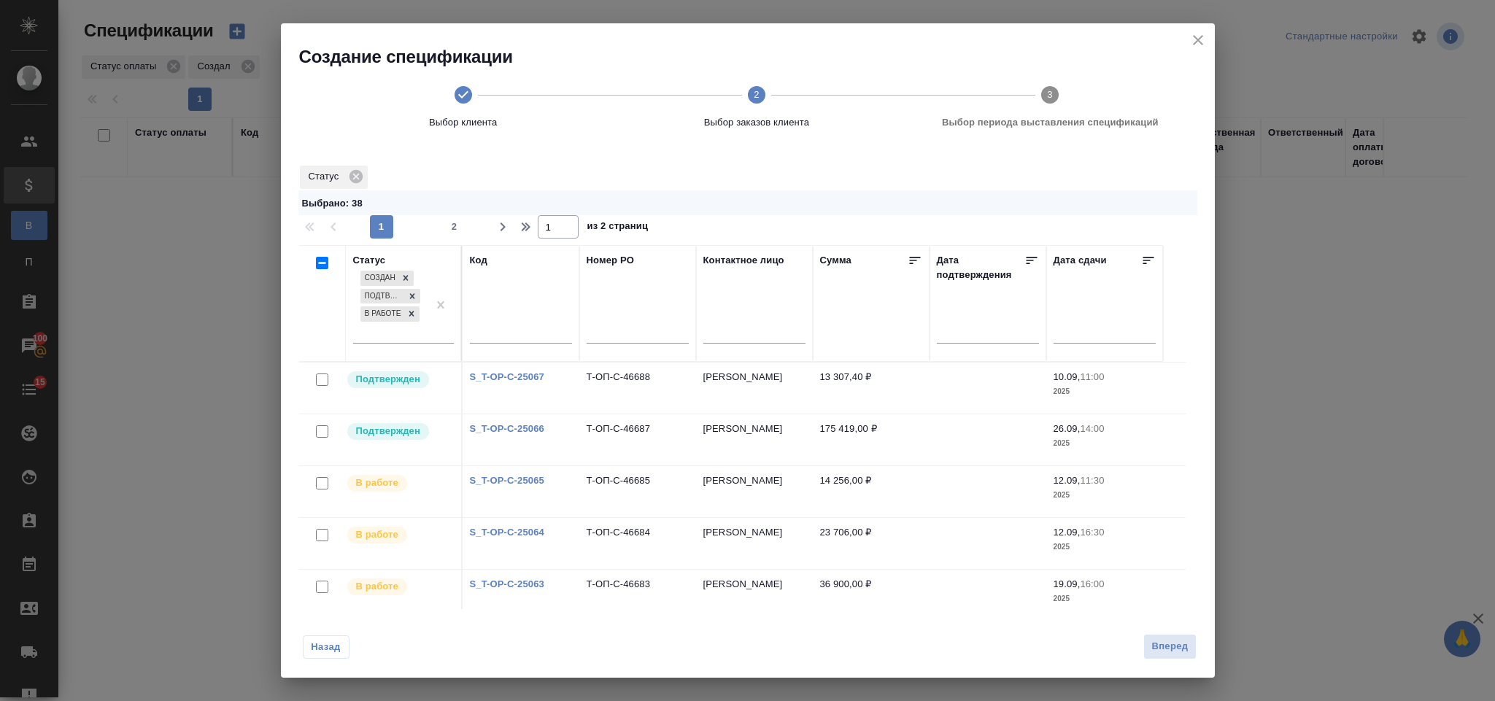
checkbox input "false"
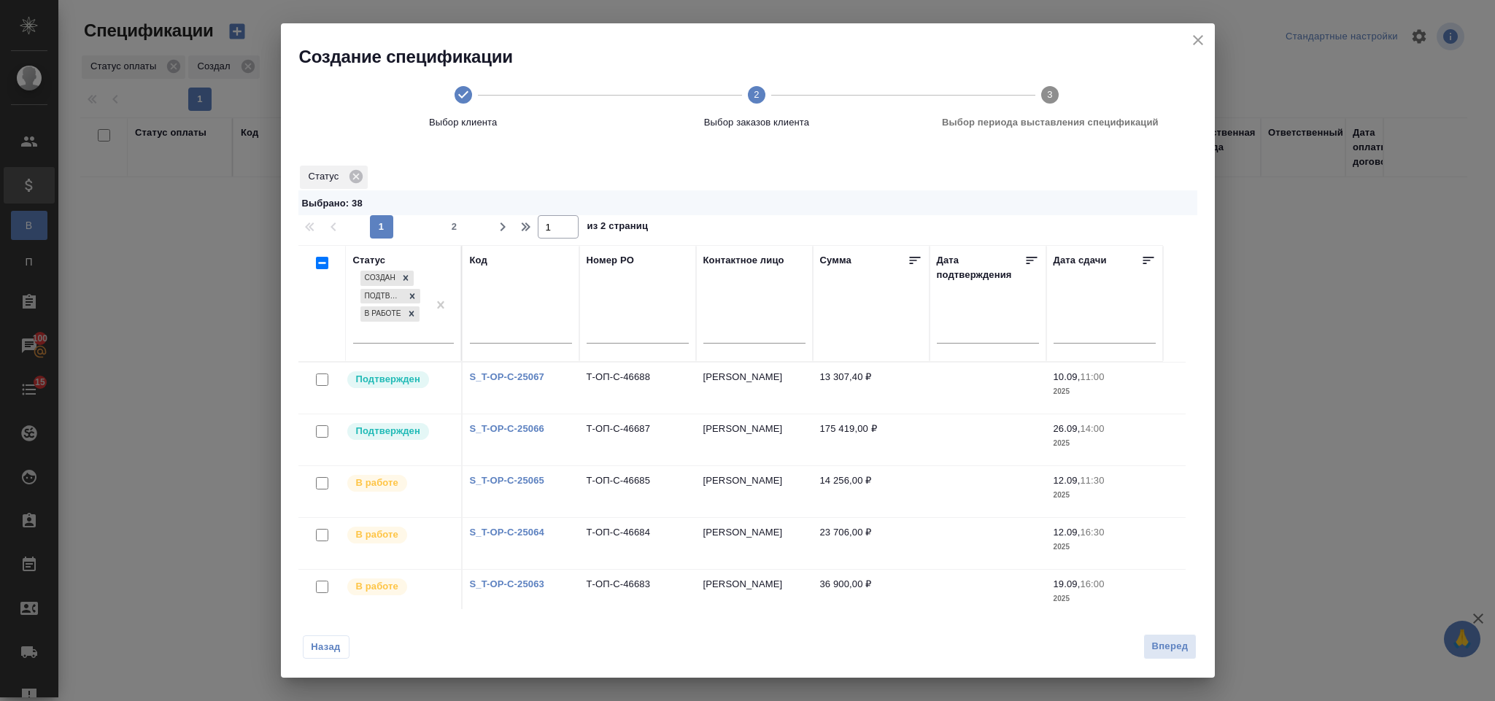
checkbox input "false"
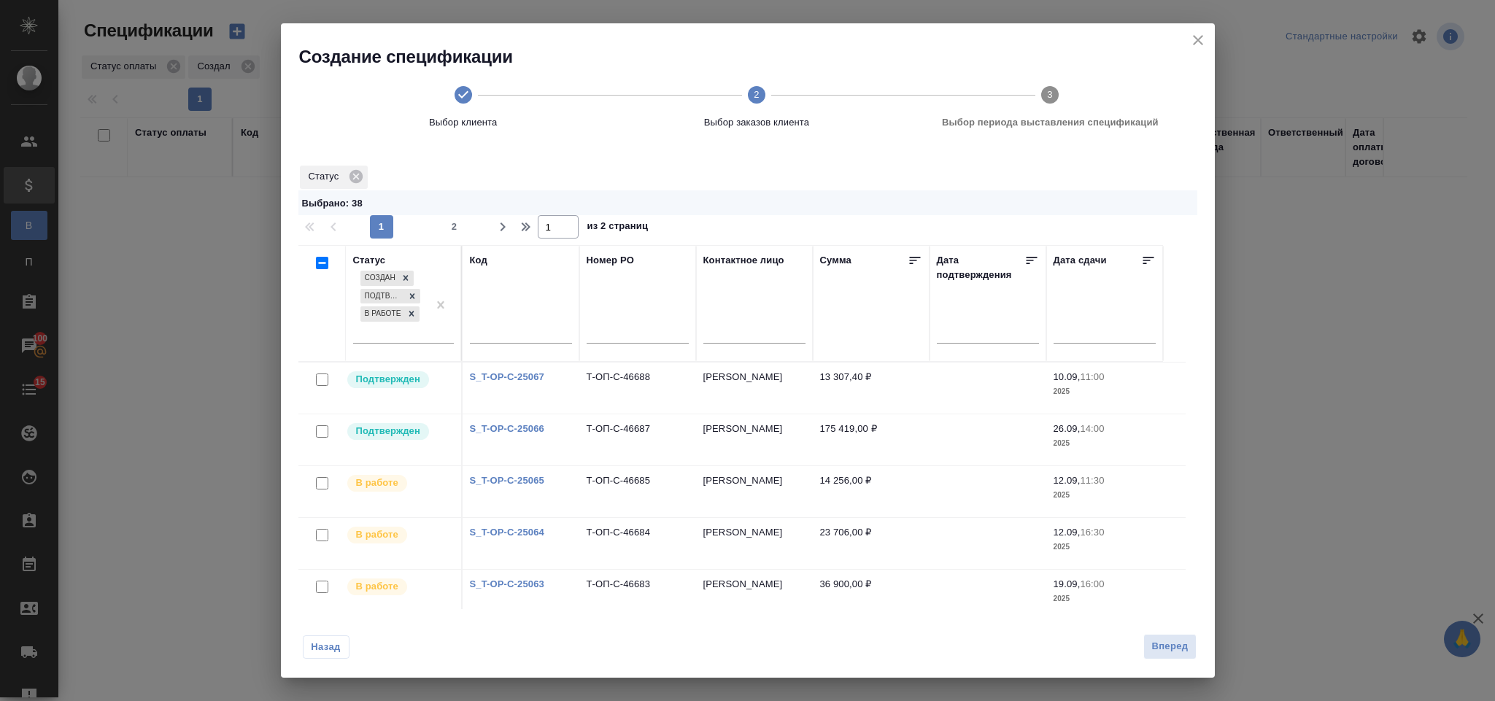
checkbox input "false"
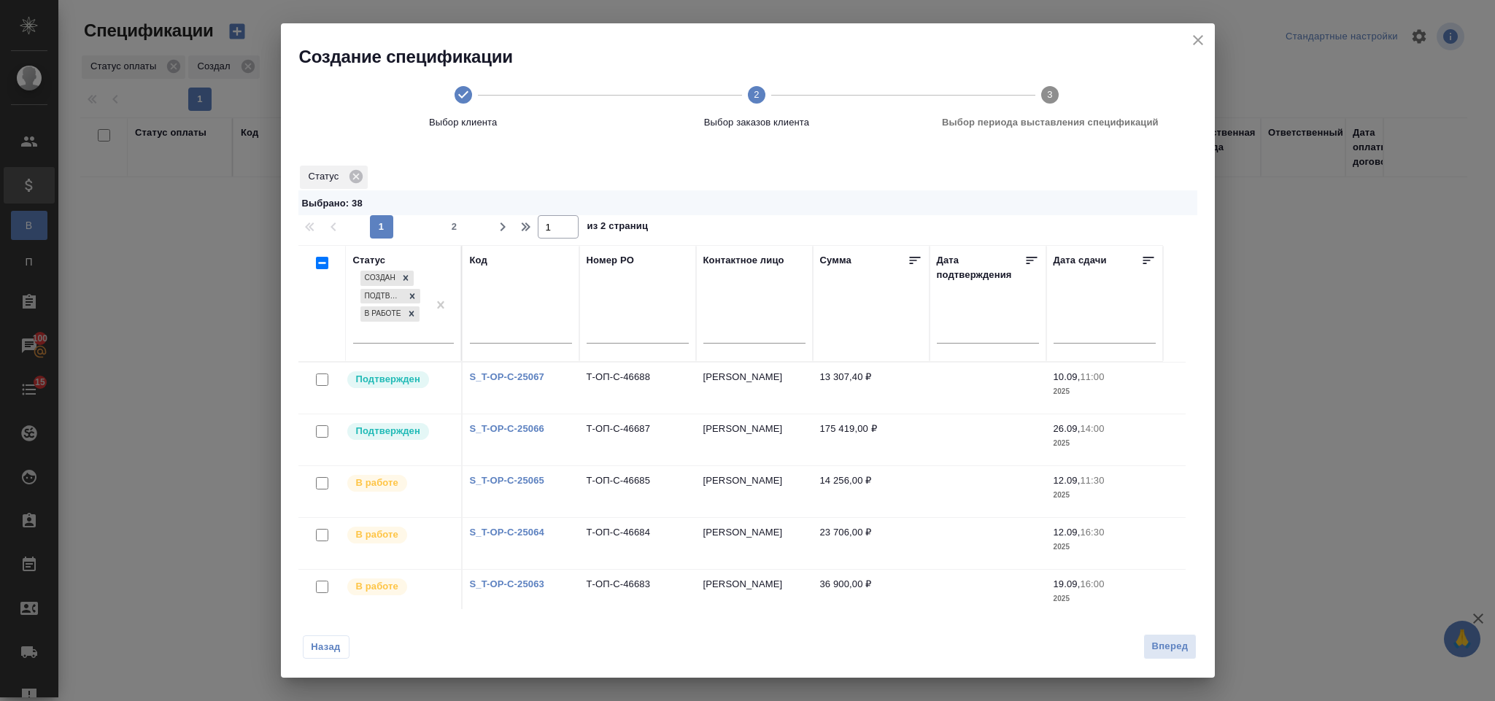
checkbox input "false"
click at [320, 266] on input "checkbox" at bounding box center [322, 263] width 12 height 12
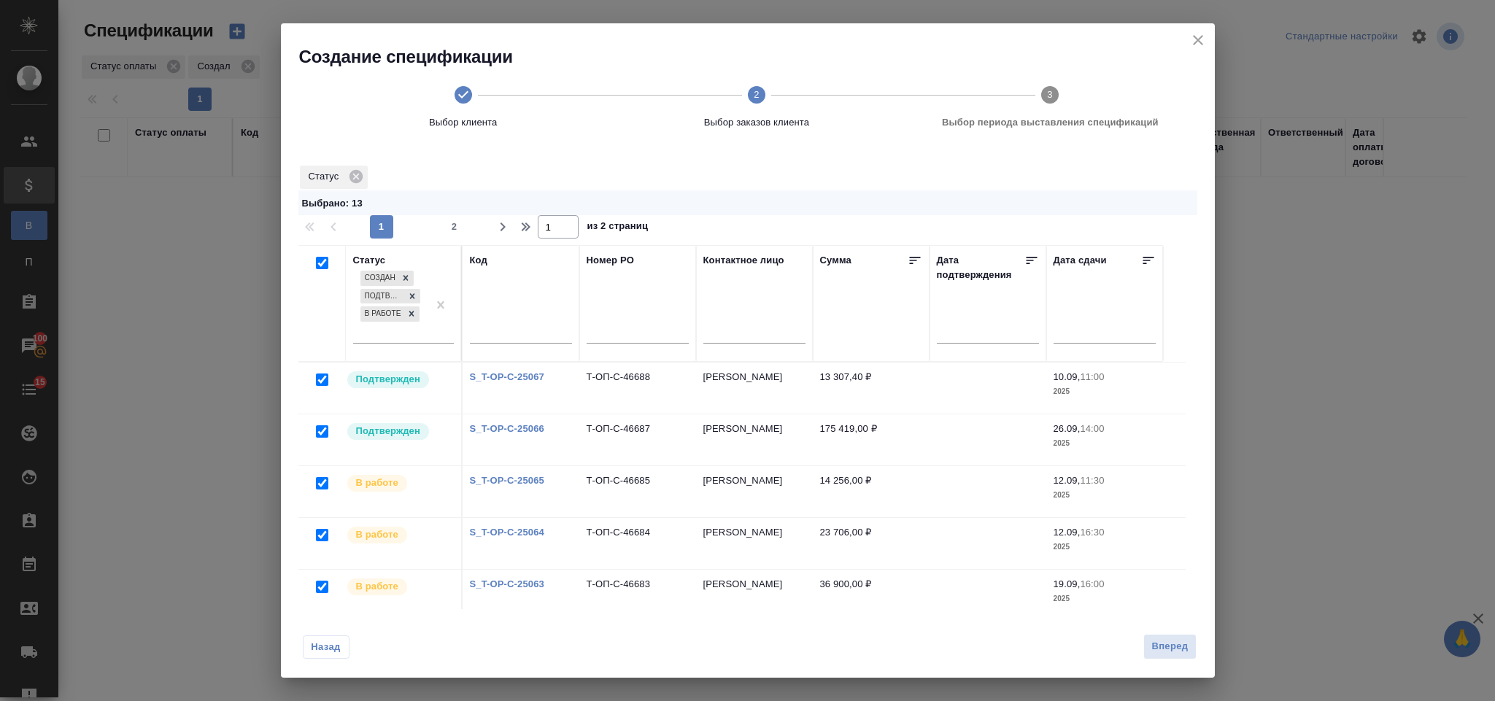
checkbox input "true"
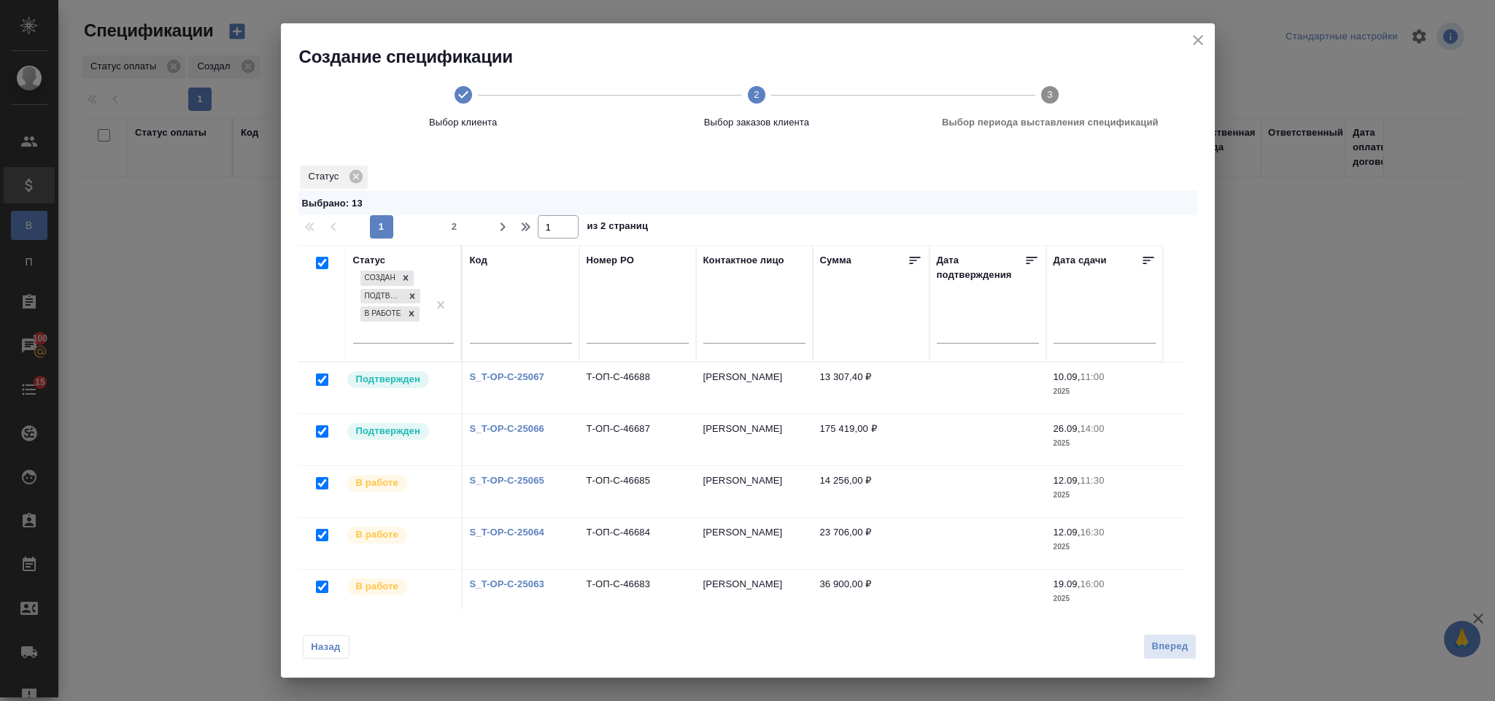
checkbox input "true"
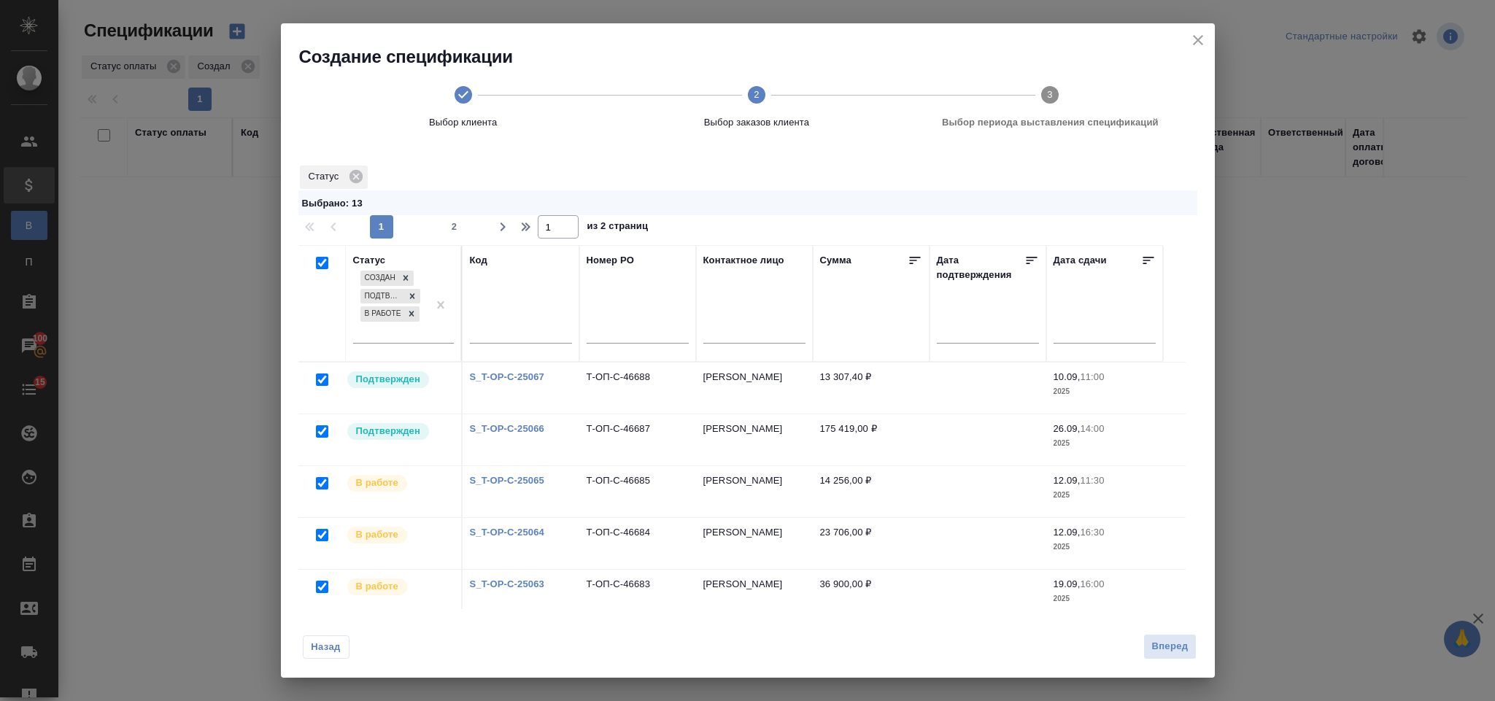
checkbox input "true"
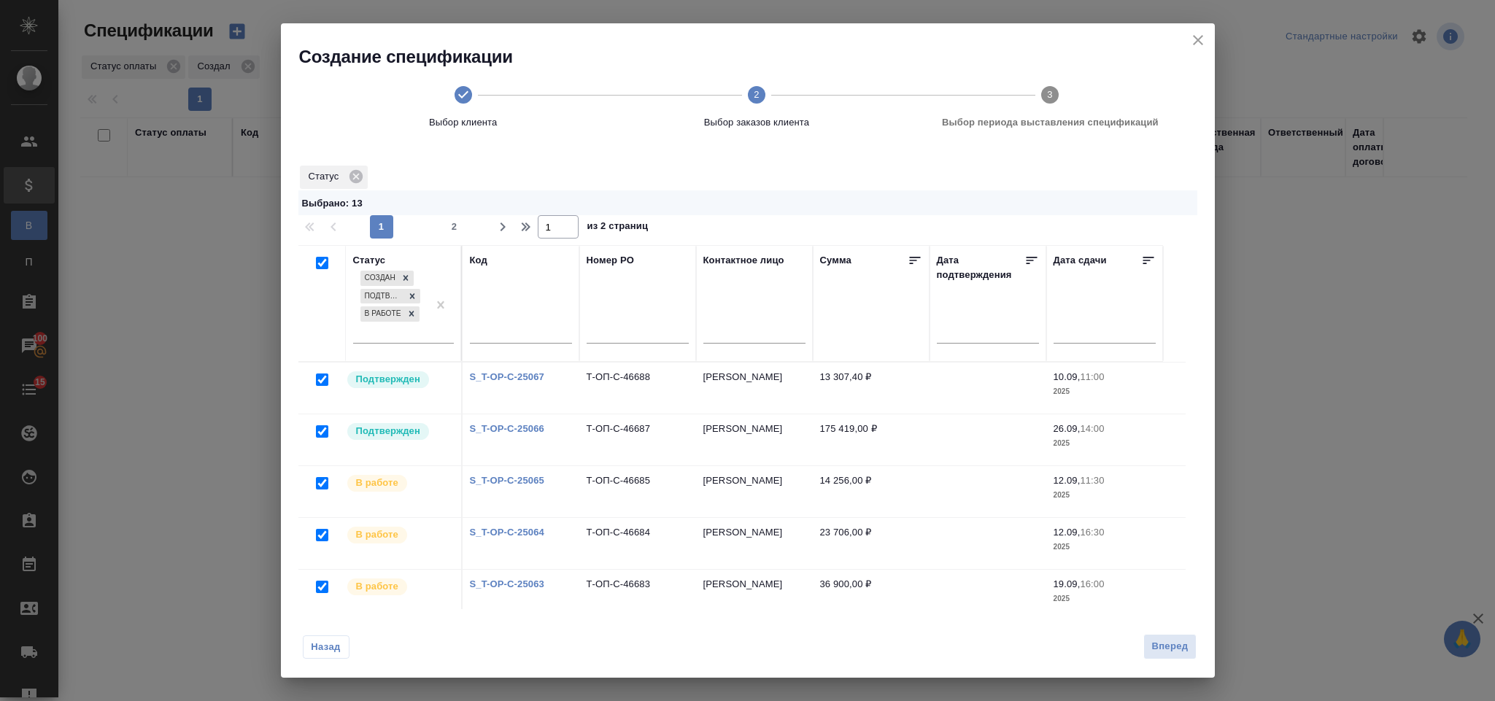
checkbox input "true"
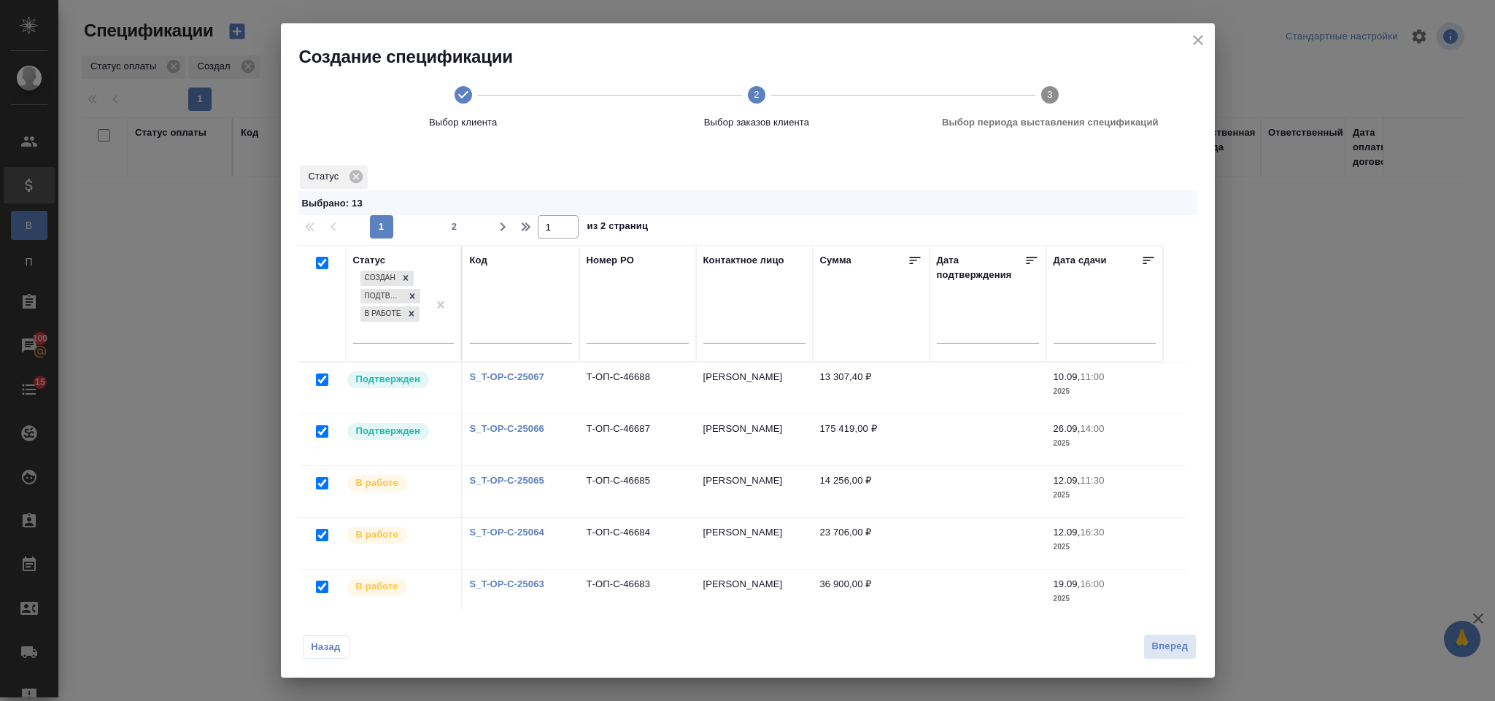
checkbox input "true"
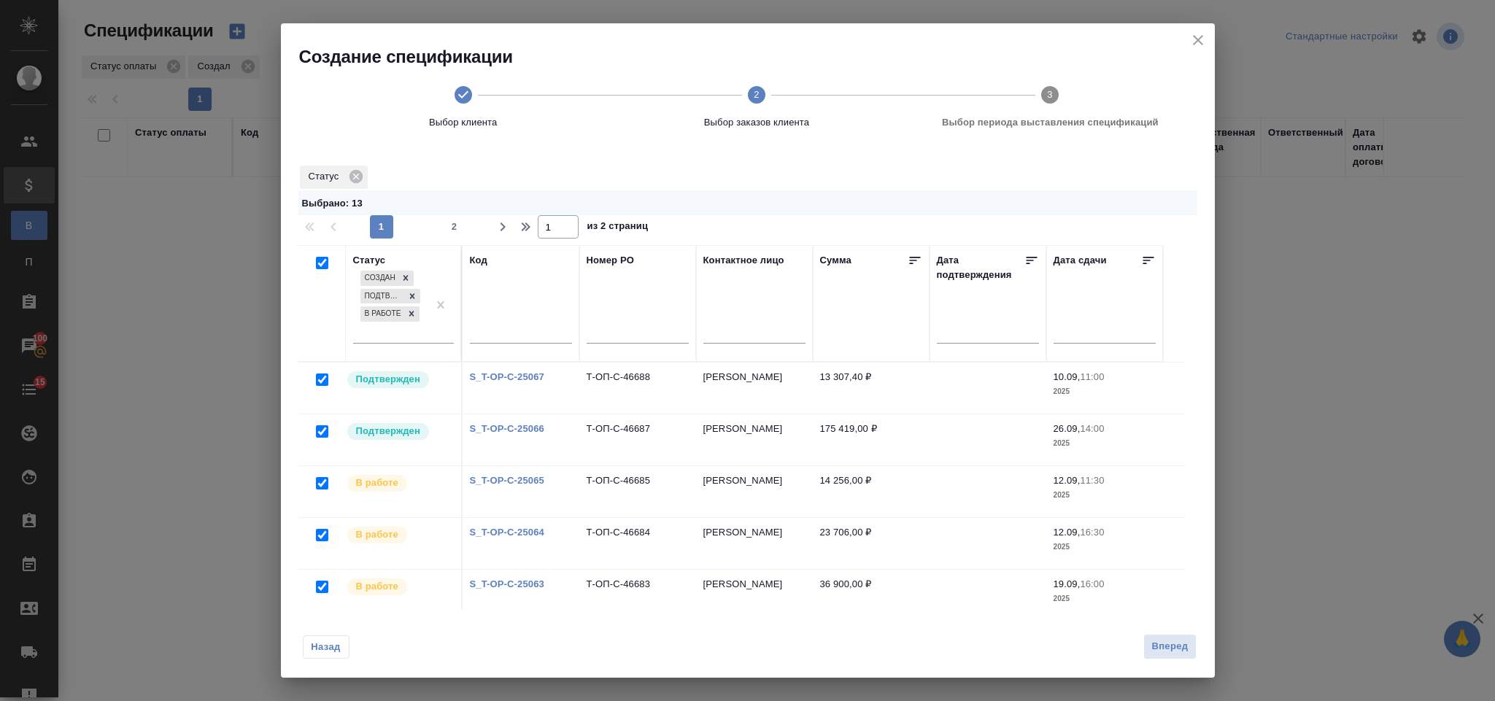
checkbox input "true"
click at [322, 263] on input "checkbox" at bounding box center [322, 263] width 12 height 12
checkbox input "false"
click at [403, 277] on icon at bounding box center [406, 278] width 10 height 10
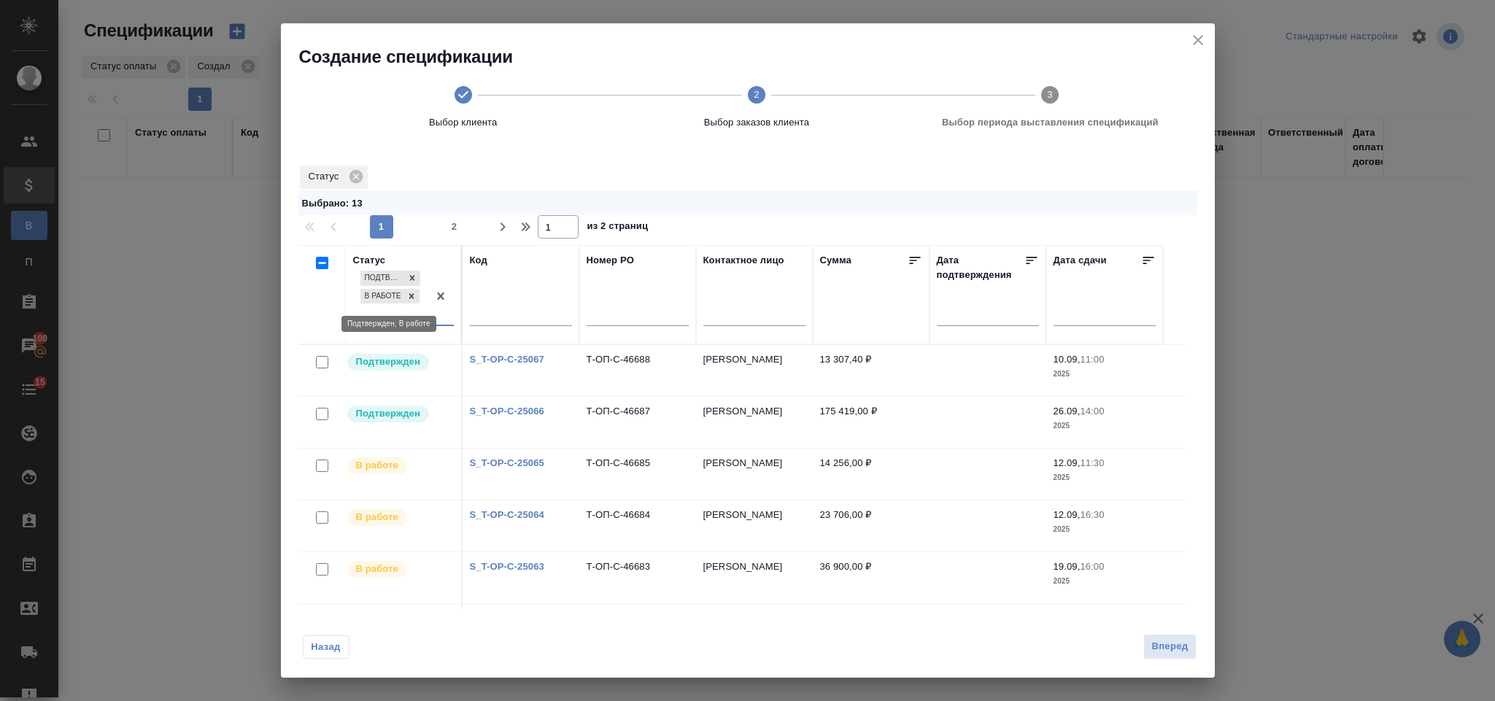
click at [409, 293] on icon at bounding box center [412, 296] width 10 height 10
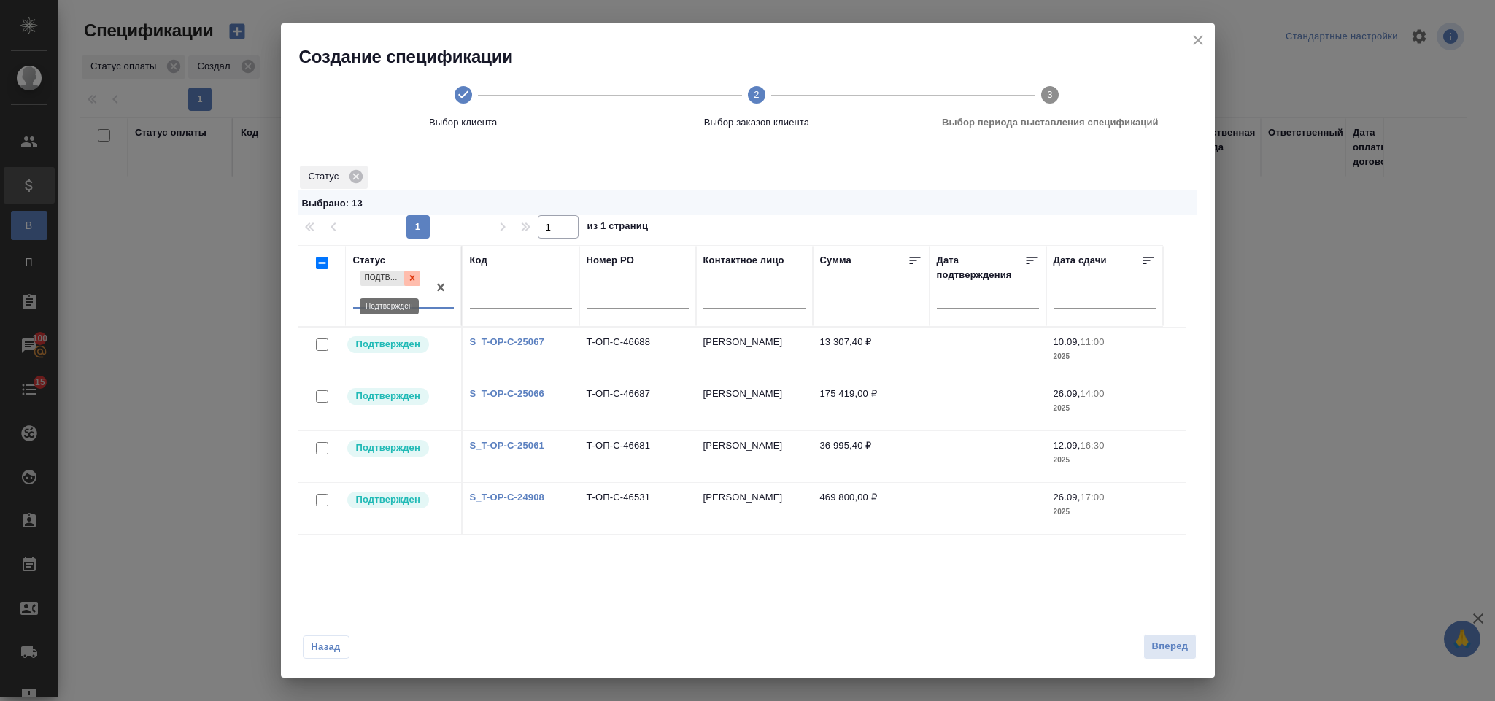
click at [412, 278] on icon at bounding box center [411, 278] width 5 height 5
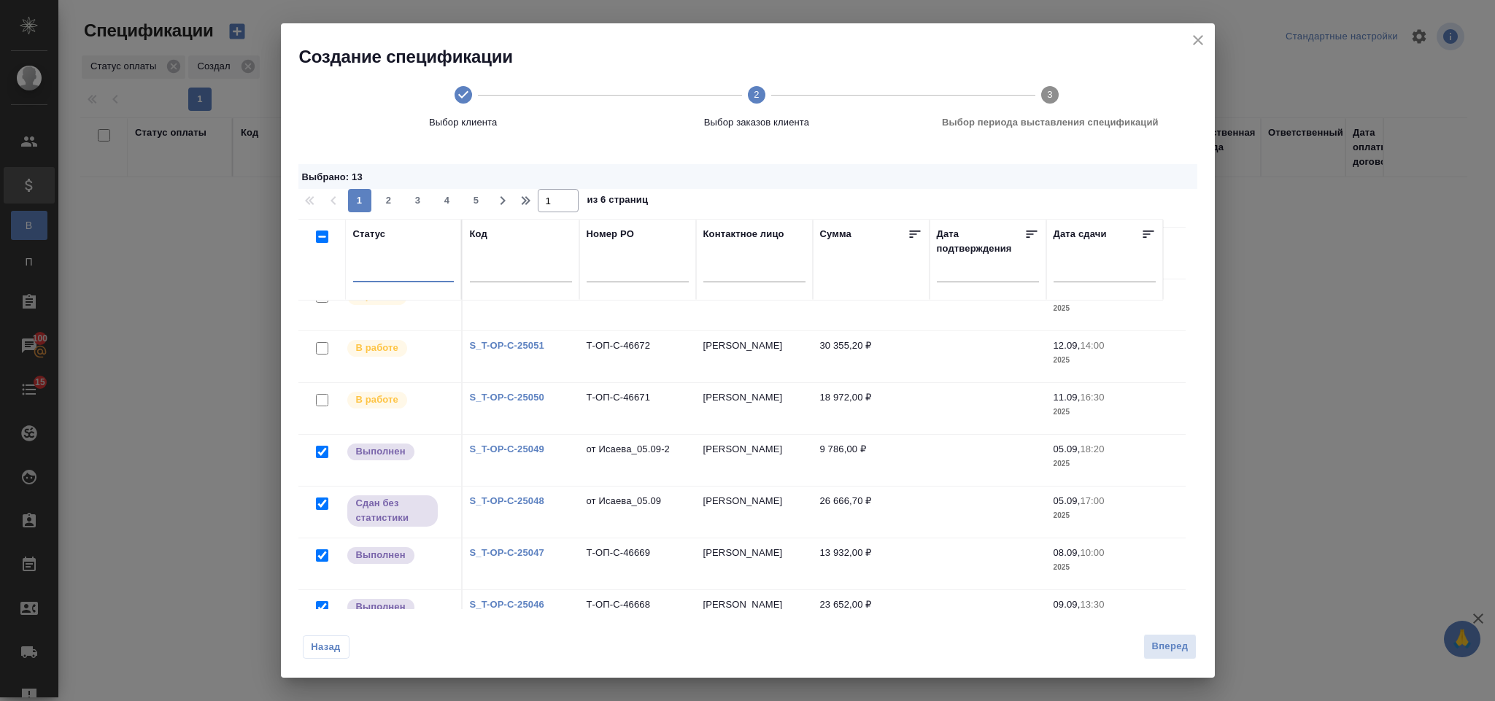
scroll to position [565, 0]
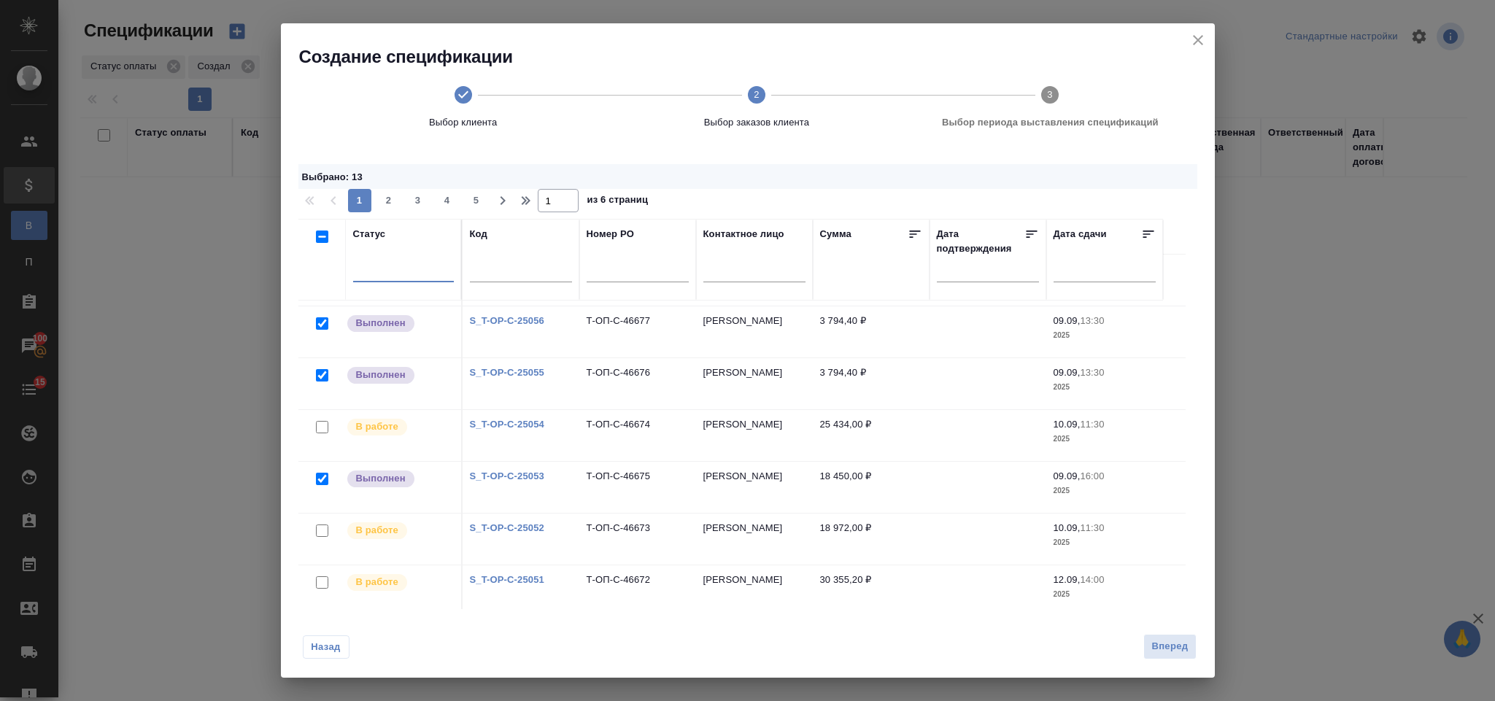
click at [324, 236] on input "checkbox" at bounding box center [322, 237] width 12 height 12
click at [324, 237] on input "checkbox" at bounding box center [322, 237] width 12 height 12
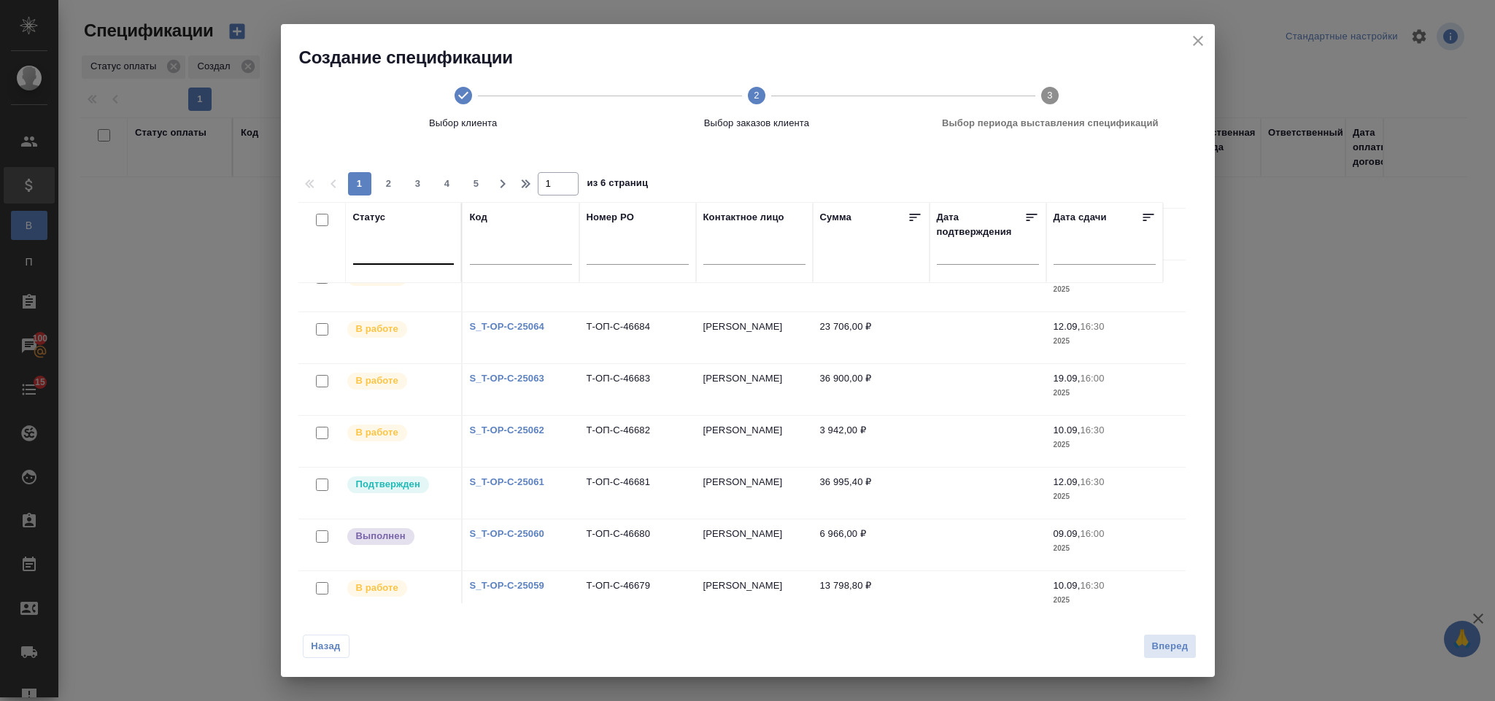
scroll to position [0, 0]
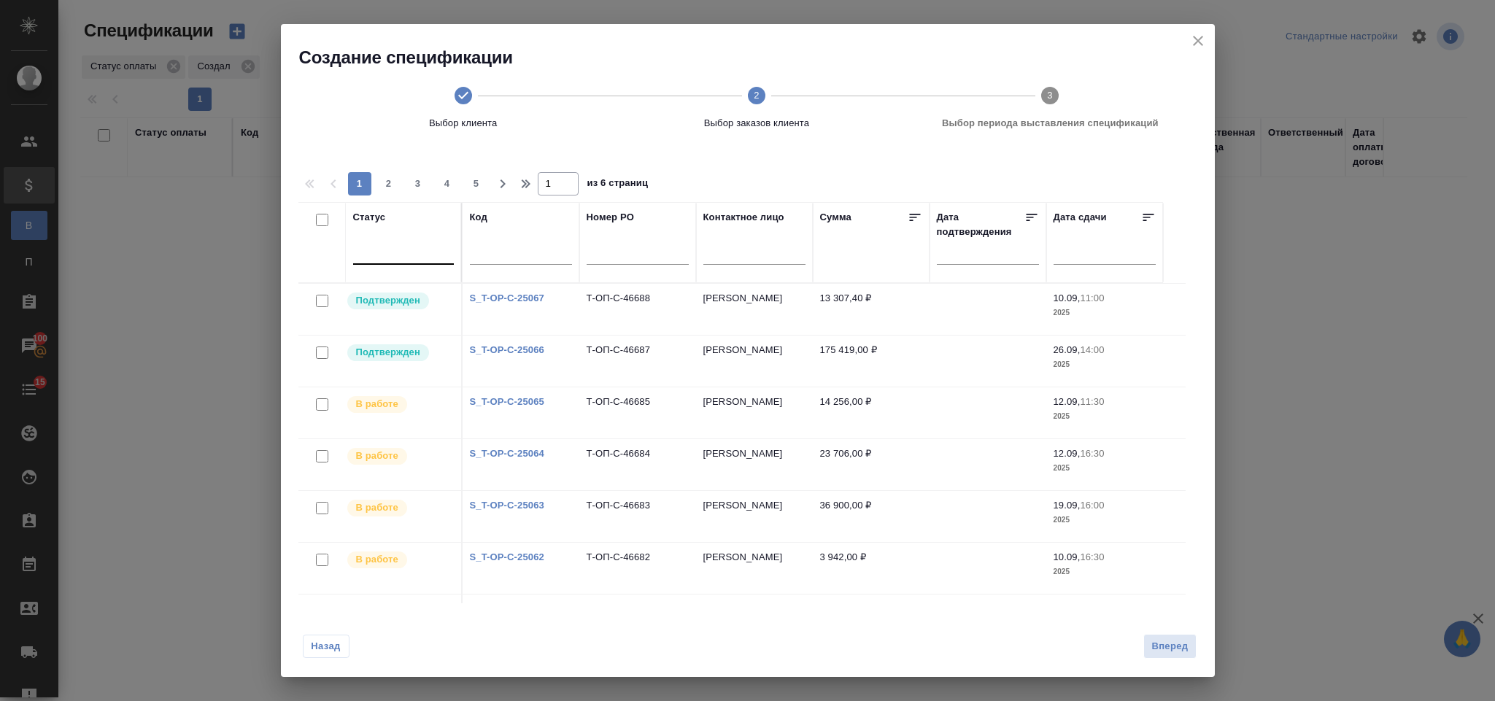
click at [399, 254] on div at bounding box center [403, 250] width 101 height 21
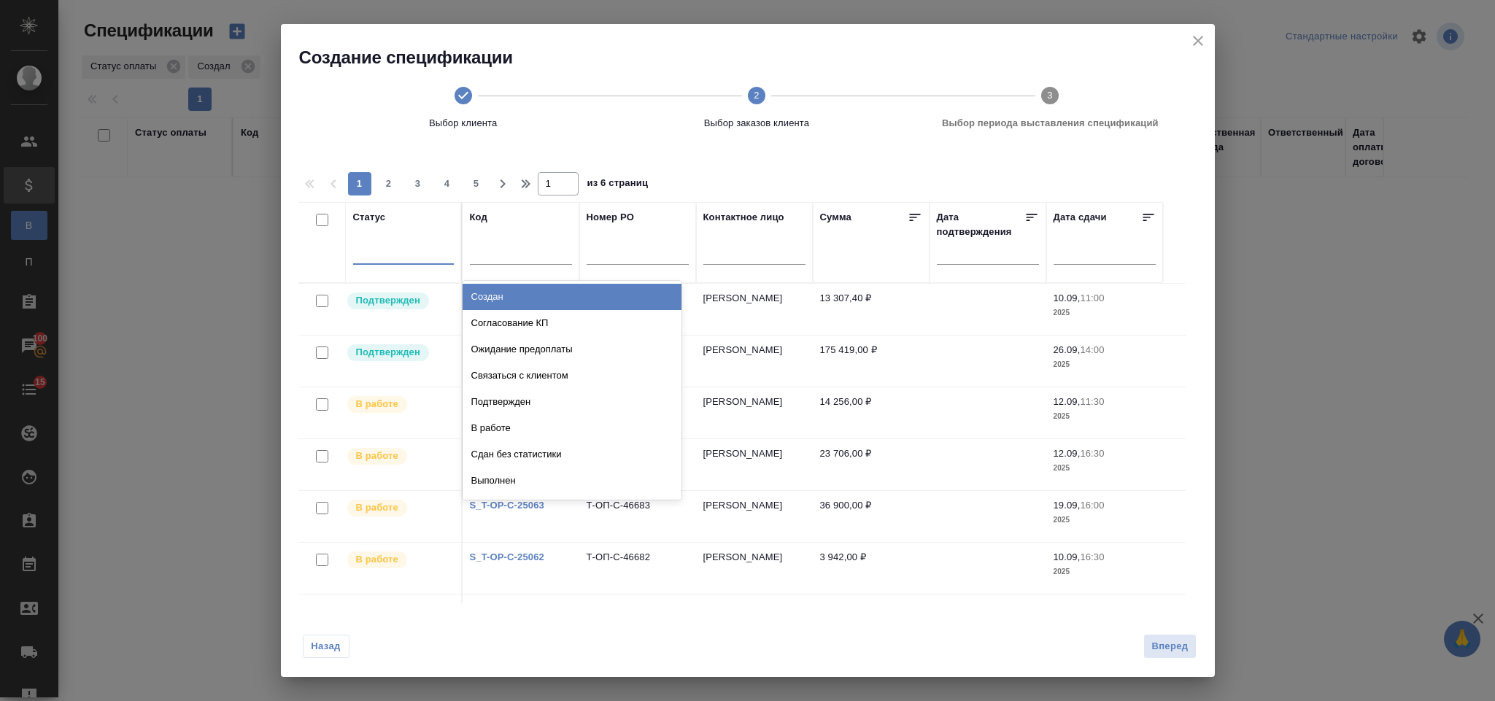
click at [526, 298] on div "Создан" at bounding box center [572, 297] width 219 height 26
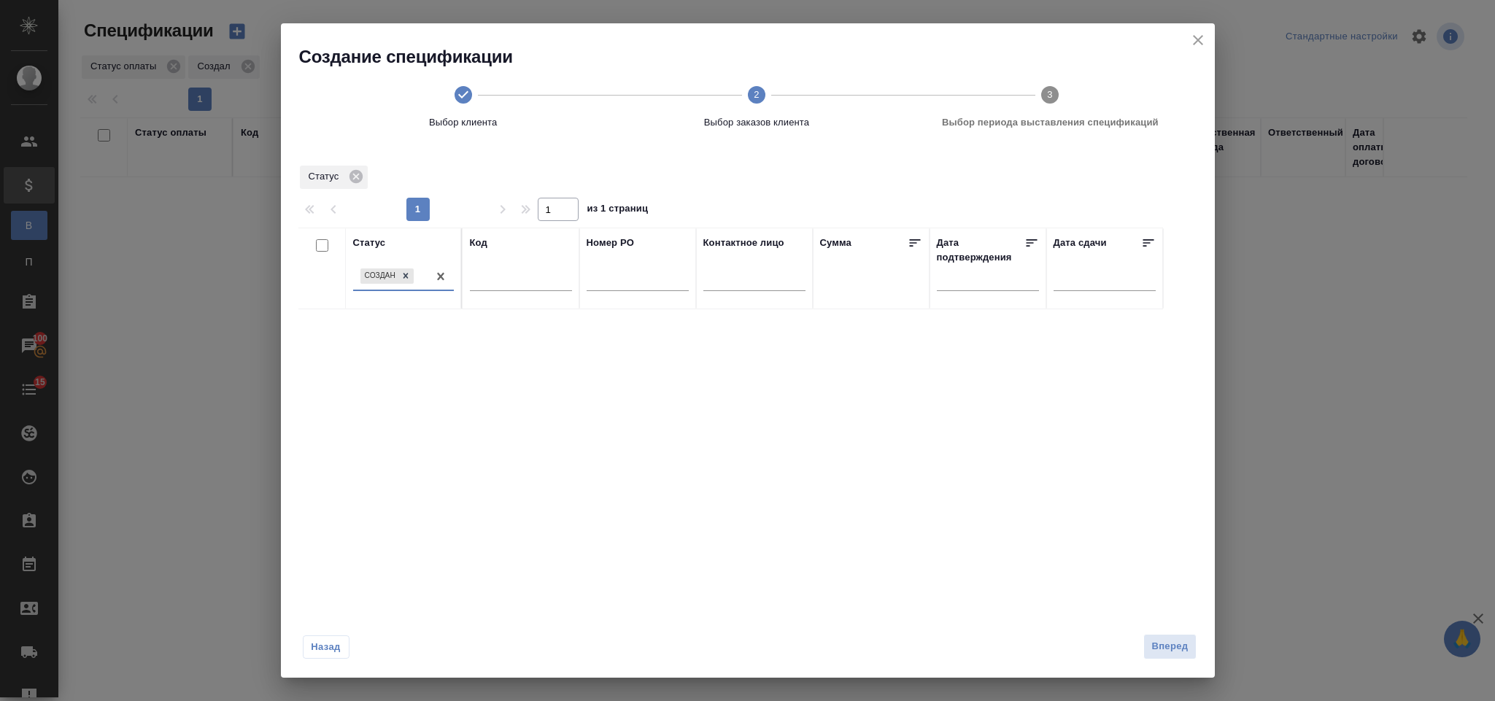
click at [419, 278] on div "Создан" at bounding box center [390, 276] width 74 height 21
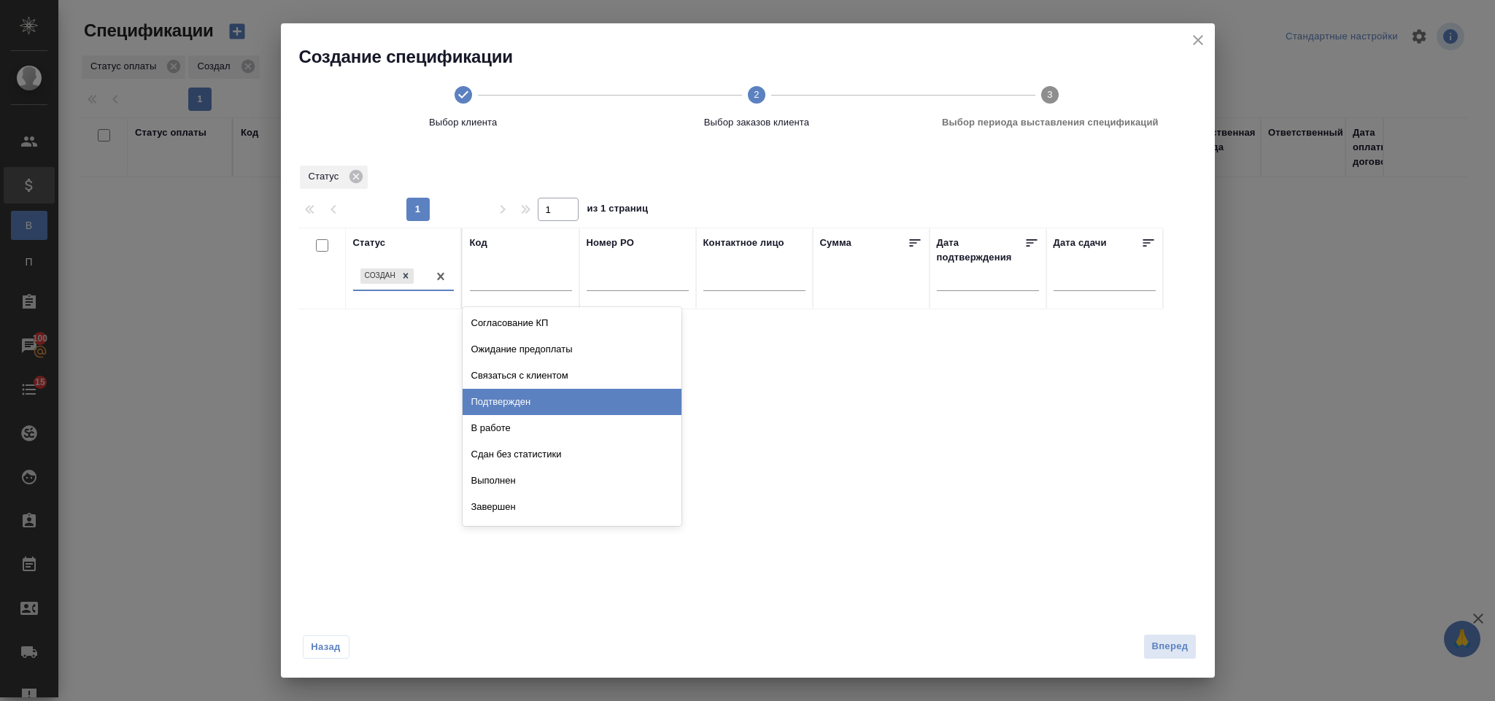
click at [504, 394] on div "Подтвержден" at bounding box center [572, 402] width 219 height 26
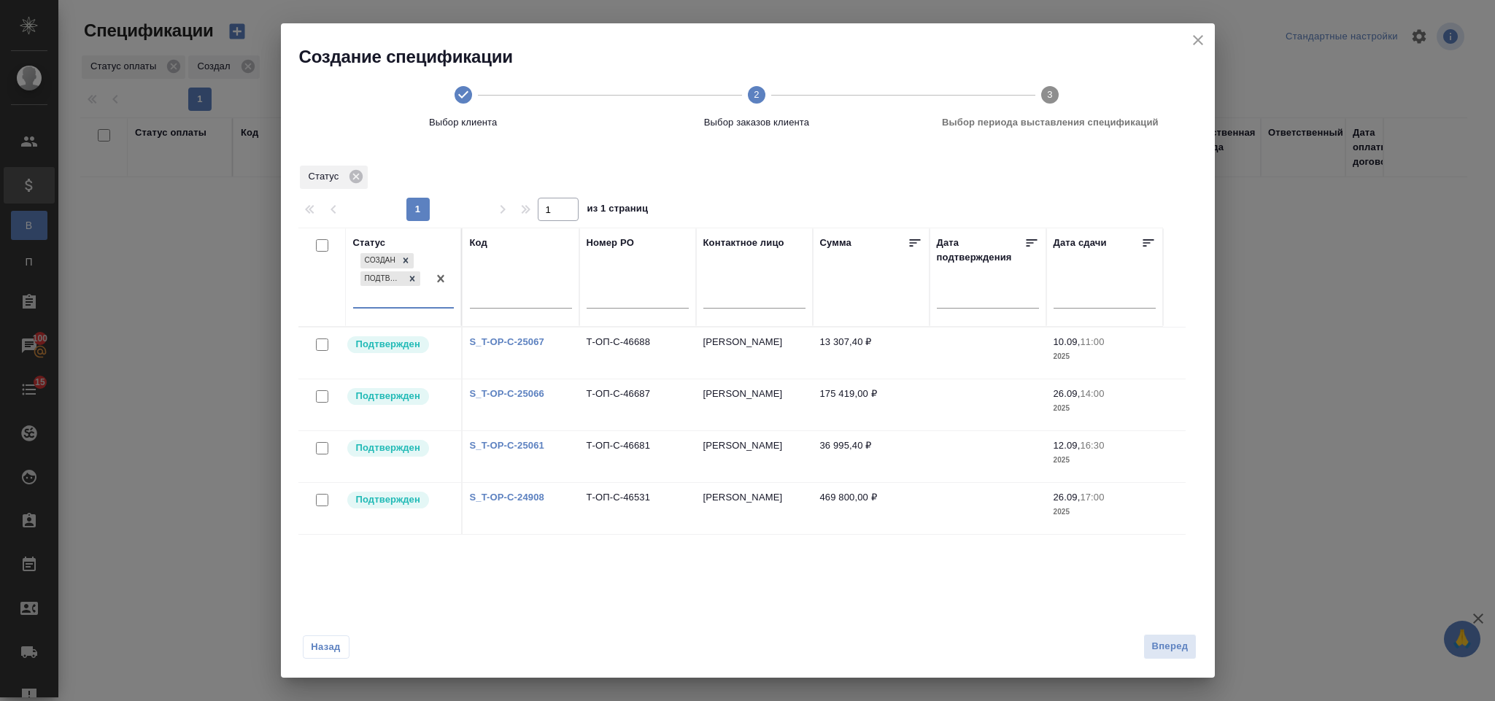
click at [393, 294] on div "Создан Подтвержден" at bounding box center [390, 278] width 74 height 57
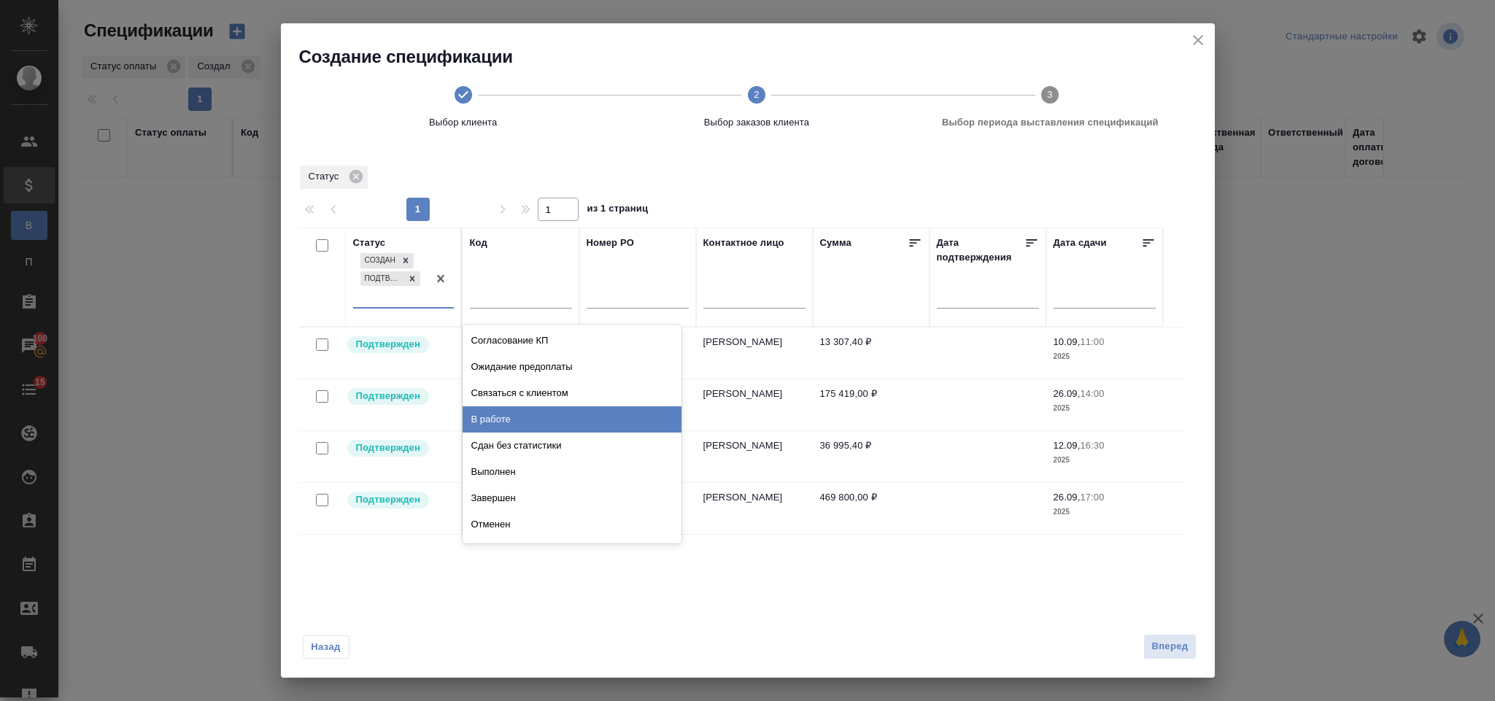
click at [517, 412] on div "В работе" at bounding box center [572, 420] width 219 height 26
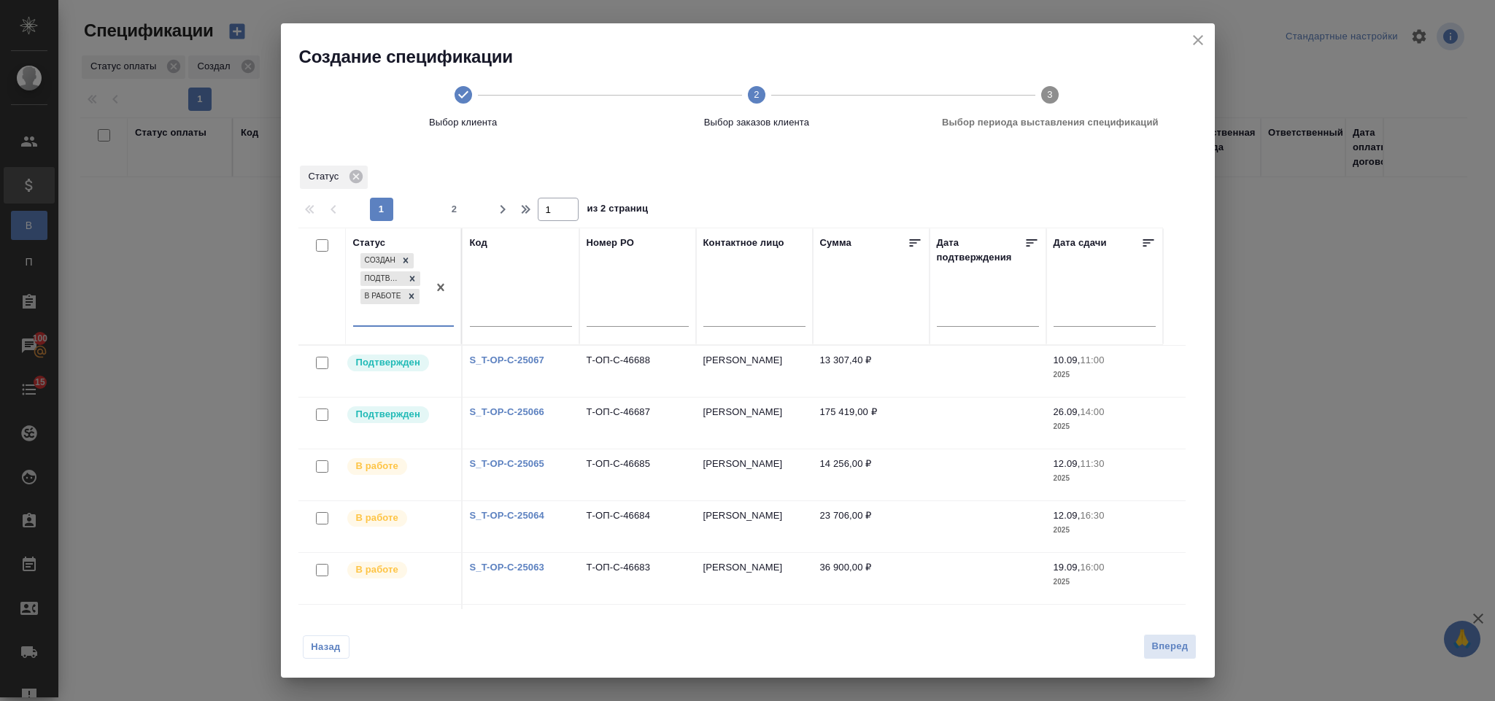
click at [318, 248] on input "checkbox" at bounding box center [322, 245] width 12 height 12
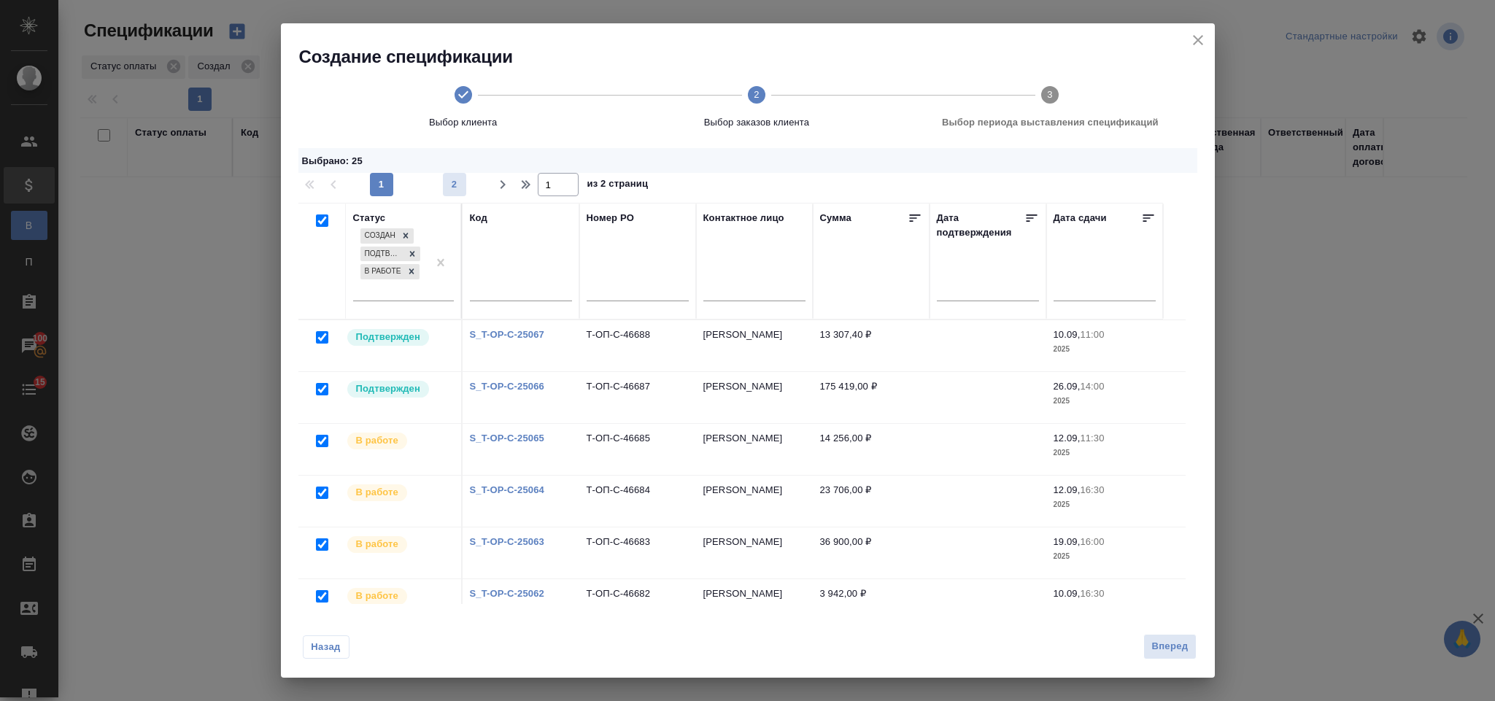
click at [454, 188] on span "2" at bounding box center [454, 184] width 23 height 15
click at [323, 220] on input "checkbox" at bounding box center [322, 221] width 12 height 12
click at [1157, 652] on span "Вперед" at bounding box center [1170, 647] width 36 height 17
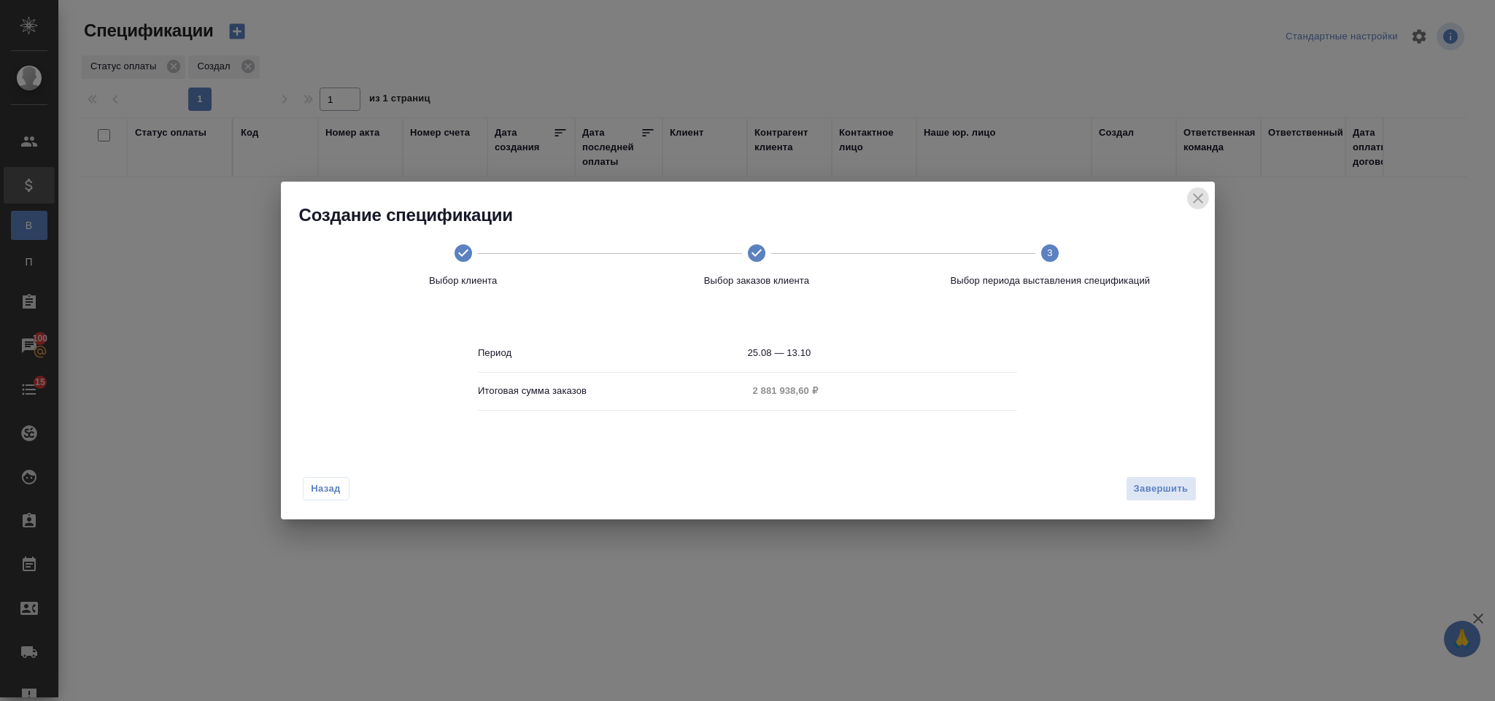
click at [1198, 199] on icon "close" at bounding box center [1198, 198] width 10 height 10
